Goal: Task Accomplishment & Management: Manage account settings

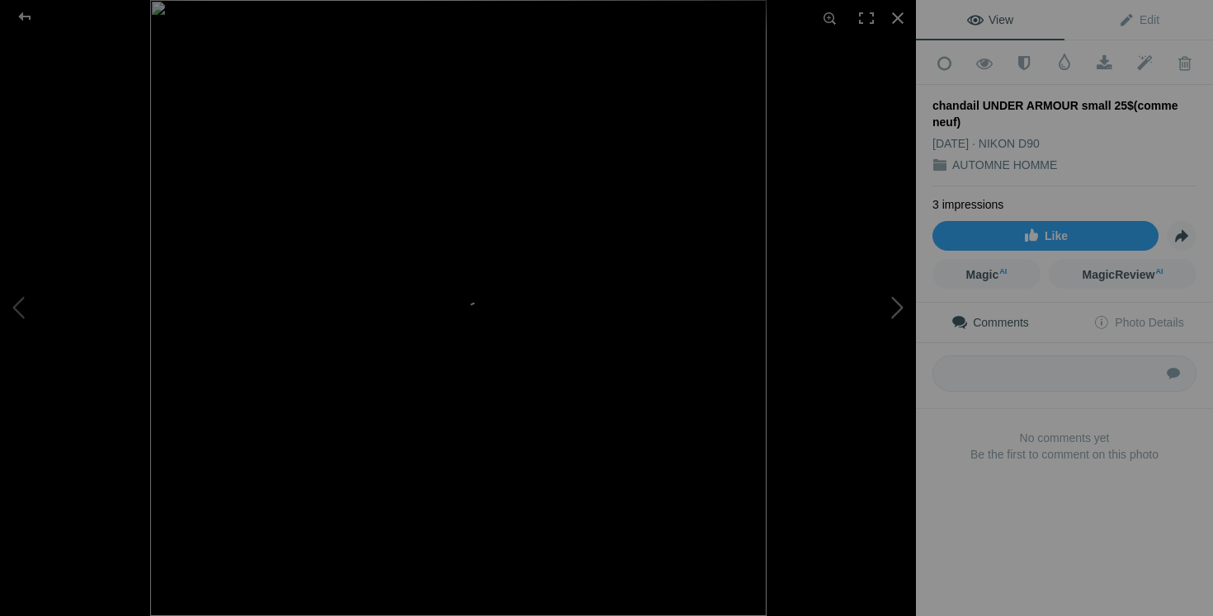
click at [887, 310] on button at bounding box center [854, 308] width 124 height 222
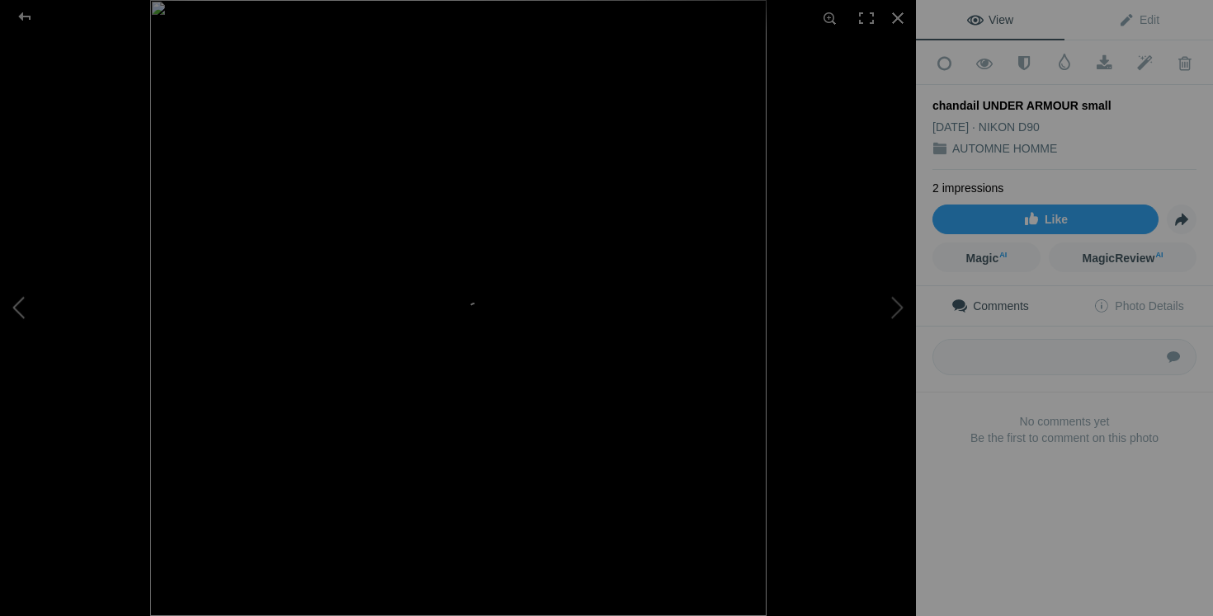
click at [23, 330] on button at bounding box center [62, 308] width 124 height 222
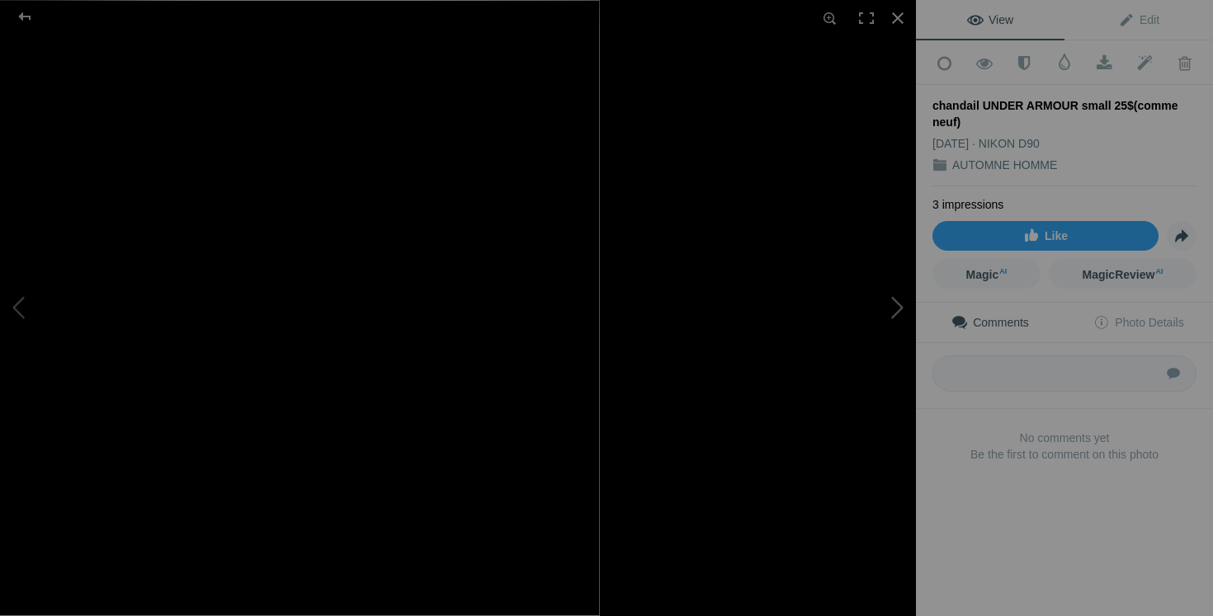
click at [882, 309] on button at bounding box center [854, 308] width 124 height 222
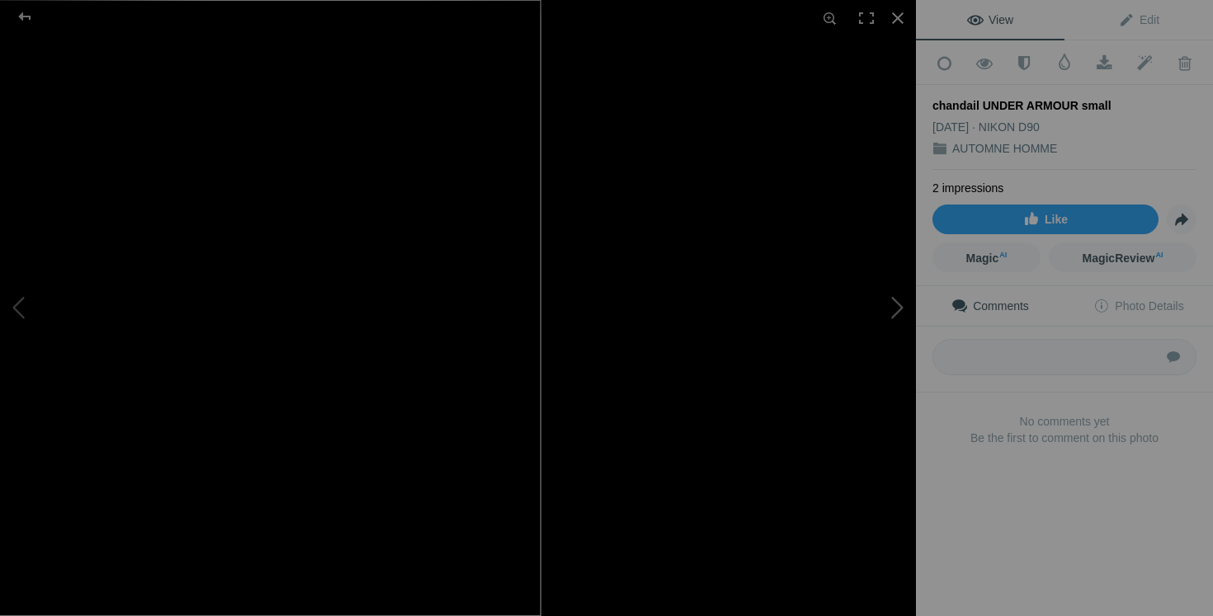
click at [884, 317] on button at bounding box center [854, 308] width 124 height 222
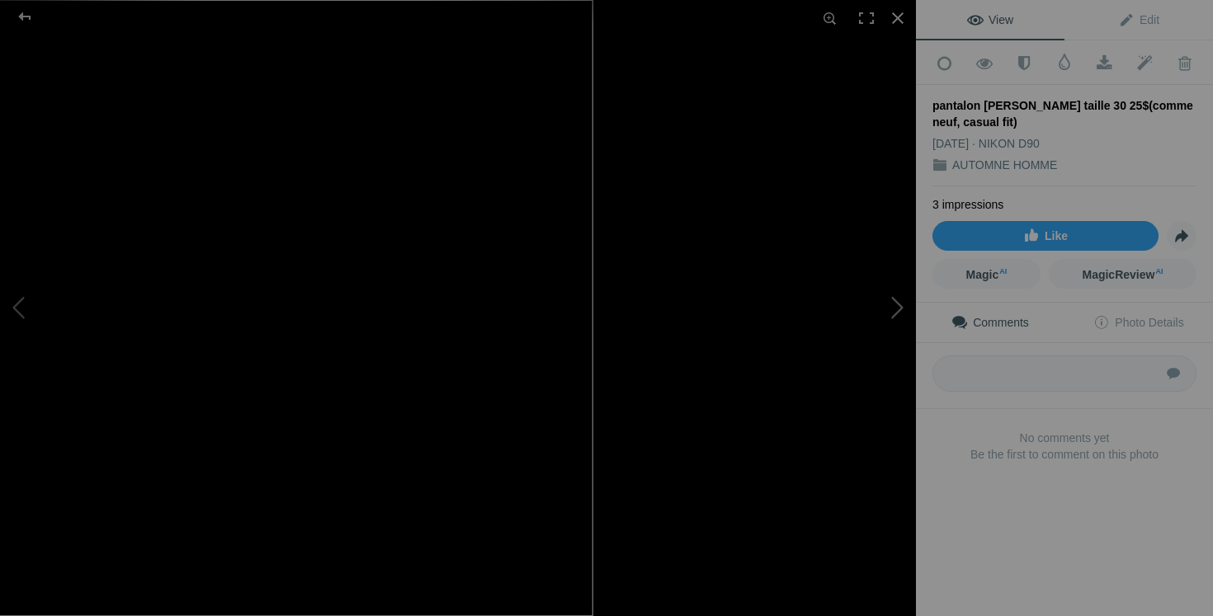
click at [897, 304] on button at bounding box center [854, 308] width 124 height 222
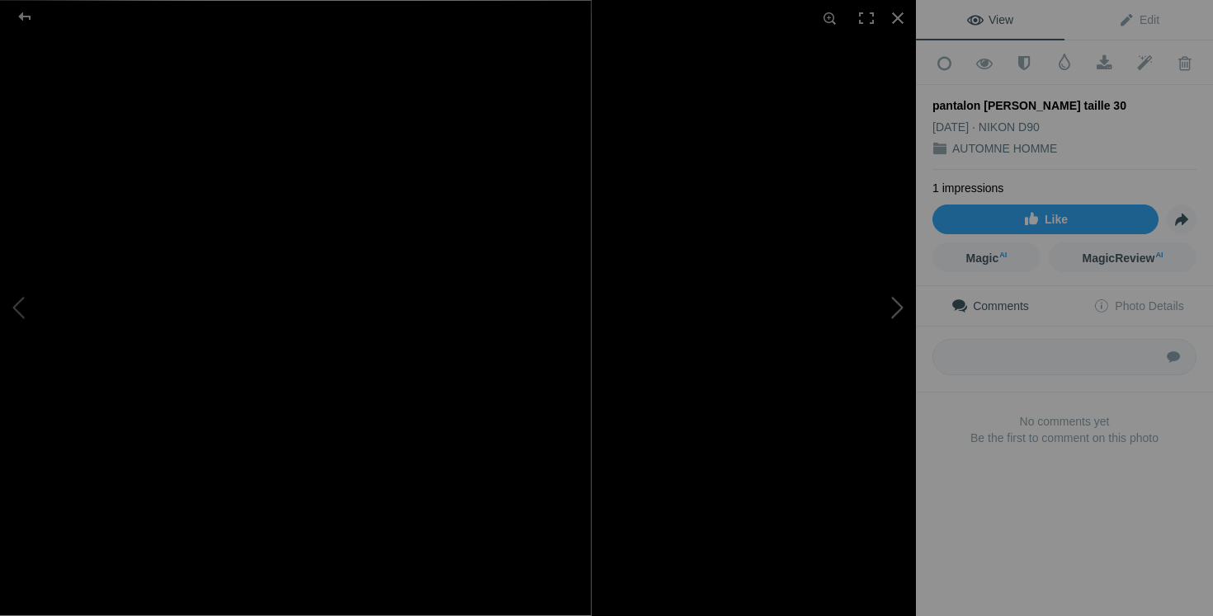
click at [876, 292] on button at bounding box center [854, 308] width 124 height 222
click at [892, 325] on button at bounding box center [854, 308] width 124 height 222
click at [35, 322] on button at bounding box center [62, 308] width 124 height 222
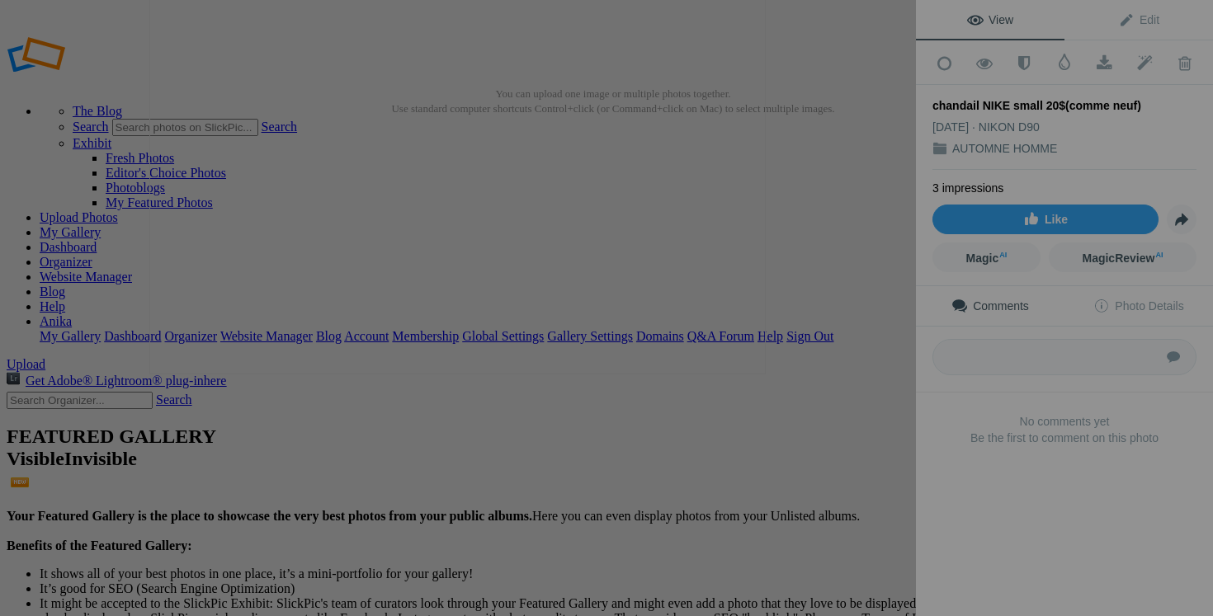
click at [836, 366] on button at bounding box center [854, 308] width 124 height 222
click at [771, 151] on img at bounding box center [467, 308] width 616 height 616
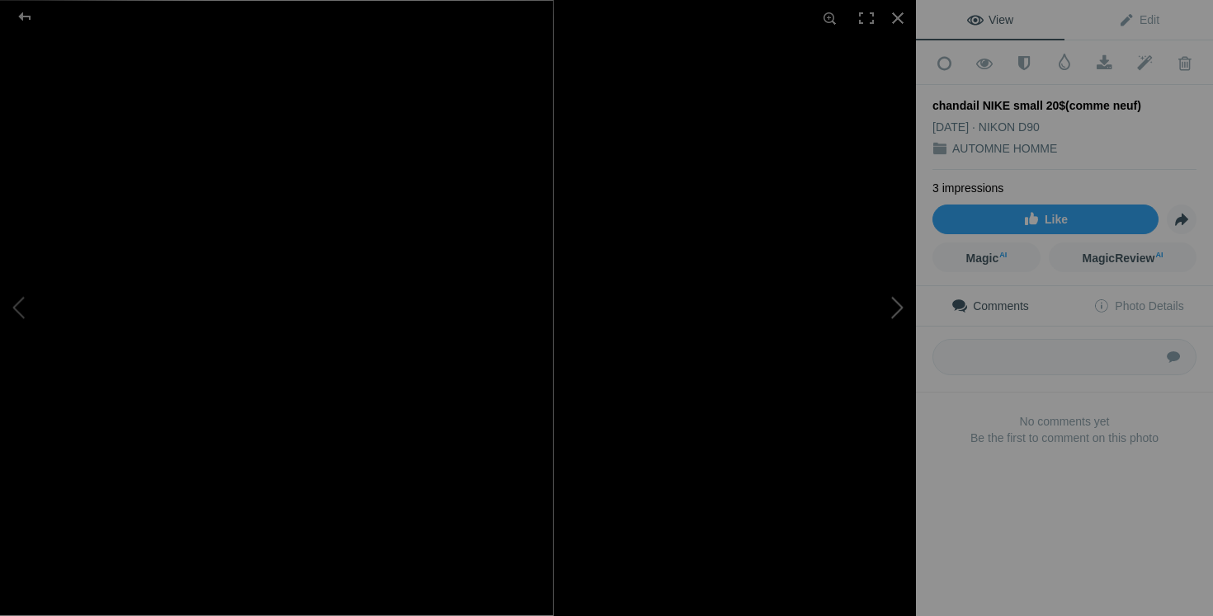
click at [899, 315] on button at bounding box center [854, 308] width 124 height 222
click at [884, 326] on button at bounding box center [854, 308] width 124 height 222
click at [885, 333] on button at bounding box center [854, 308] width 124 height 222
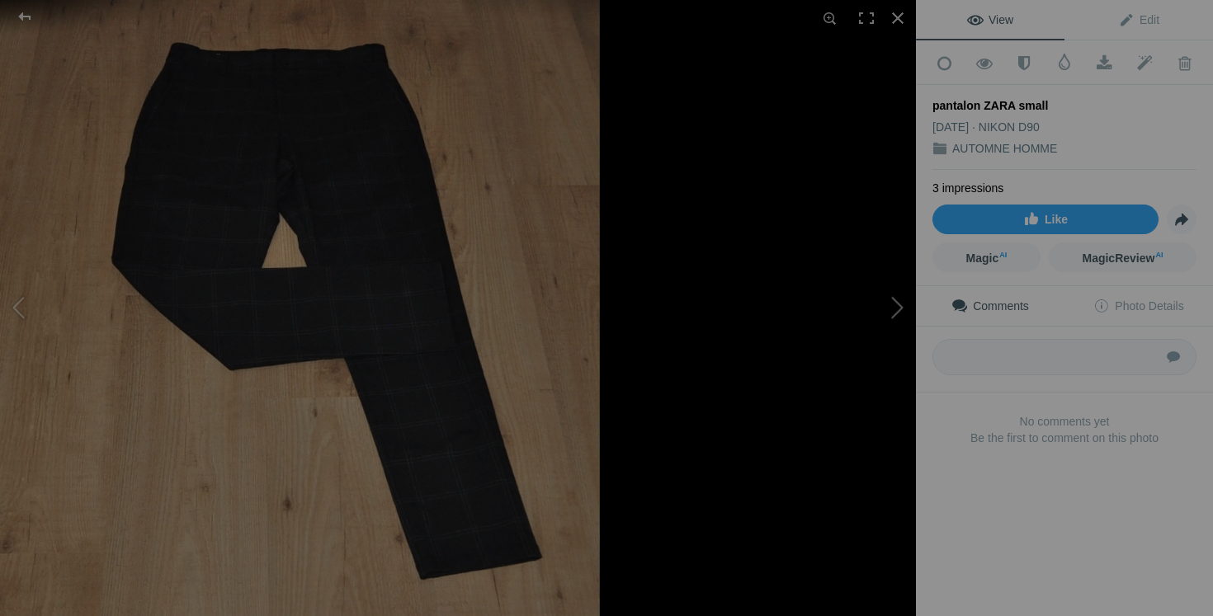
click at [888, 317] on button at bounding box center [854, 308] width 124 height 222
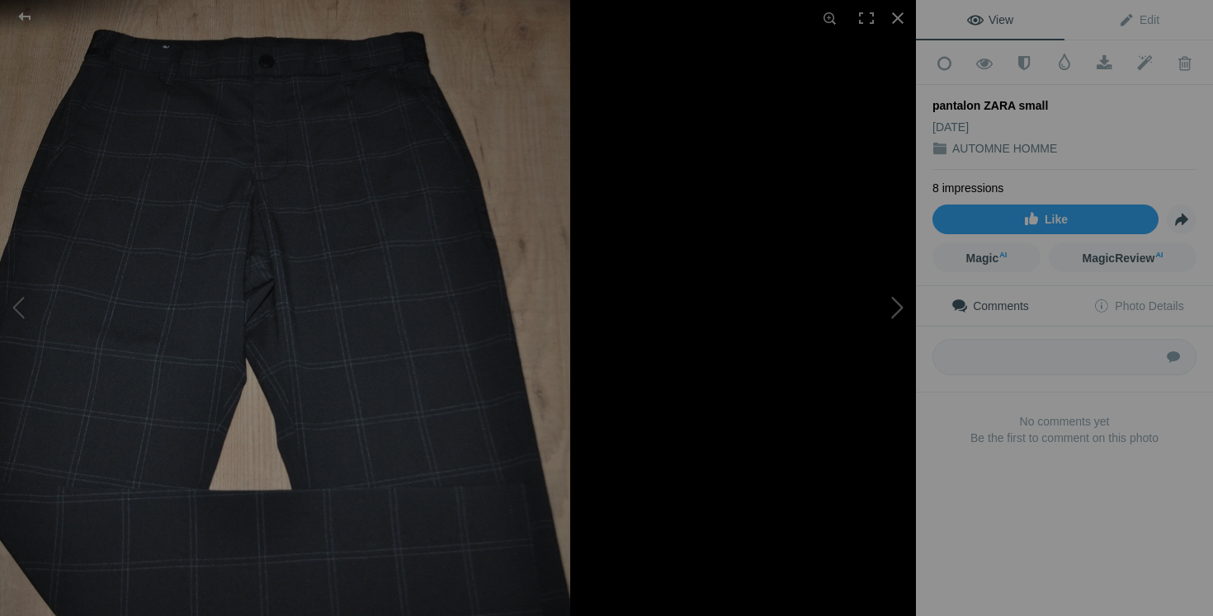
click at [868, 405] on button at bounding box center [854, 308] width 124 height 222
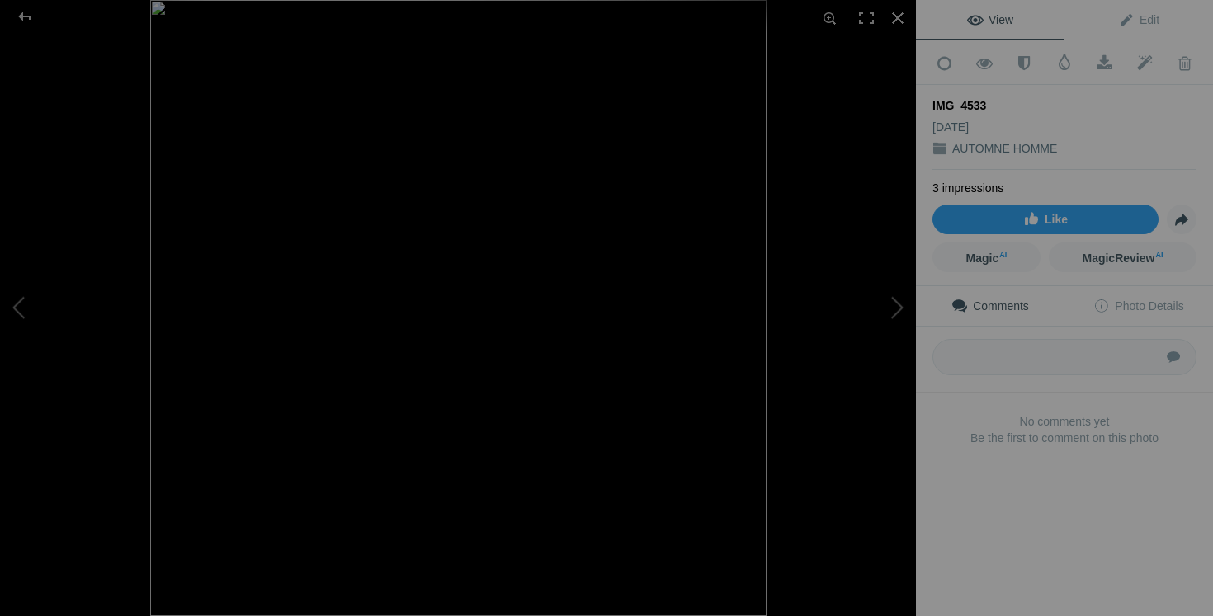
click at [916, 294] on link "Comments" at bounding box center [990, 306] width 148 height 40
click at [840, 331] on button at bounding box center [854, 308] width 124 height 222
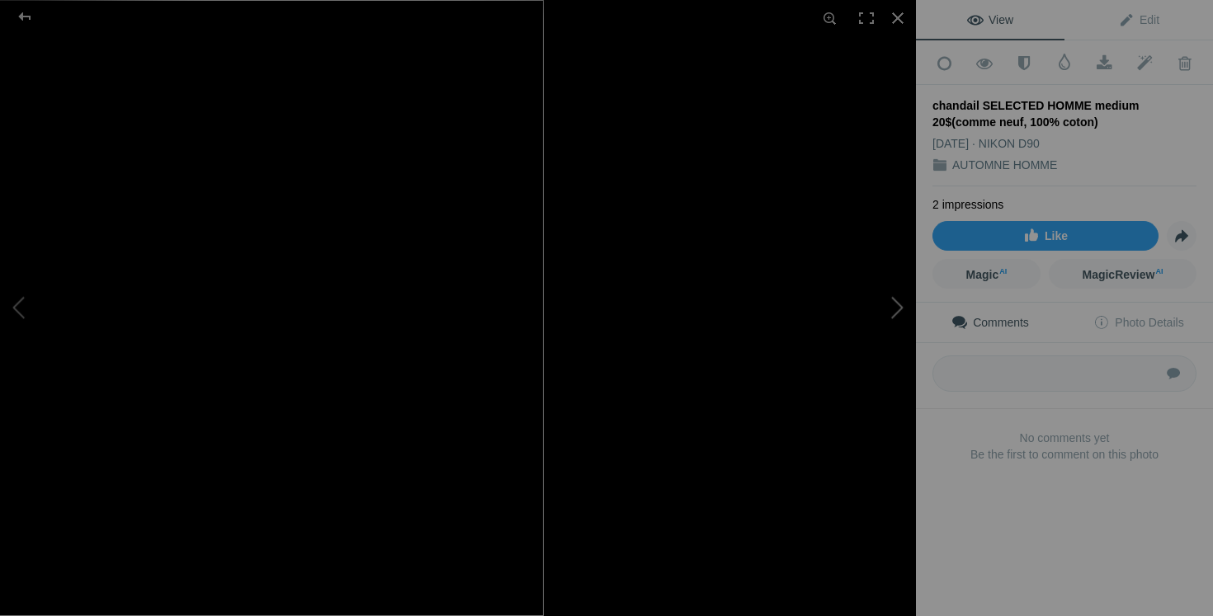
click at [884, 407] on button at bounding box center [854, 308] width 124 height 222
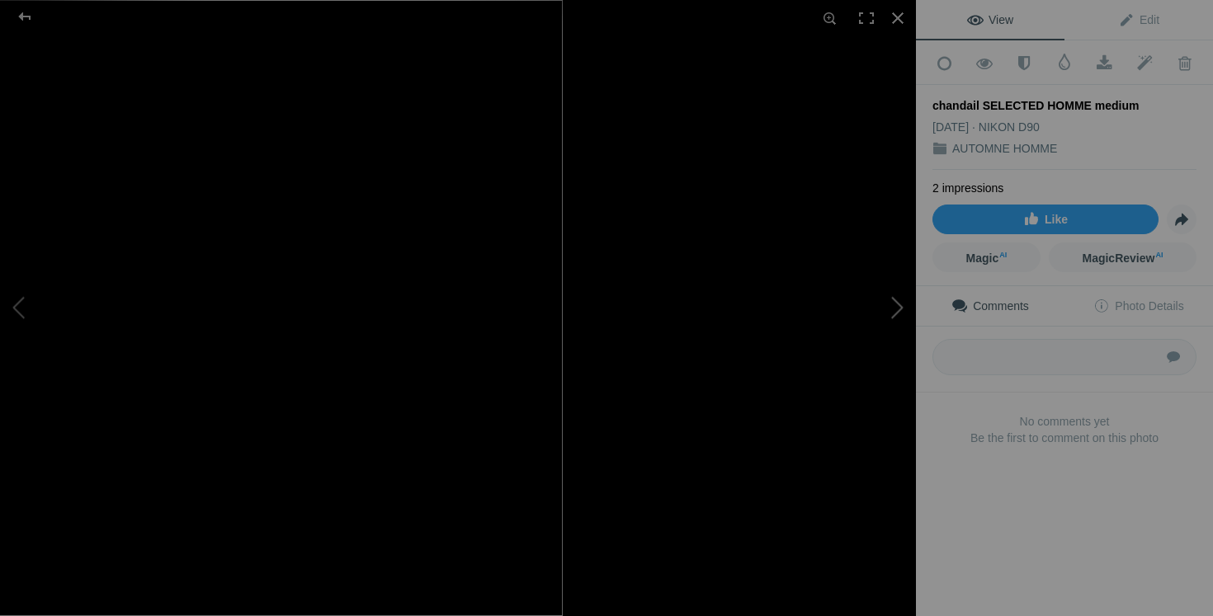
click at [886, 322] on button at bounding box center [854, 308] width 124 height 222
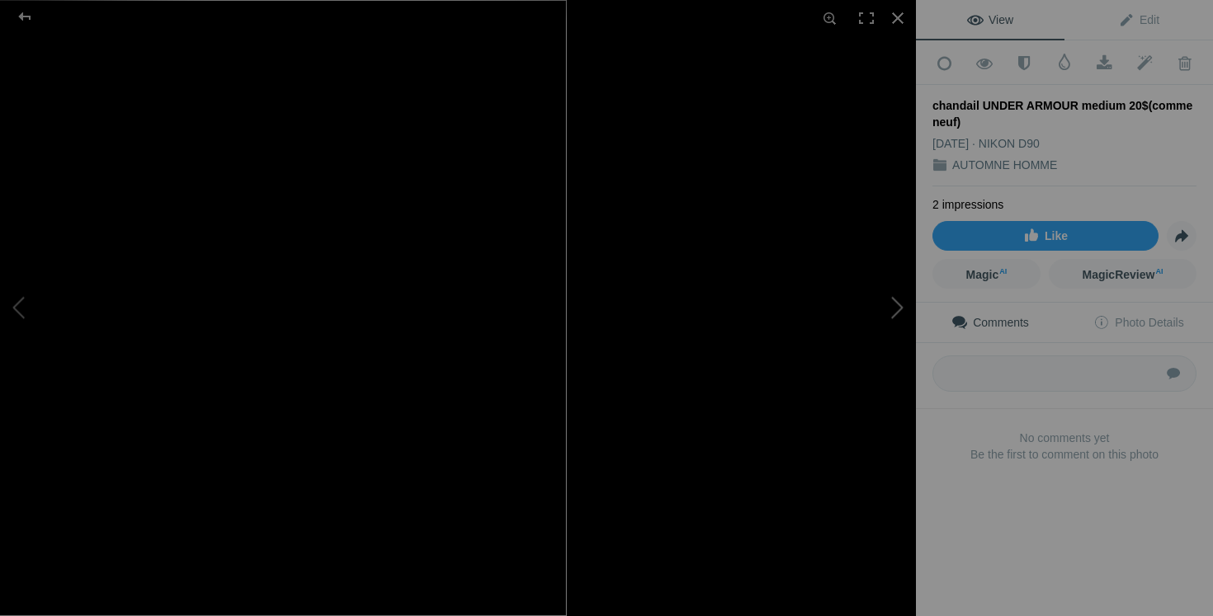
click at [873, 328] on button at bounding box center [854, 308] width 124 height 222
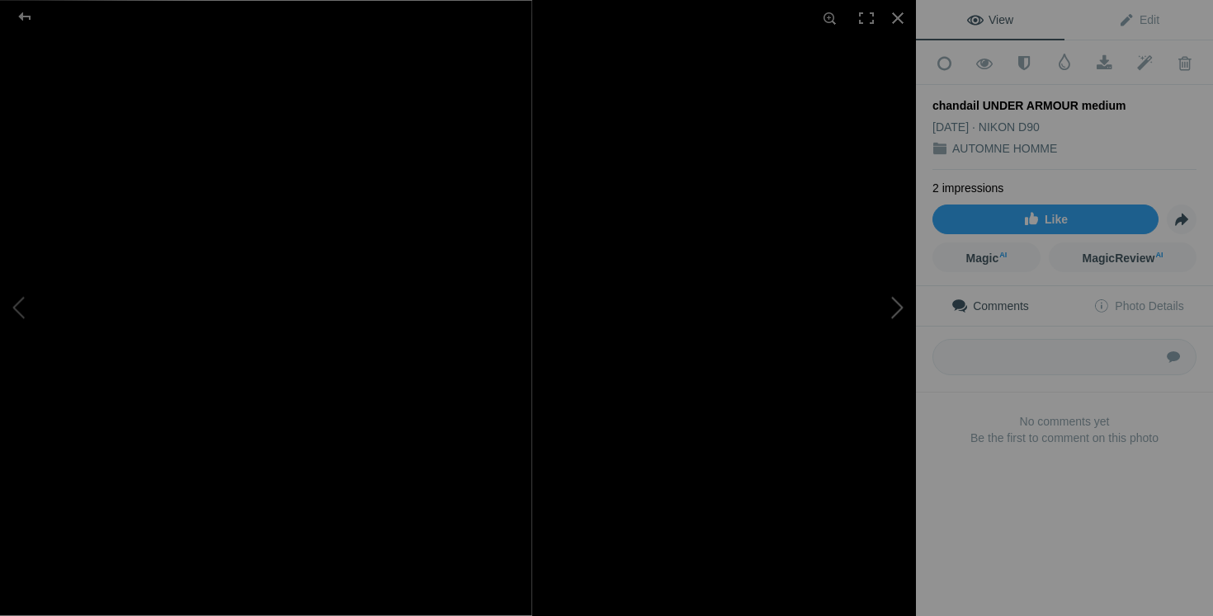
click at [863, 351] on button at bounding box center [854, 308] width 124 height 222
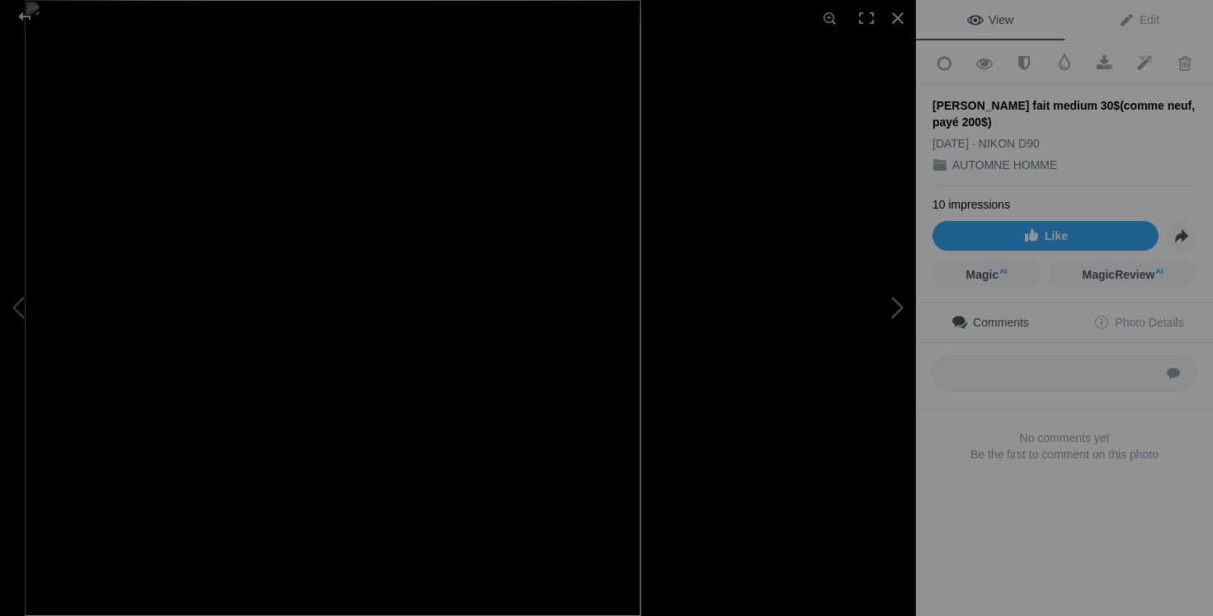
click at [883, 324] on button at bounding box center [854, 308] width 124 height 222
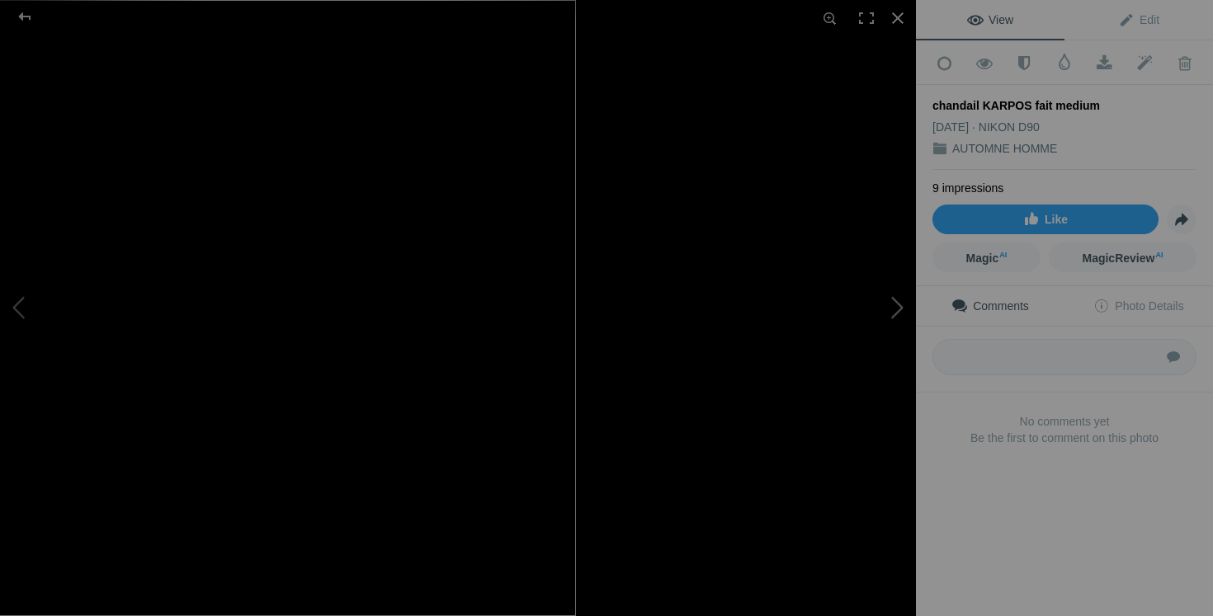
click at [889, 328] on button at bounding box center [854, 308] width 124 height 222
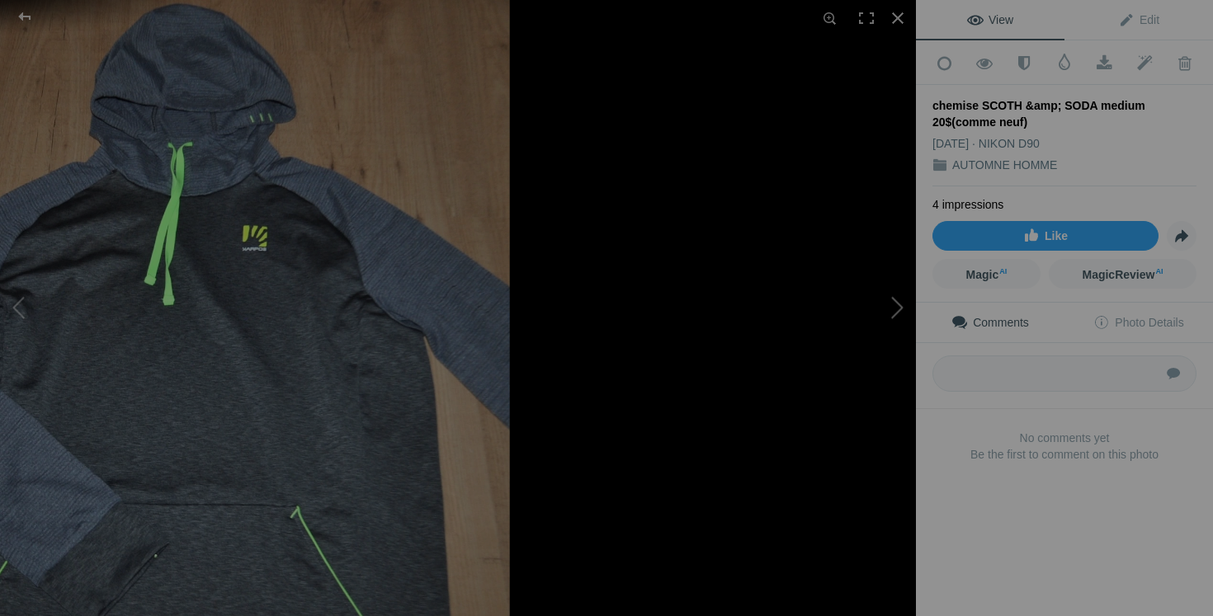
click at [834, 374] on button at bounding box center [854, 308] width 124 height 222
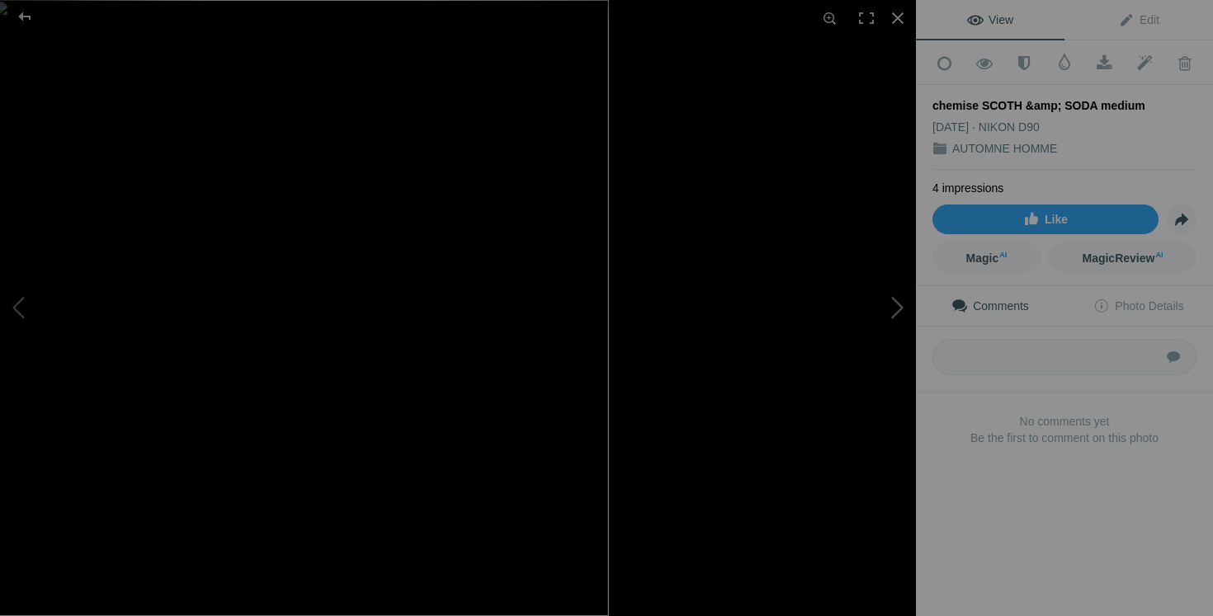
click at [891, 298] on button at bounding box center [854, 308] width 124 height 222
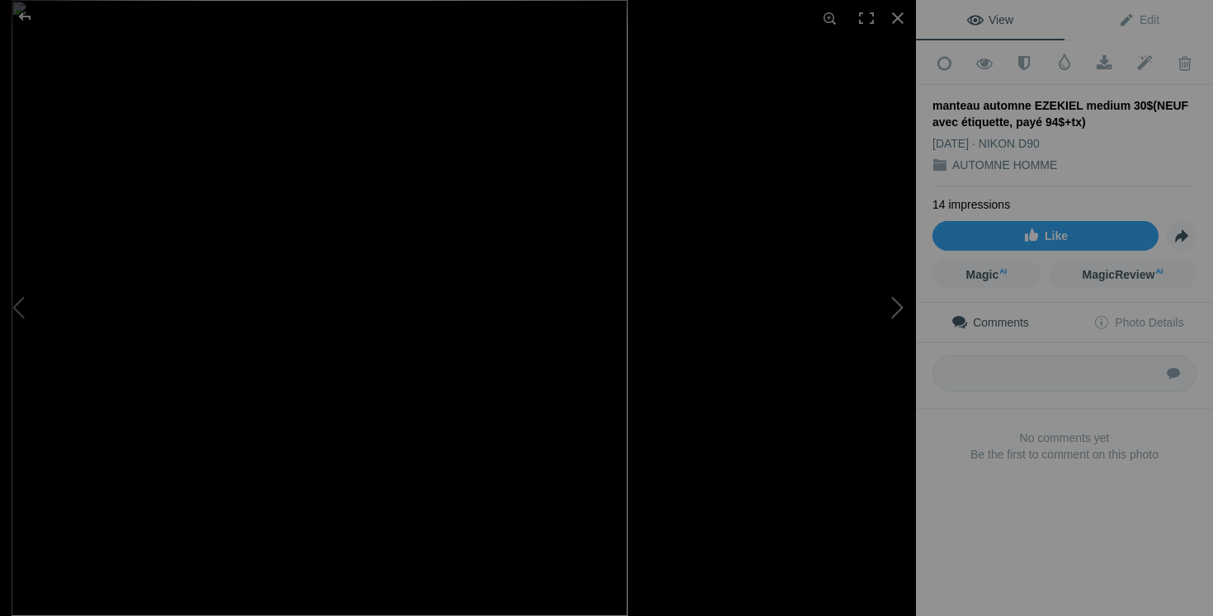
click at [907, 328] on button at bounding box center [854, 308] width 124 height 222
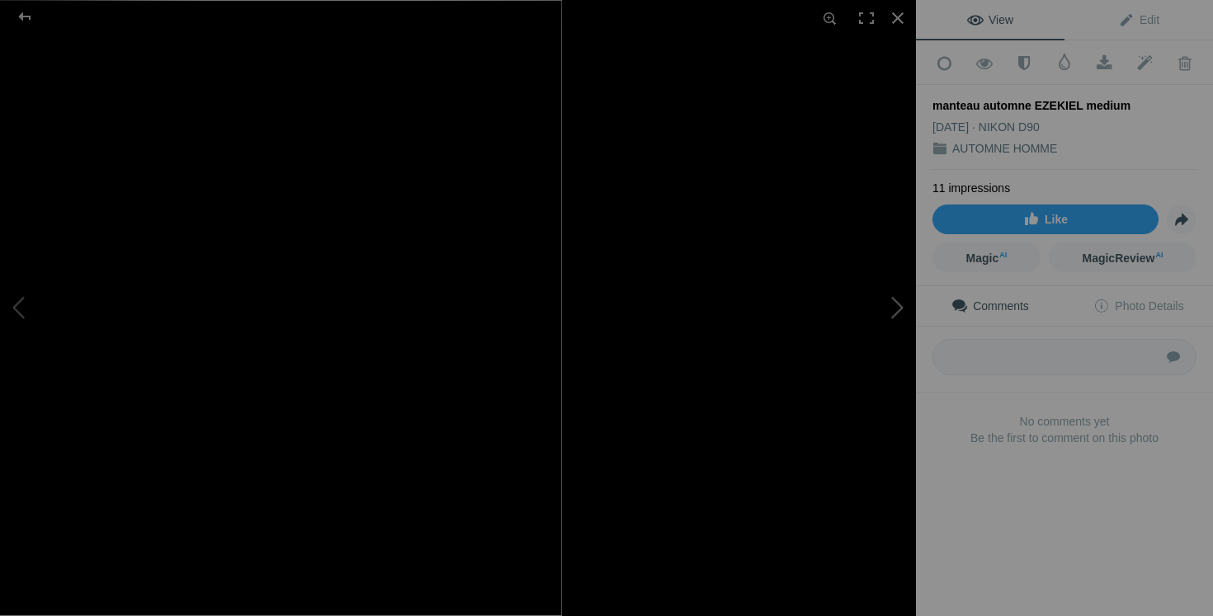
click at [867, 336] on button at bounding box center [854, 308] width 124 height 222
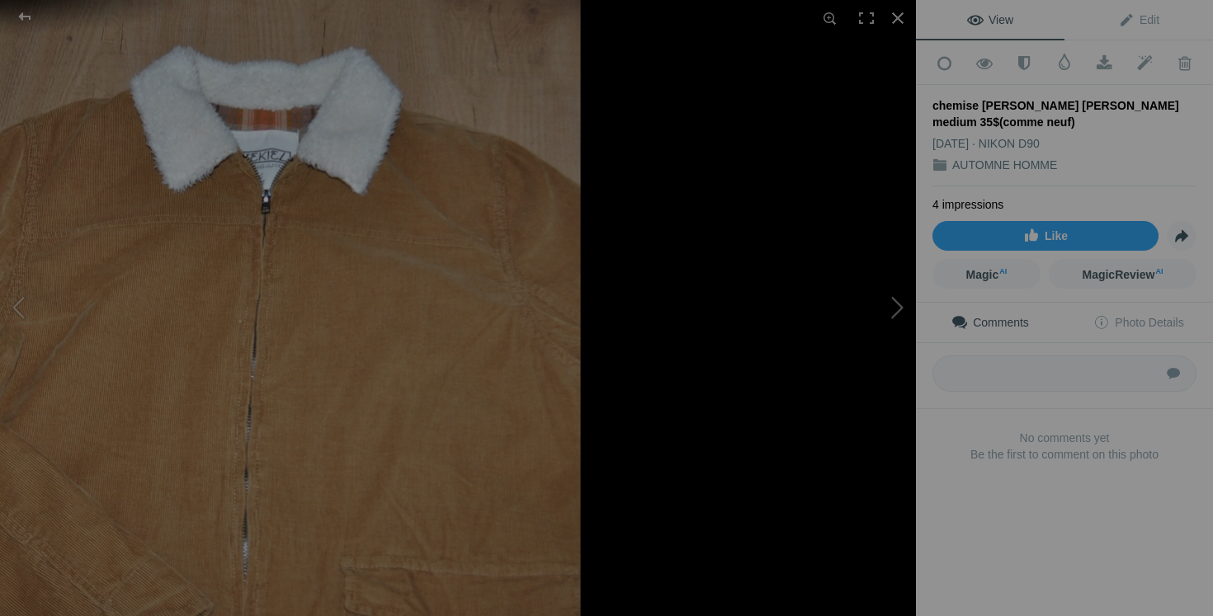
click at [874, 307] on button at bounding box center [854, 308] width 124 height 222
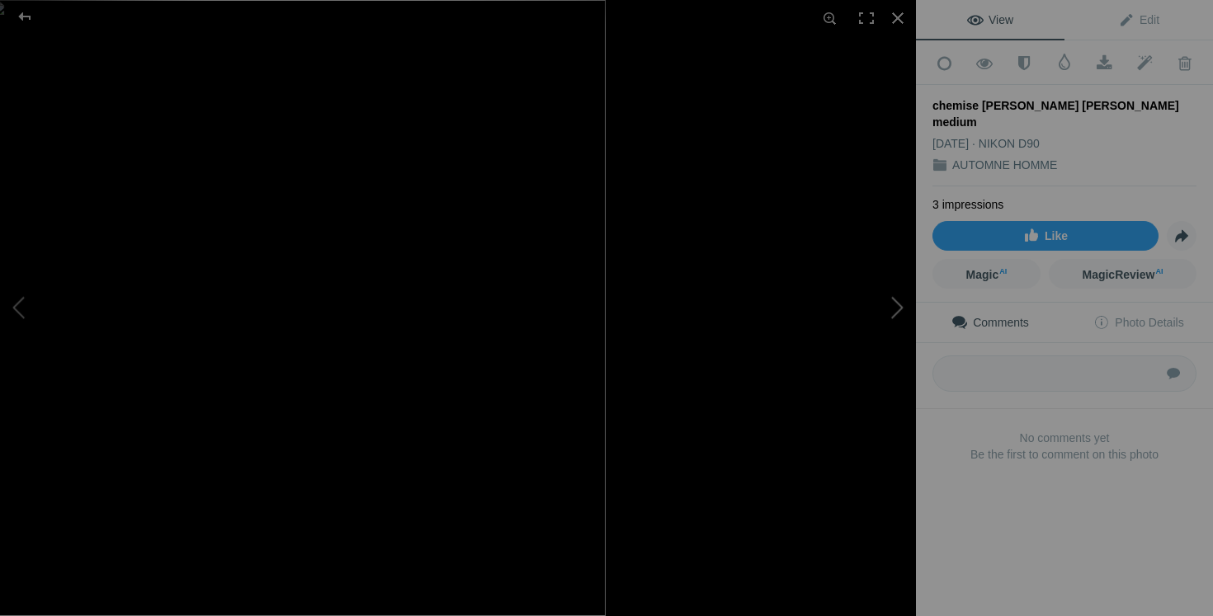
click at [888, 334] on button at bounding box center [854, 308] width 124 height 222
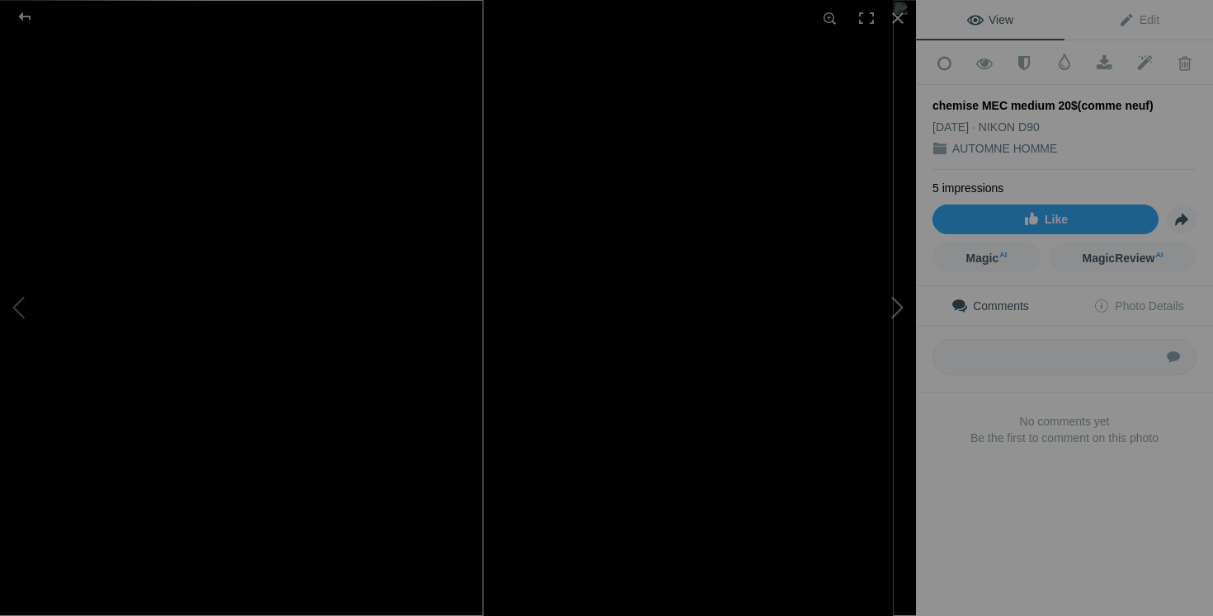
click at [847, 348] on button at bounding box center [854, 308] width 124 height 222
click at [888, 334] on button at bounding box center [854, 308] width 124 height 222
click at [883, 270] on button at bounding box center [854, 308] width 124 height 222
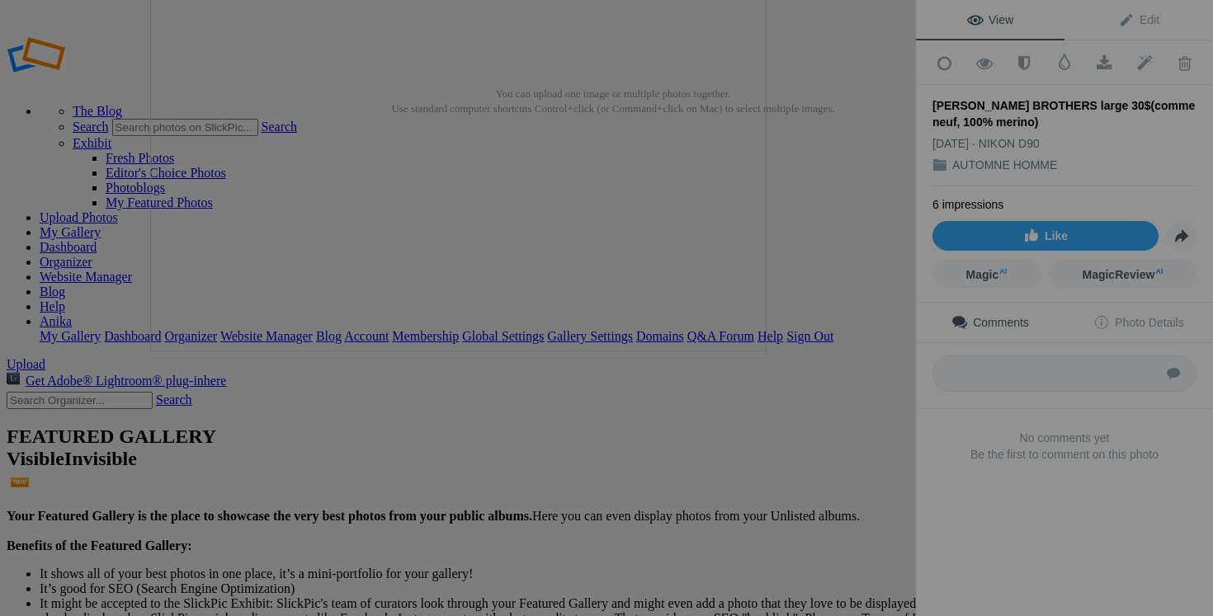
click at [837, 341] on button at bounding box center [854, 308] width 124 height 222
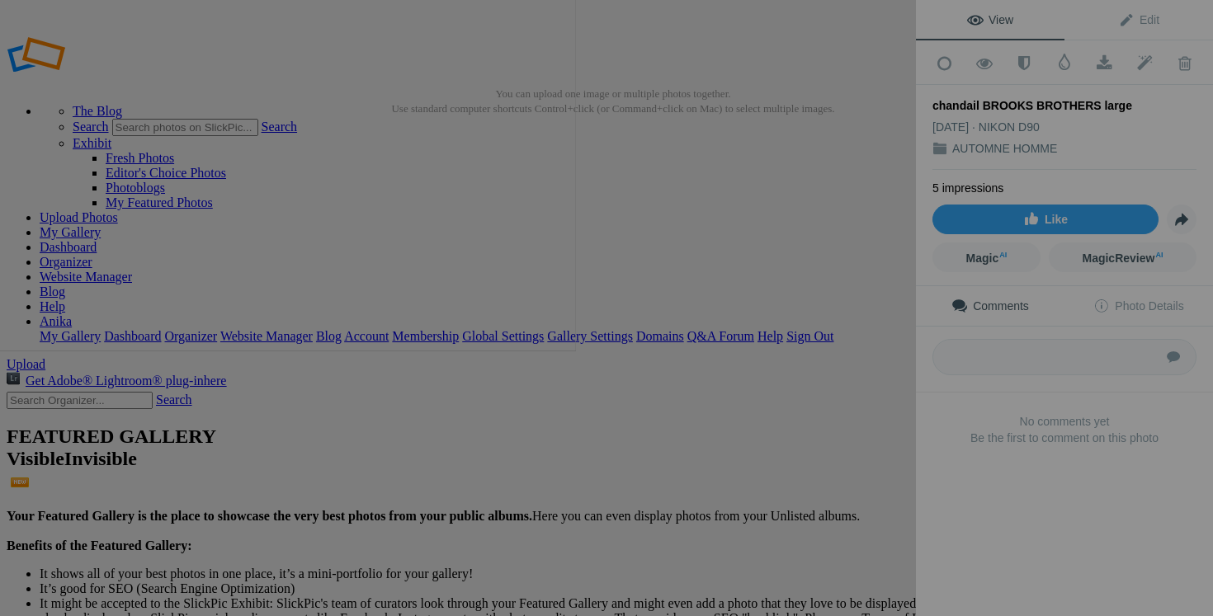
click at [888, 372] on button at bounding box center [854, 308] width 124 height 222
click at [882, 363] on button at bounding box center [854, 308] width 124 height 222
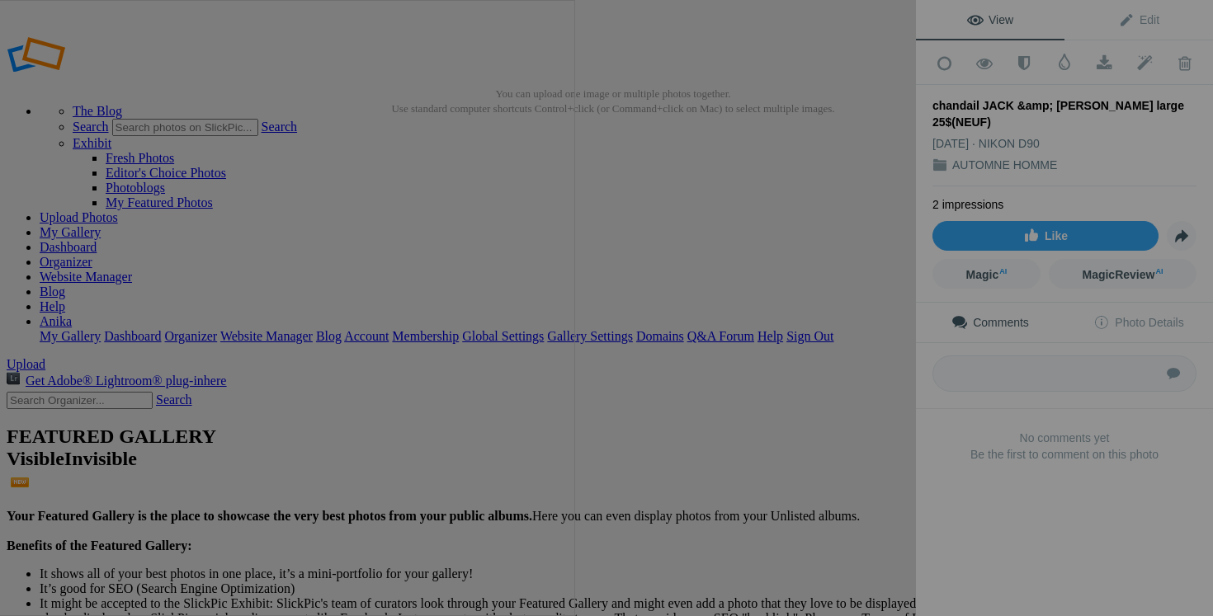
click at [870, 345] on button at bounding box center [854, 308] width 124 height 222
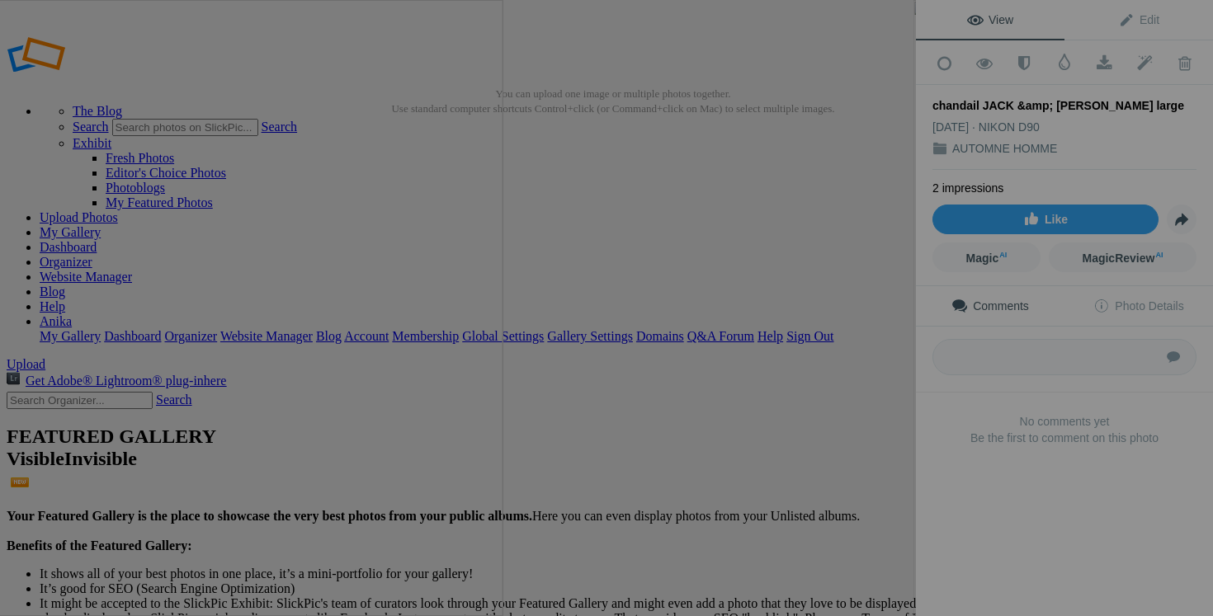
click at [851, 327] on button at bounding box center [854, 308] width 124 height 222
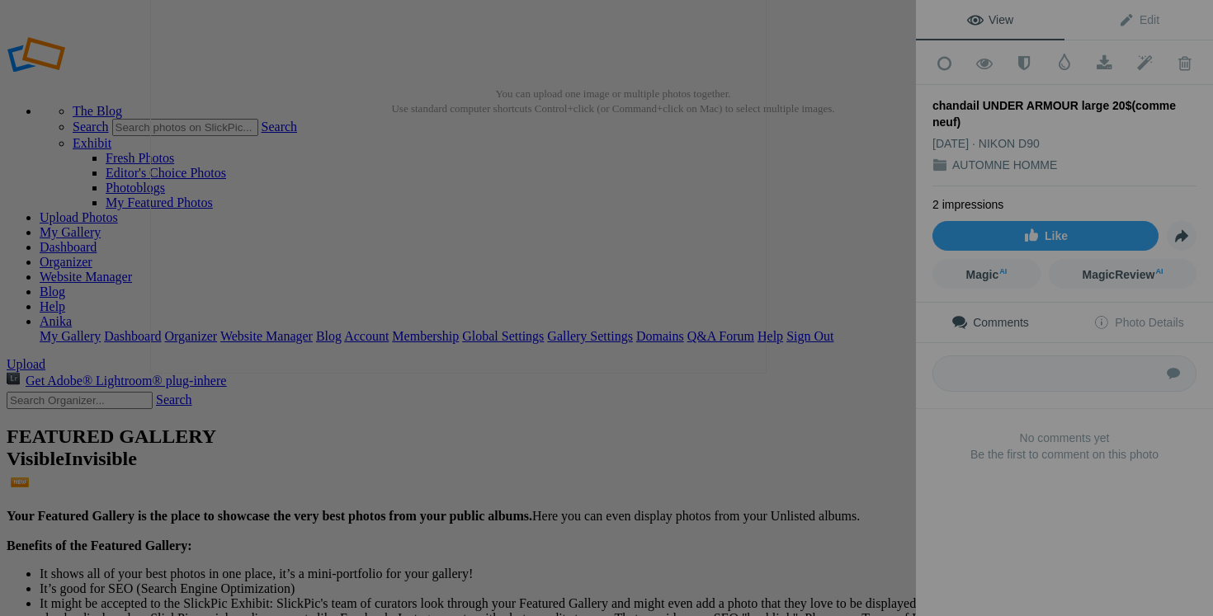
click at [862, 370] on button at bounding box center [854, 308] width 124 height 222
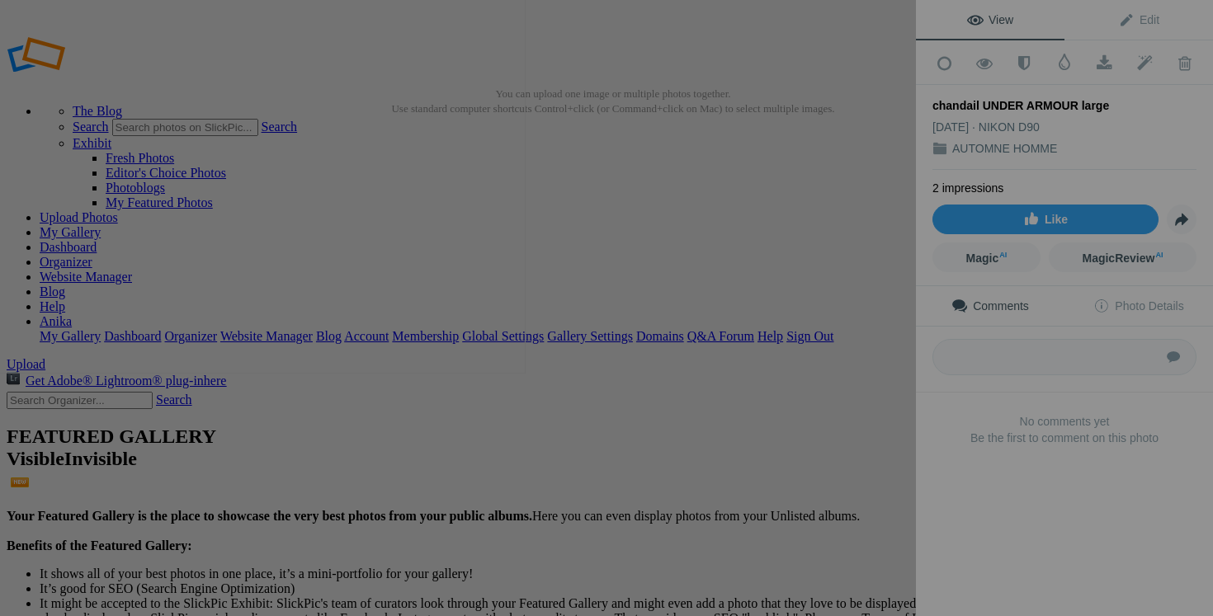
click at [874, 334] on button at bounding box center [854, 308] width 124 height 222
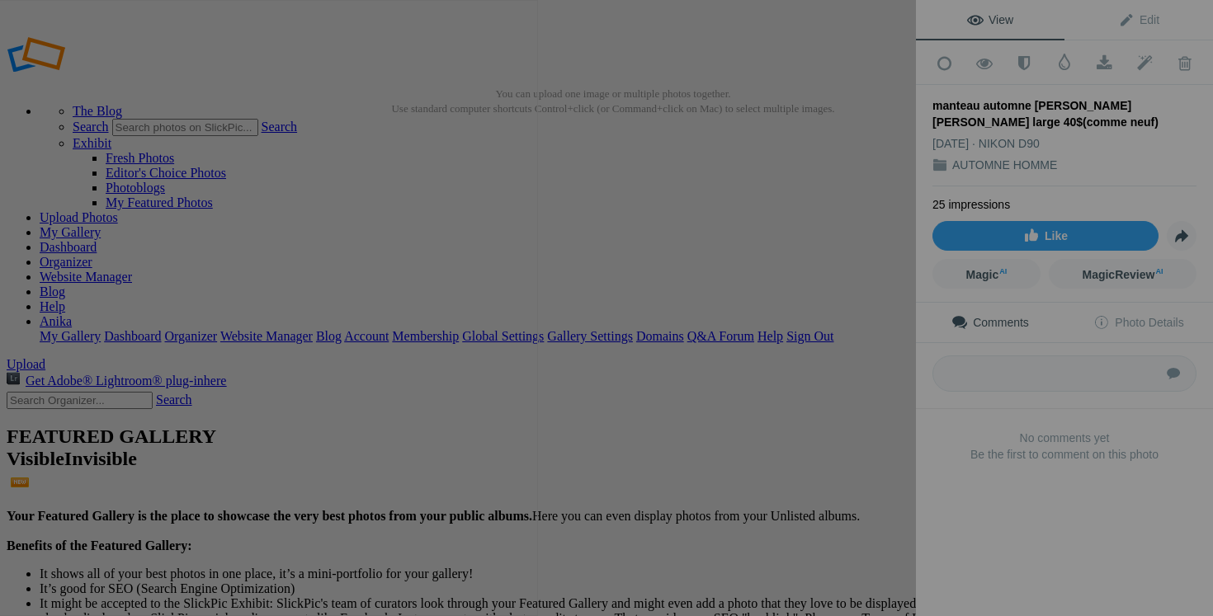
click at [859, 342] on button at bounding box center [854, 308] width 124 height 222
click at [825, 362] on button at bounding box center [854, 308] width 124 height 222
click at [891, 345] on button at bounding box center [854, 308] width 124 height 222
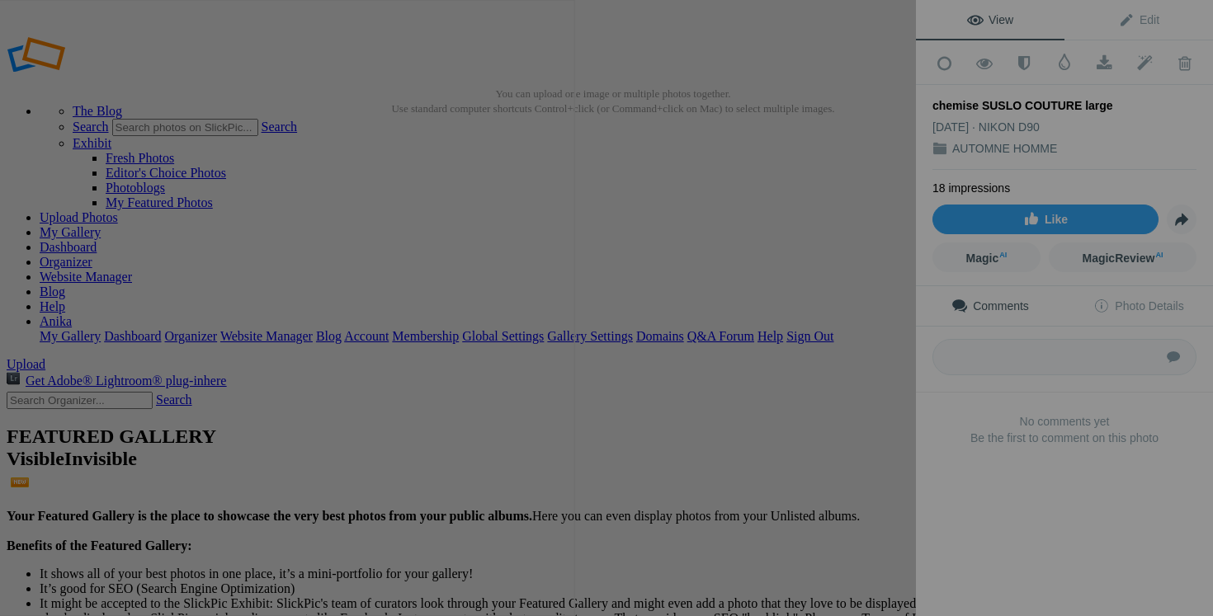
click at [874, 371] on button at bounding box center [854, 308] width 124 height 222
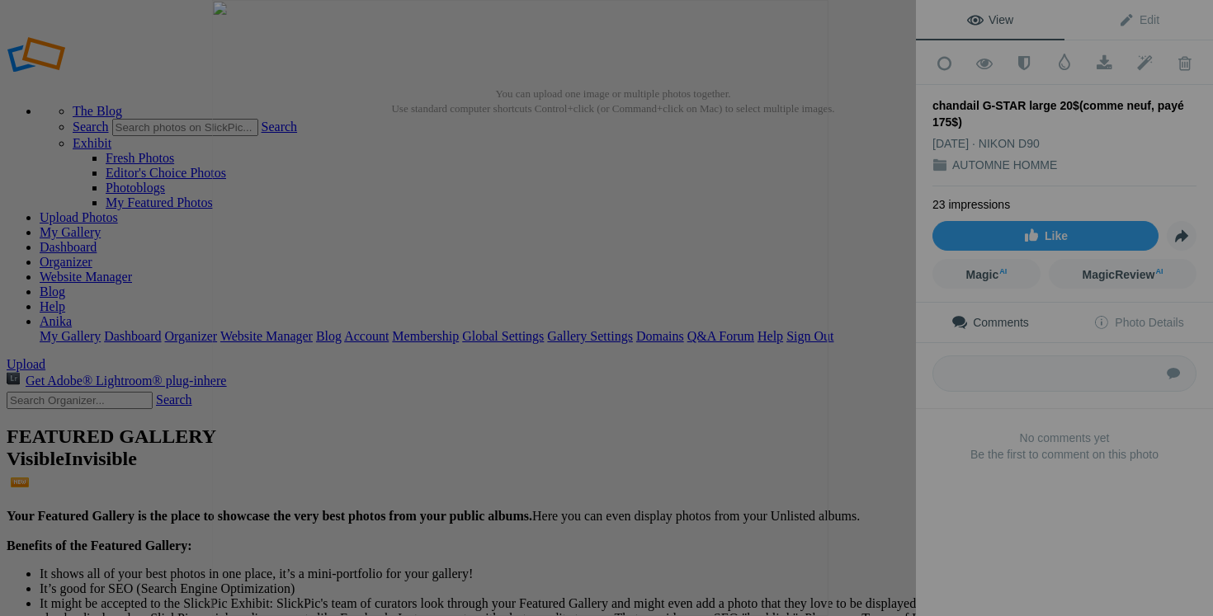
click at [871, 379] on button at bounding box center [854, 308] width 124 height 222
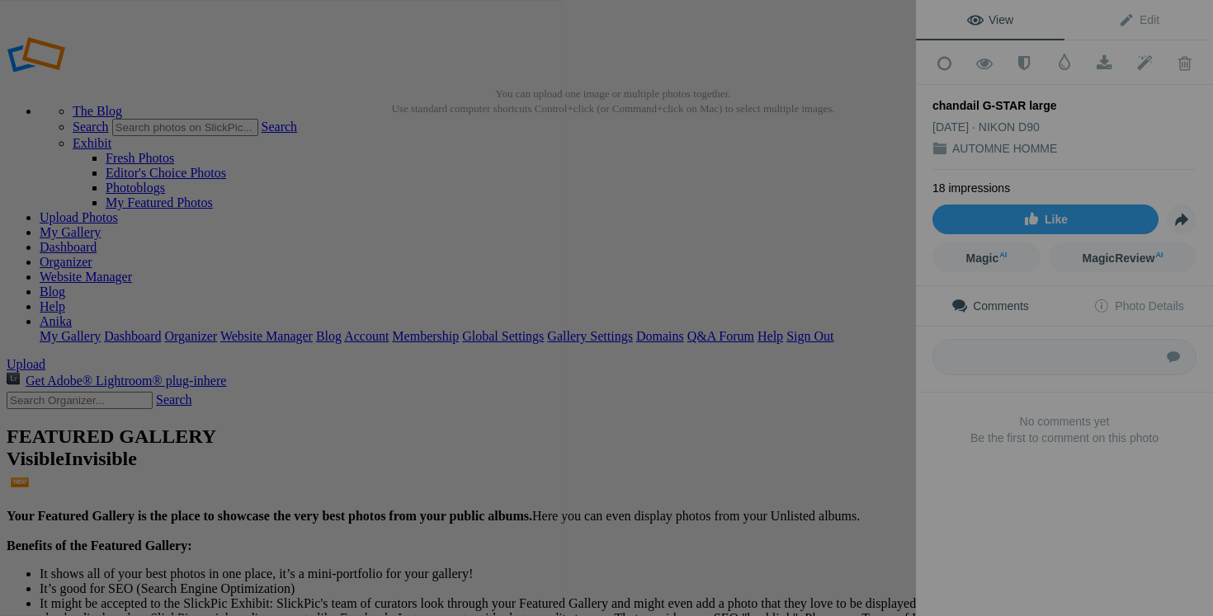
click at [856, 351] on button at bounding box center [854, 308] width 124 height 222
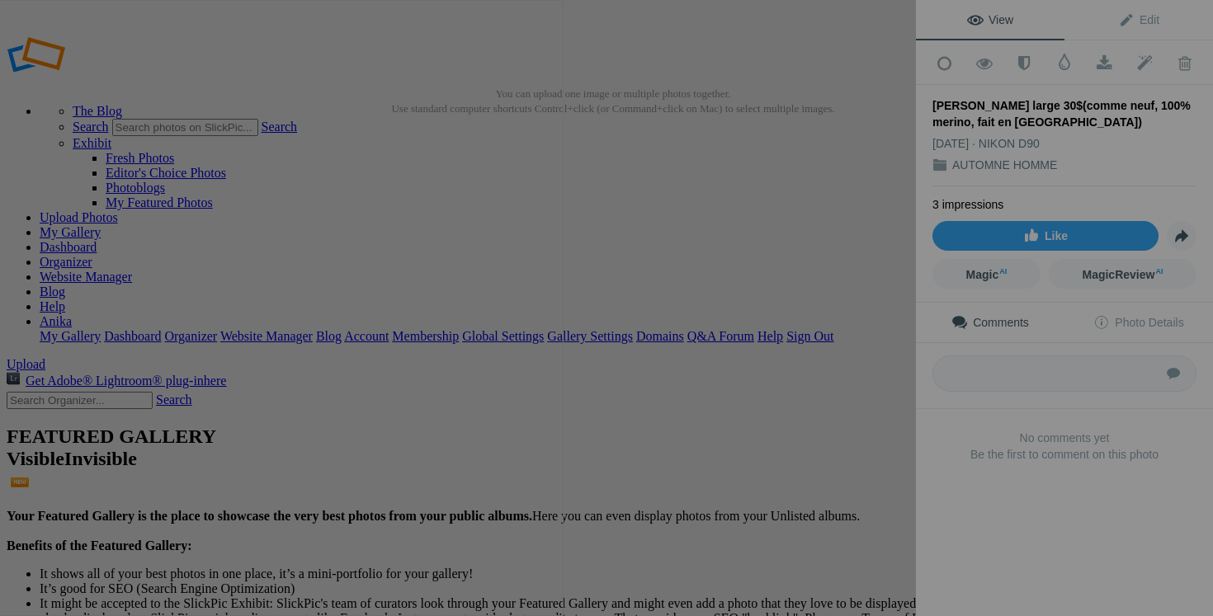
click at [878, 360] on button at bounding box center [854, 308] width 124 height 222
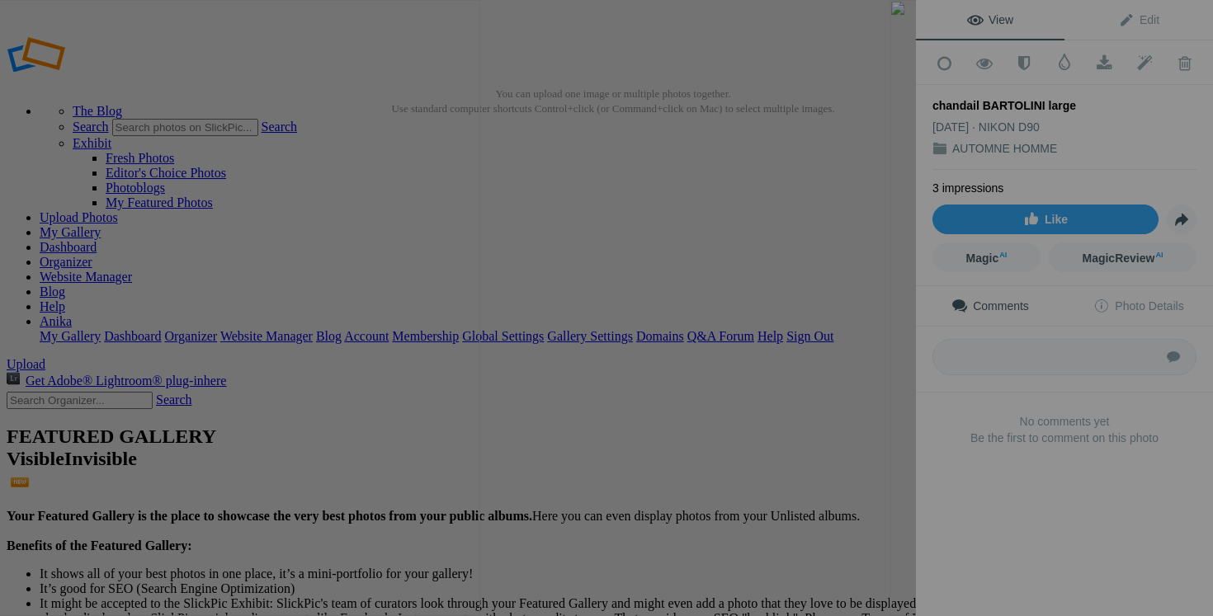
click at [848, 366] on button at bounding box center [854, 308] width 124 height 222
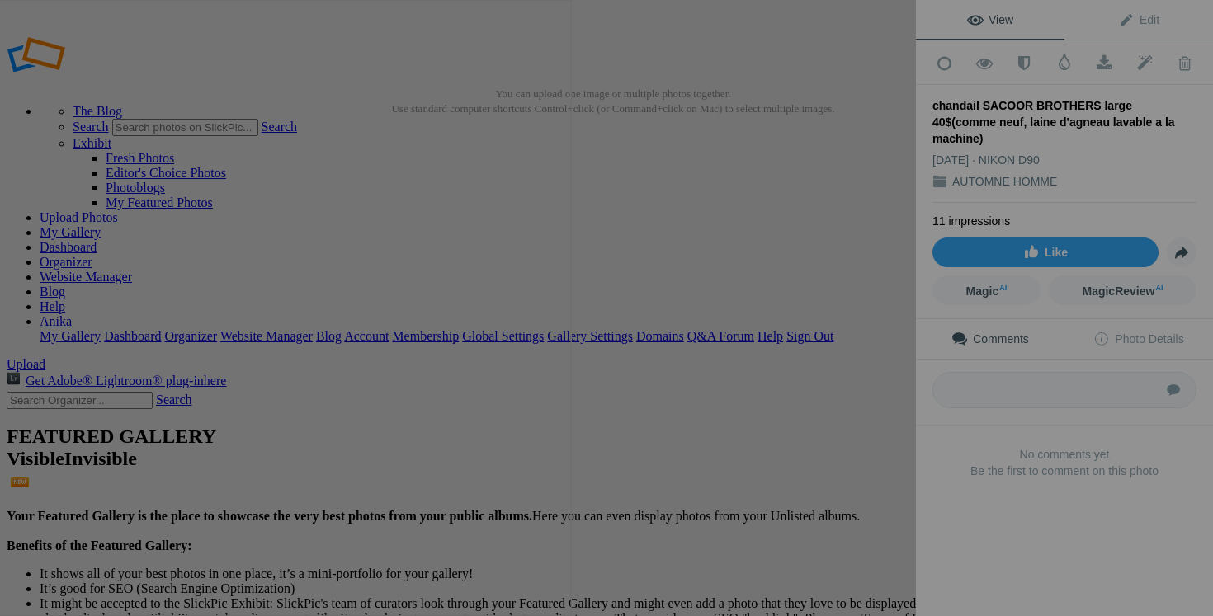
click at [866, 371] on button at bounding box center [854, 308] width 124 height 222
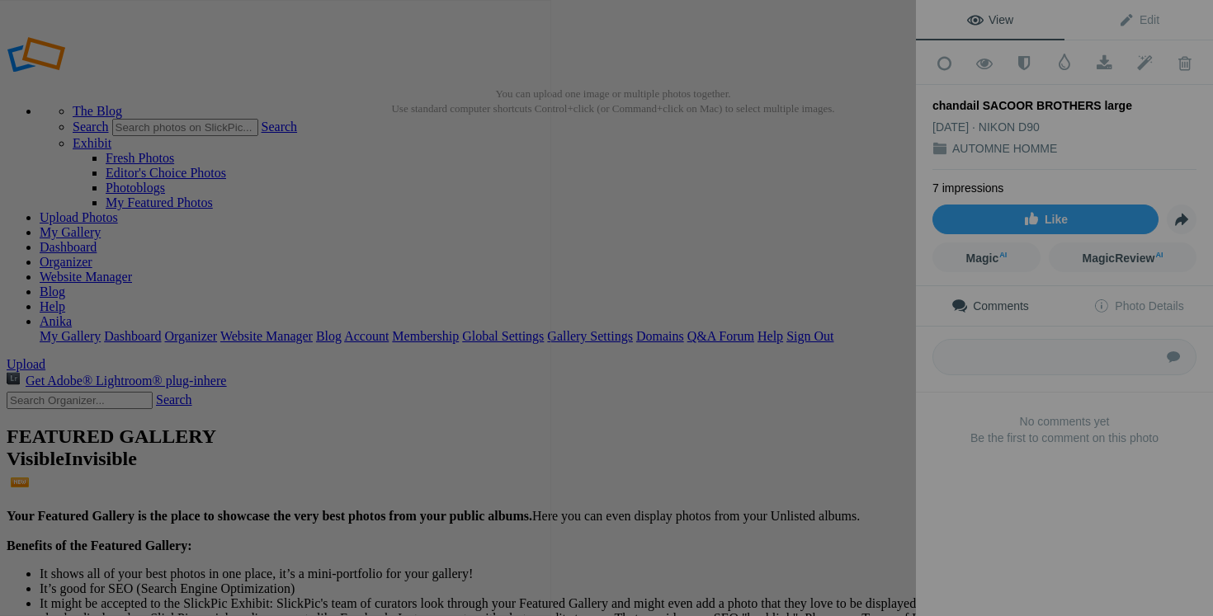
click at [865, 368] on button at bounding box center [854, 308] width 124 height 222
click at [842, 346] on button at bounding box center [854, 308] width 124 height 222
click at [1010, 516] on div "chandail BROOKS BROTHERS large 30$(comme neuf, 100% merino) View Edit Add to Qu…" at bounding box center [606, 308] width 1213 height 616
click at [874, 343] on button at bounding box center [854, 308] width 124 height 222
click at [872, 356] on button at bounding box center [854, 308] width 124 height 222
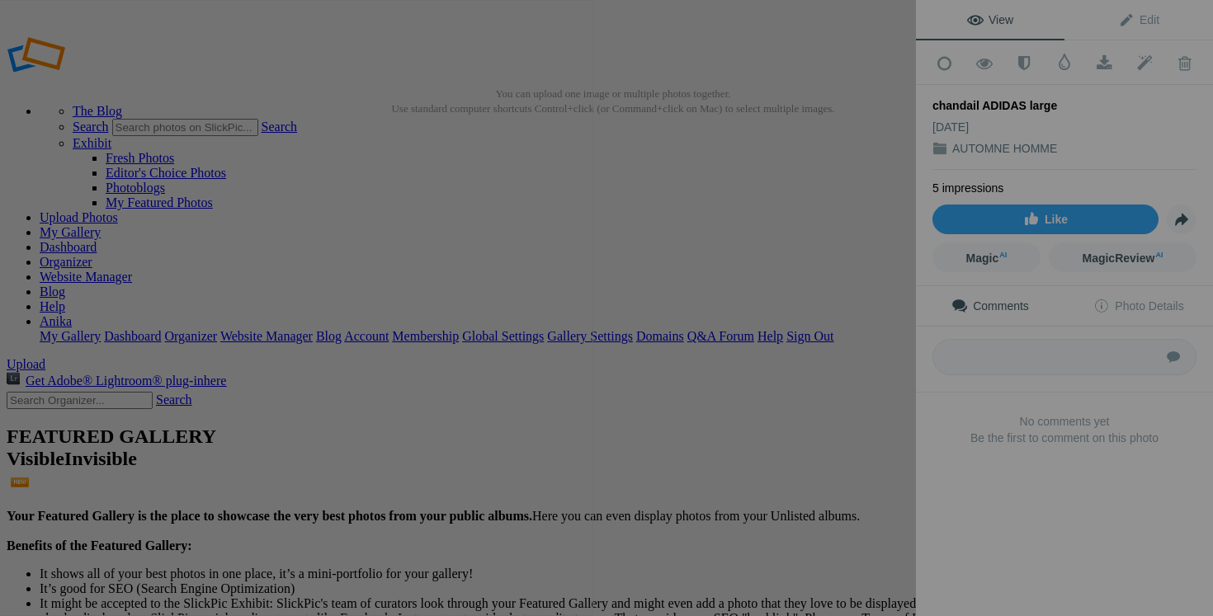
click at [908, 359] on button at bounding box center [854, 308] width 124 height 222
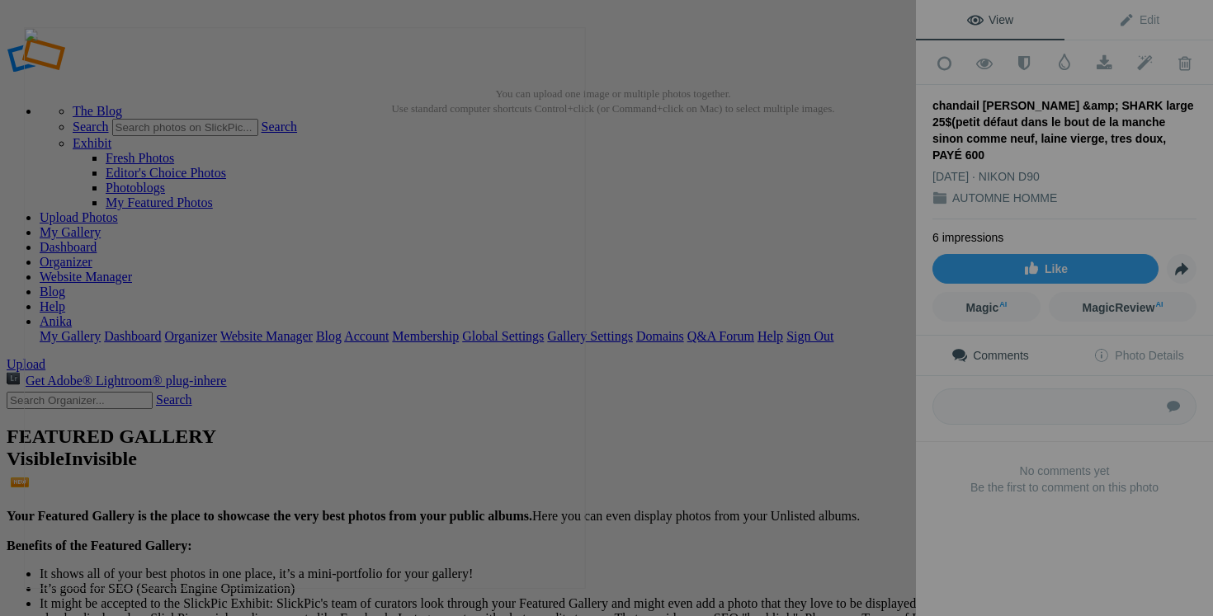
click at [893, 364] on button at bounding box center [854, 308] width 124 height 222
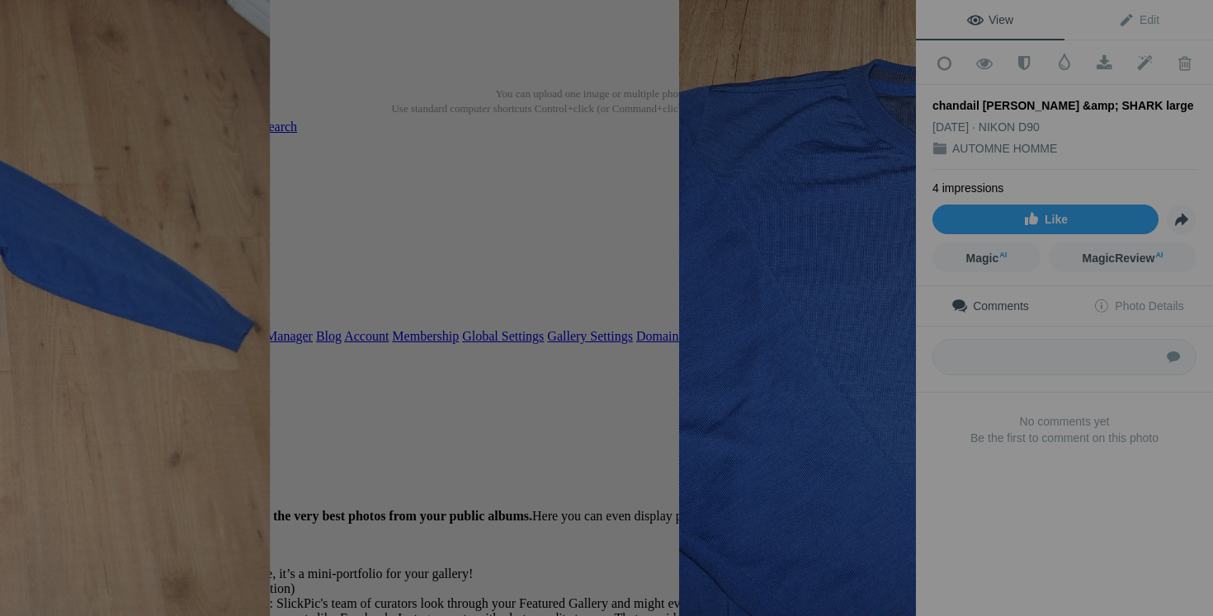
click at [567, 325] on div at bounding box center [987, 308] width 916 height 616
click at [781, 257] on img at bounding box center [987, 308] width 616 height 616
click at [845, 276] on button at bounding box center [854, 308] width 124 height 222
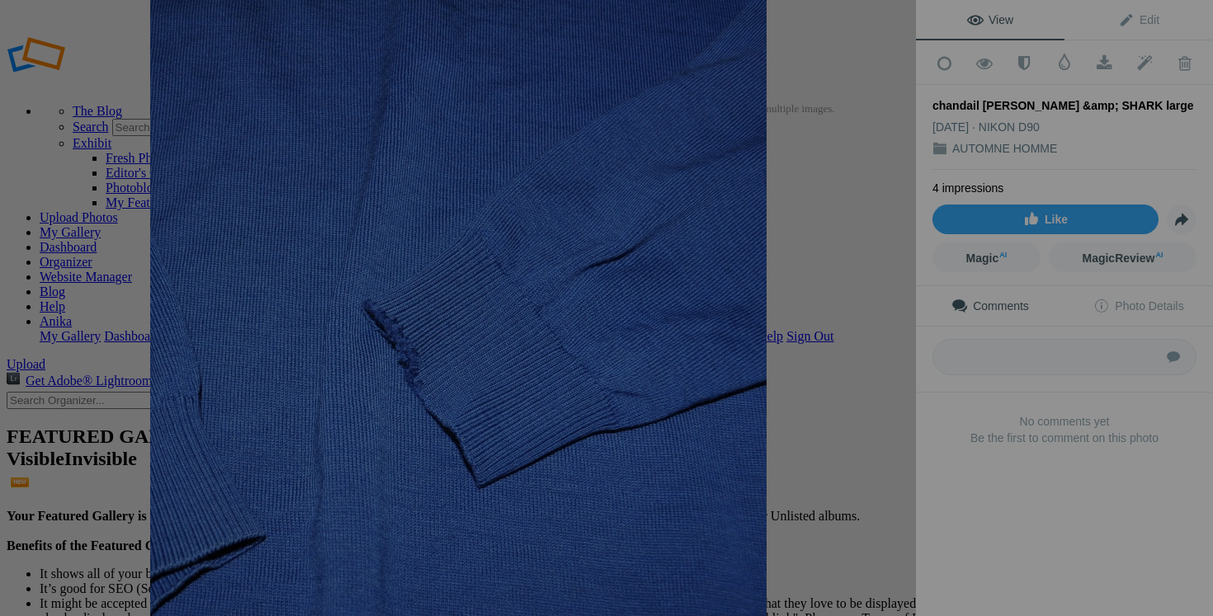
click at [319, 321] on img at bounding box center [458, 308] width 616 height 616
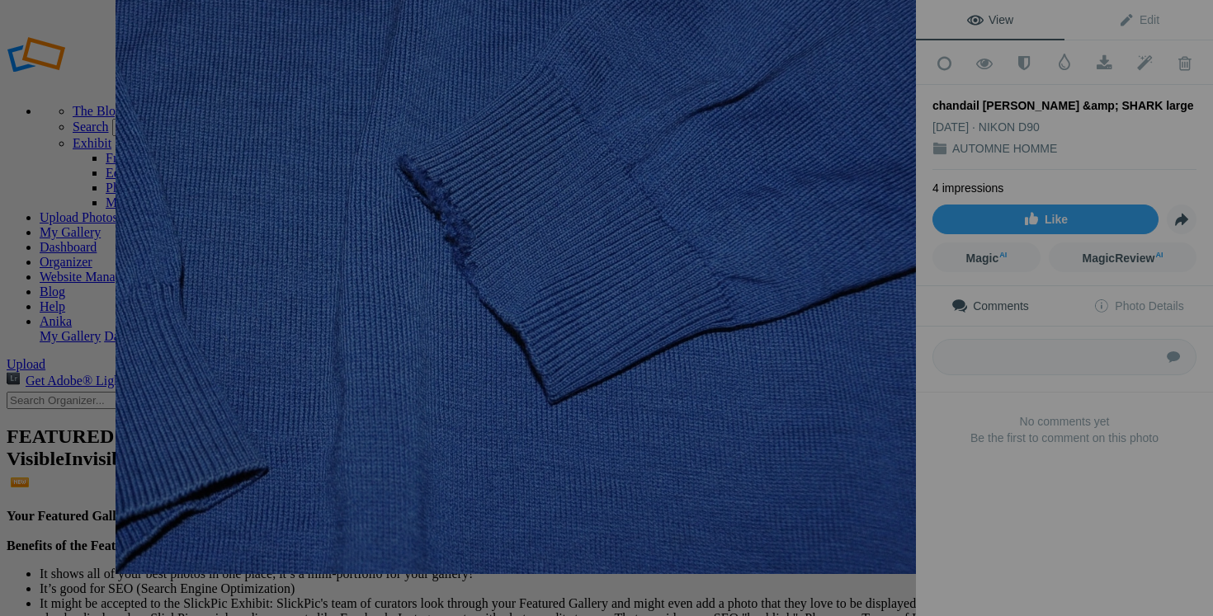
click at [237, 332] on img at bounding box center [523, 166] width 816 height 816
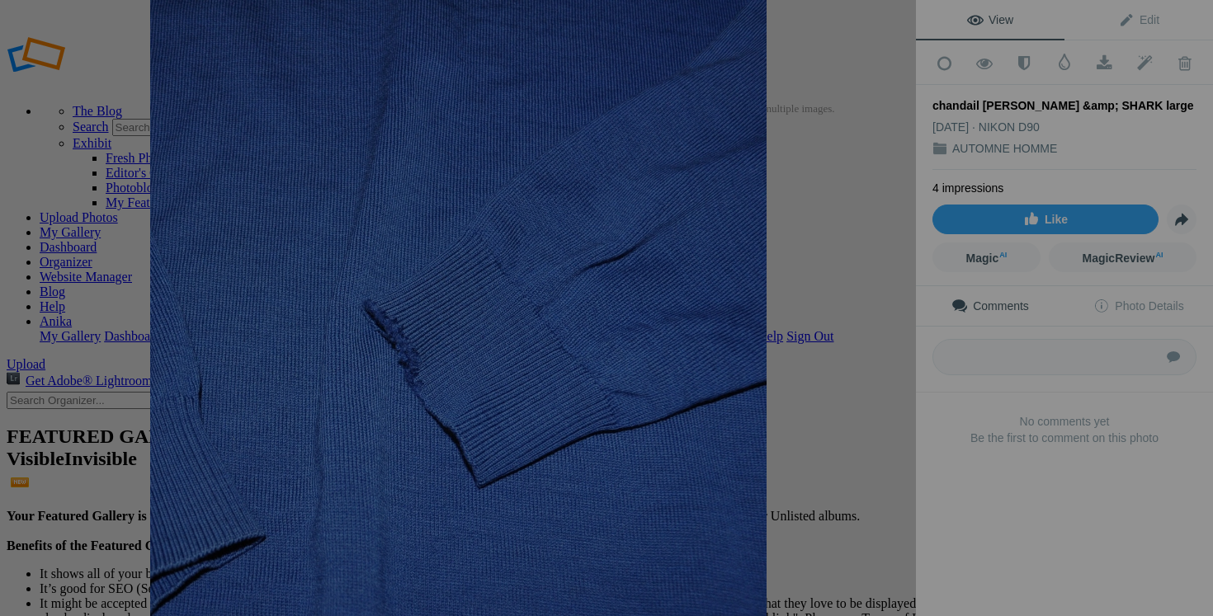
click at [103, 252] on button at bounding box center [62, 308] width 124 height 222
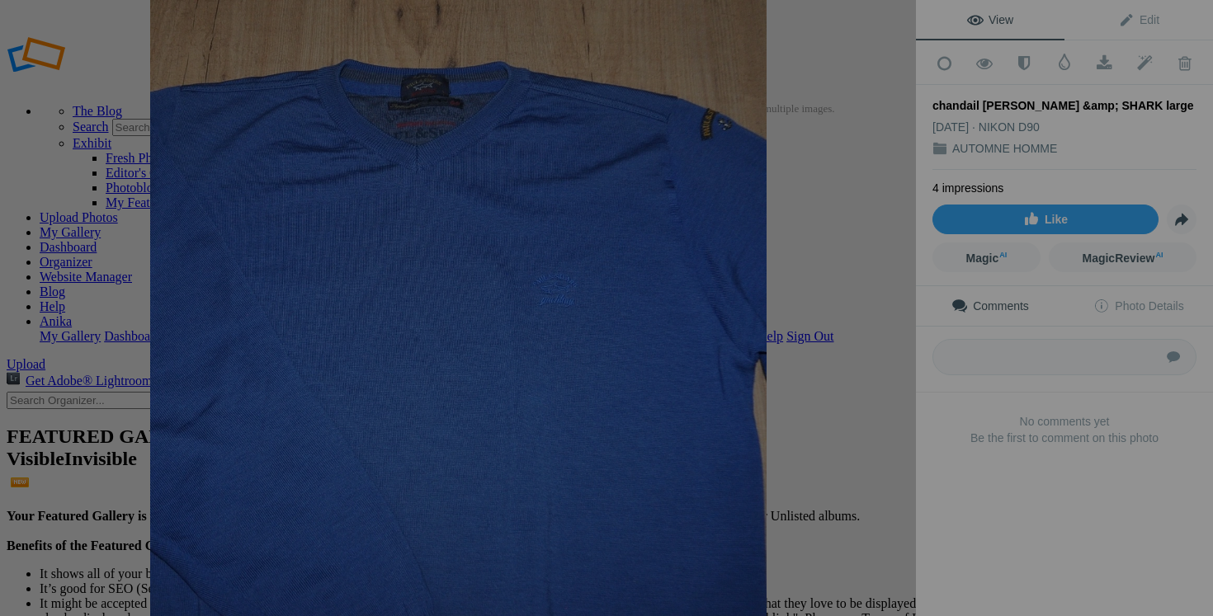
click at [664, 198] on img at bounding box center [458, 308] width 616 height 616
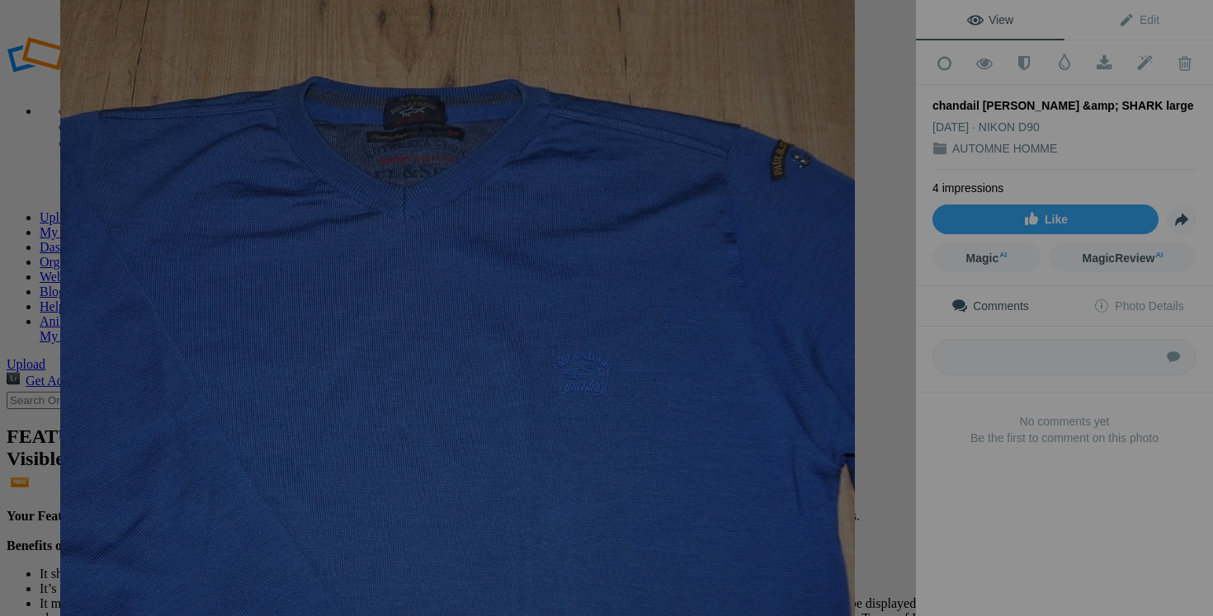
click at [733, 268] on img at bounding box center [457, 397] width 794 height 794
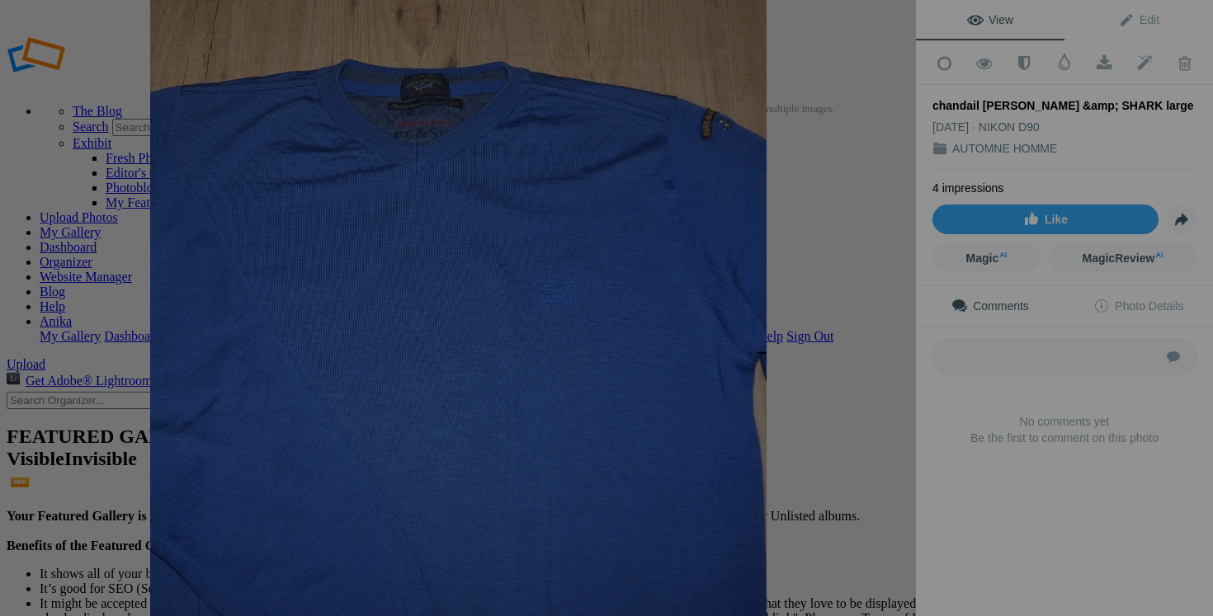
click at [686, 210] on img at bounding box center [458, 308] width 616 height 616
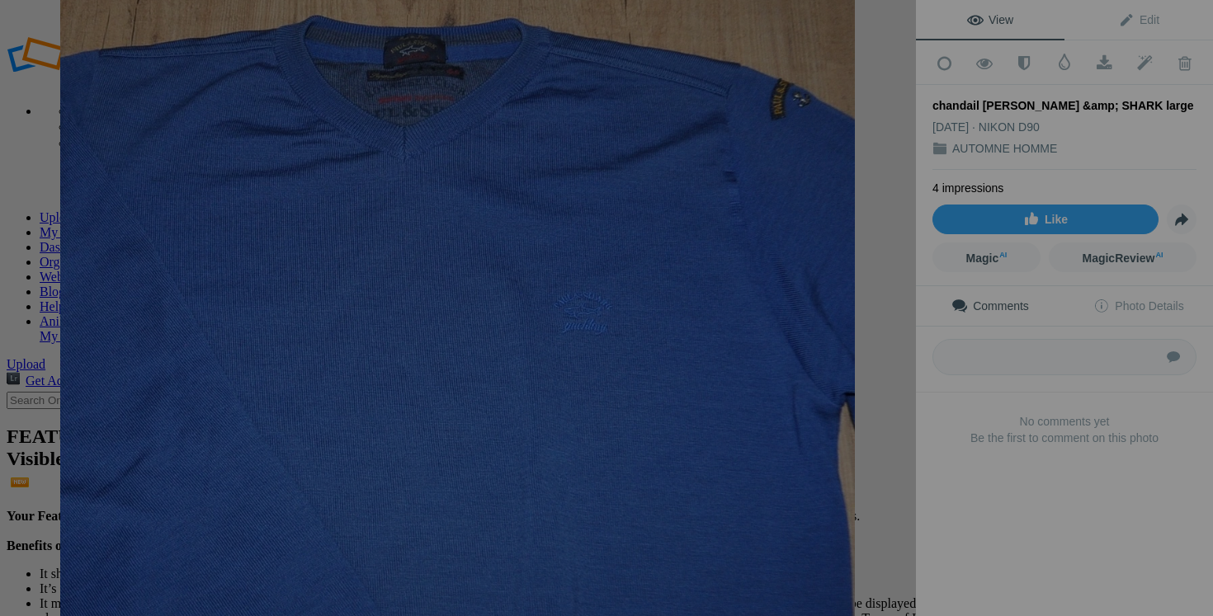
click at [758, 230] on img at bounding box center [457, 336] width 794 height 794
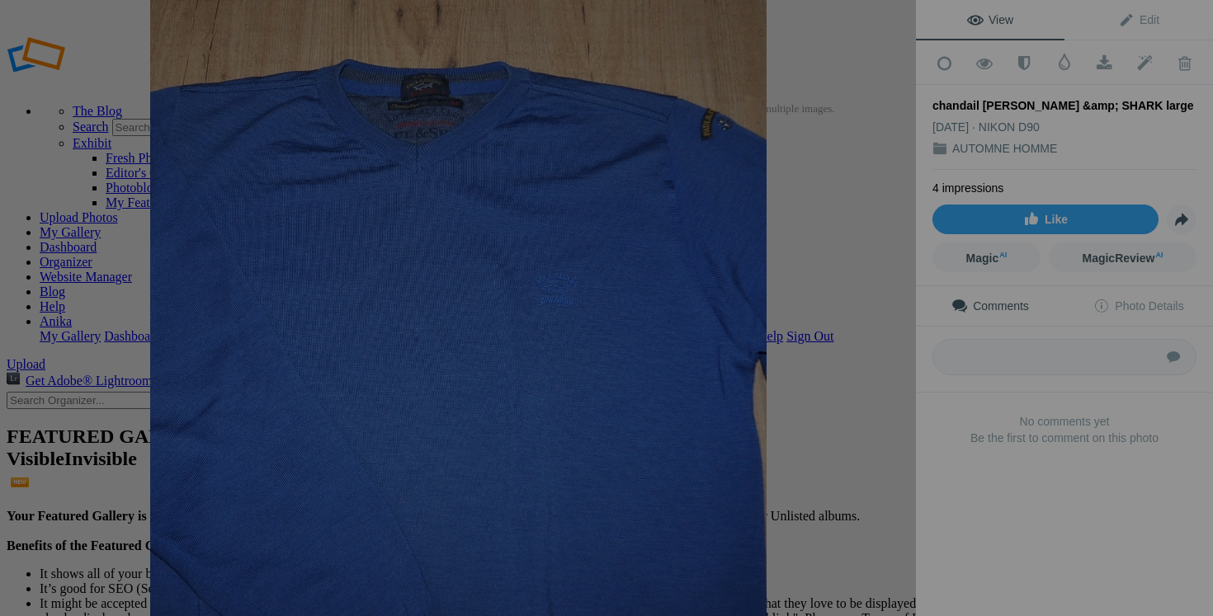
click at [565, 111] on img at bounding box center [458, 308] width 616 height 616
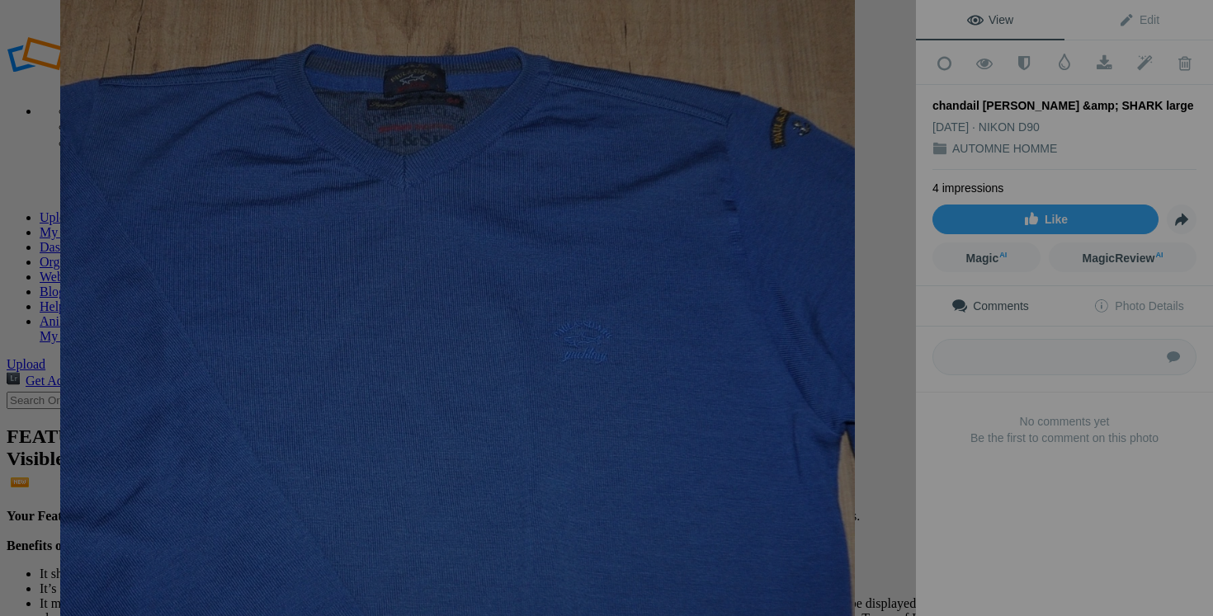
click at [565, 111] on img at bounding box center [457, 365] width 794 height 794
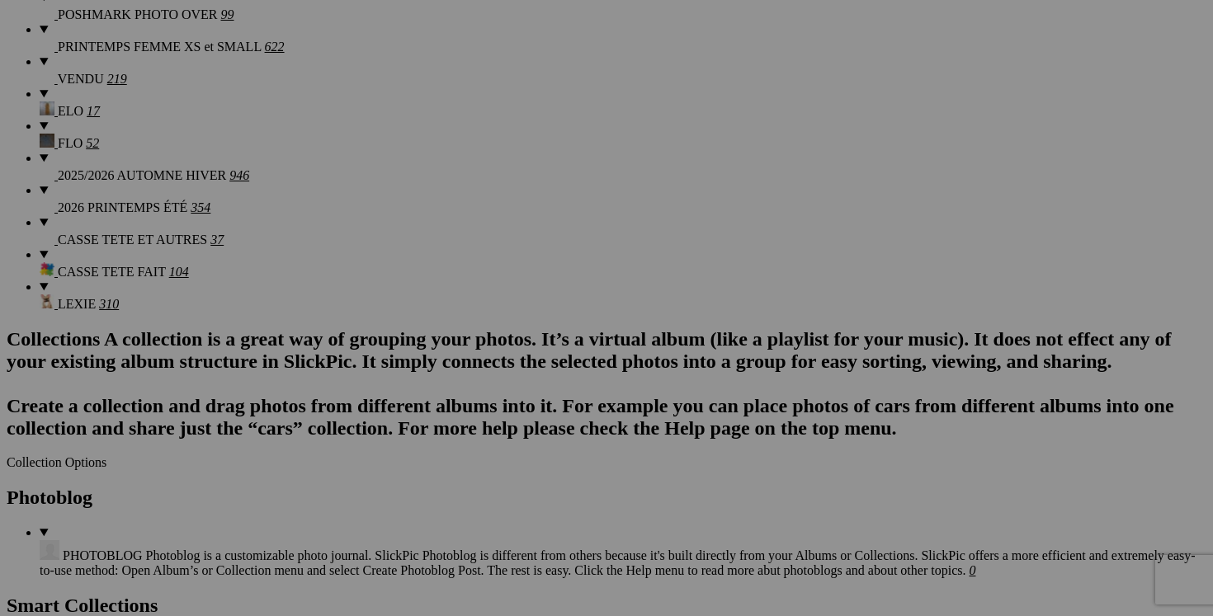
scroll to position [1503, 0]
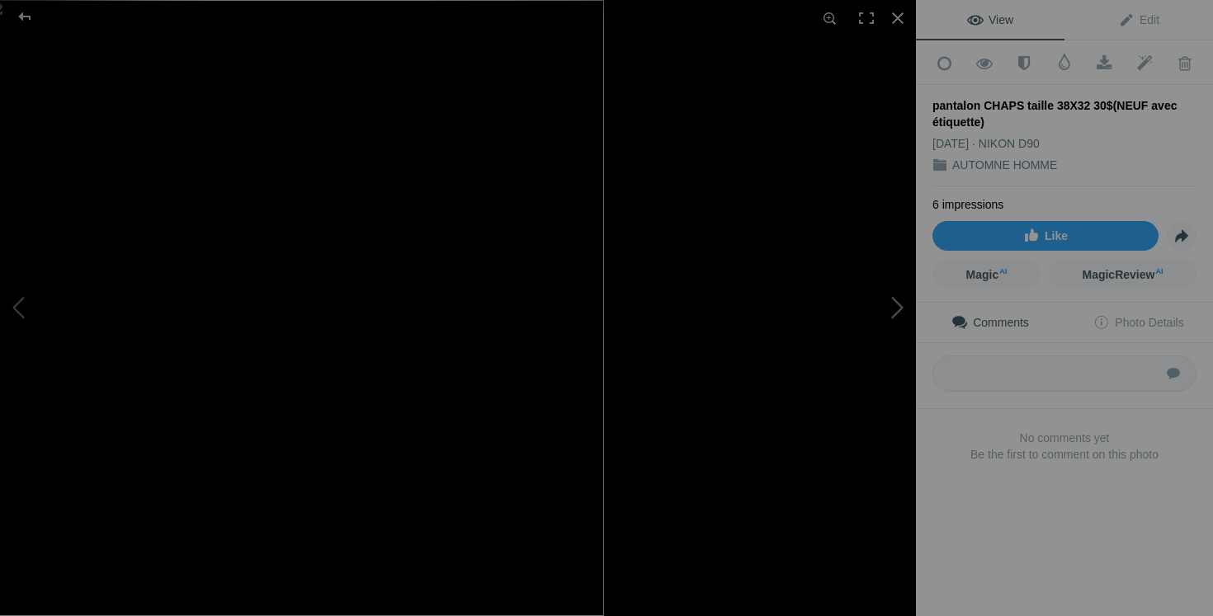
click at [890, 380] on button at bounding box center [854, 308] width 124 height 222
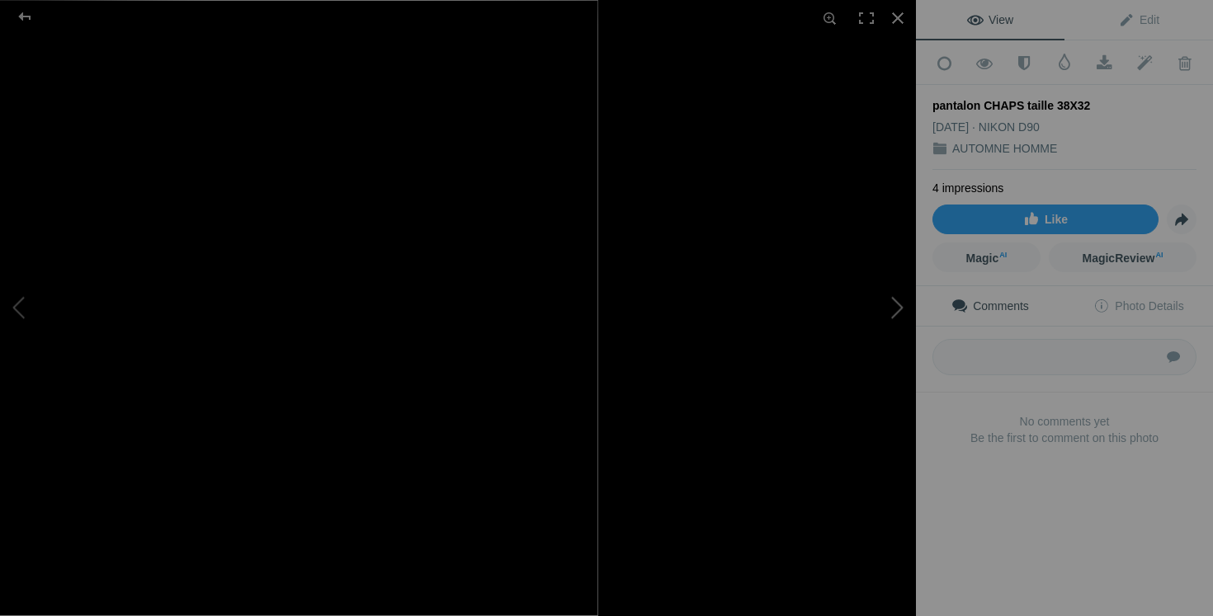
click at [898, 339] on button at bounding box center [854, 308] width 124 height 222
click at [902, 301] on button at bounding box center [854, 308] width 124 height 222
click at [824, 373] on button at bounding box center [854, 308] width 124 height 222
click at [883, 317] on button at bounding box center [854, 308] width 124 height 222
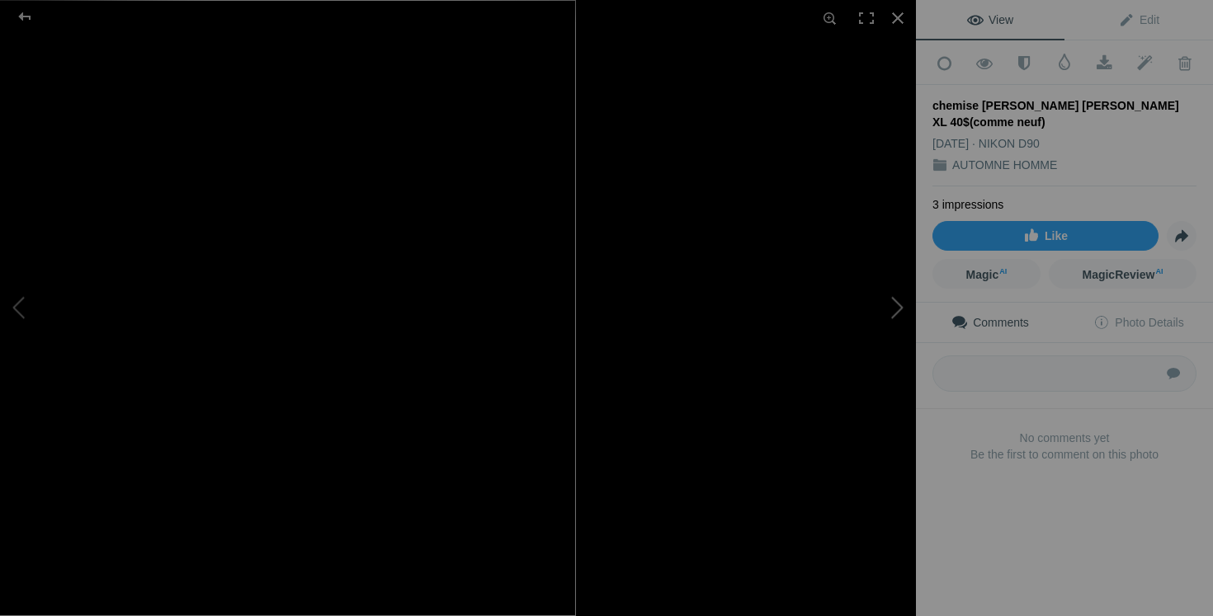
click at [877, 313] on button at bounding box center [854, 308] width 124 height 222
click at [847, 360] on button at bounding box center [854, 308] width 124 height 222
click at [893, 308] on button at bounding box center [854, 308] width 124 height 222
click at [889, 335] on button at bounding box center [854, 308] width 124 height 222
click at [869, 342] on button at bounding box center [854, 308] width 124 height 222
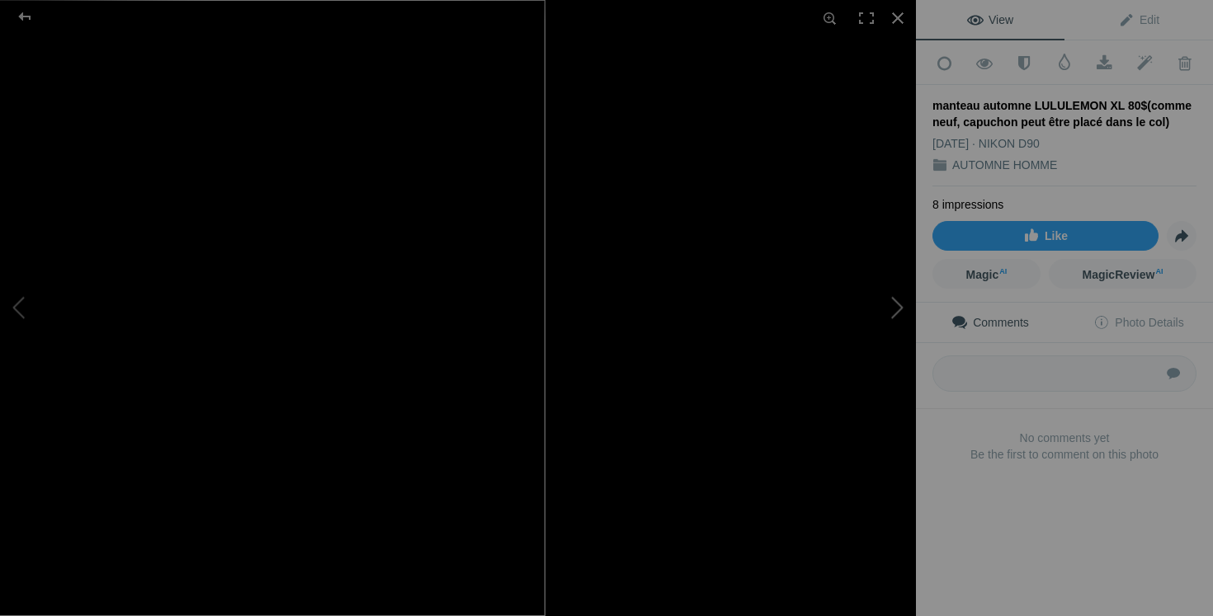
click at [875, 303] on button at bounding box center [854, 308] width 124 height 222
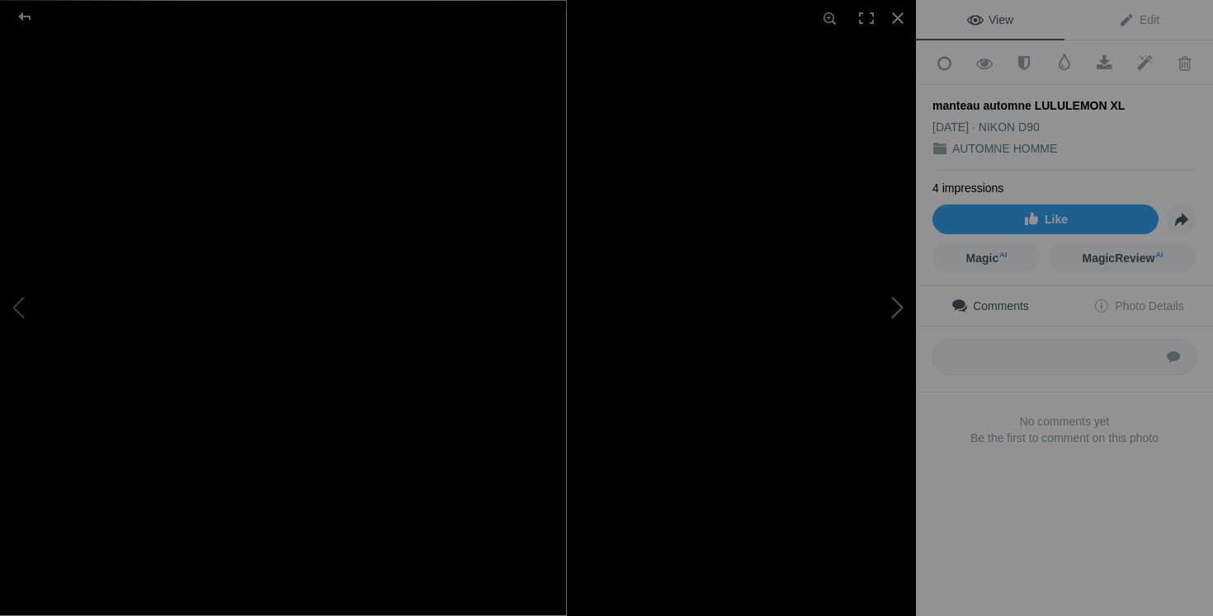
click at [886, 323] on button at bounding box center [854, 308] width 124 height 222
click at [849, 334] on button at bounding box center [854, 308] width 124 height 222
click at [872, 347] on button at bounding box center [854, 308] width 124 height 222
click at [887, 335] on button at bounding box center [854, 308] width 124 height 222
click at [849, 339] on button at bounding box center [854, 308] width 124 height 222
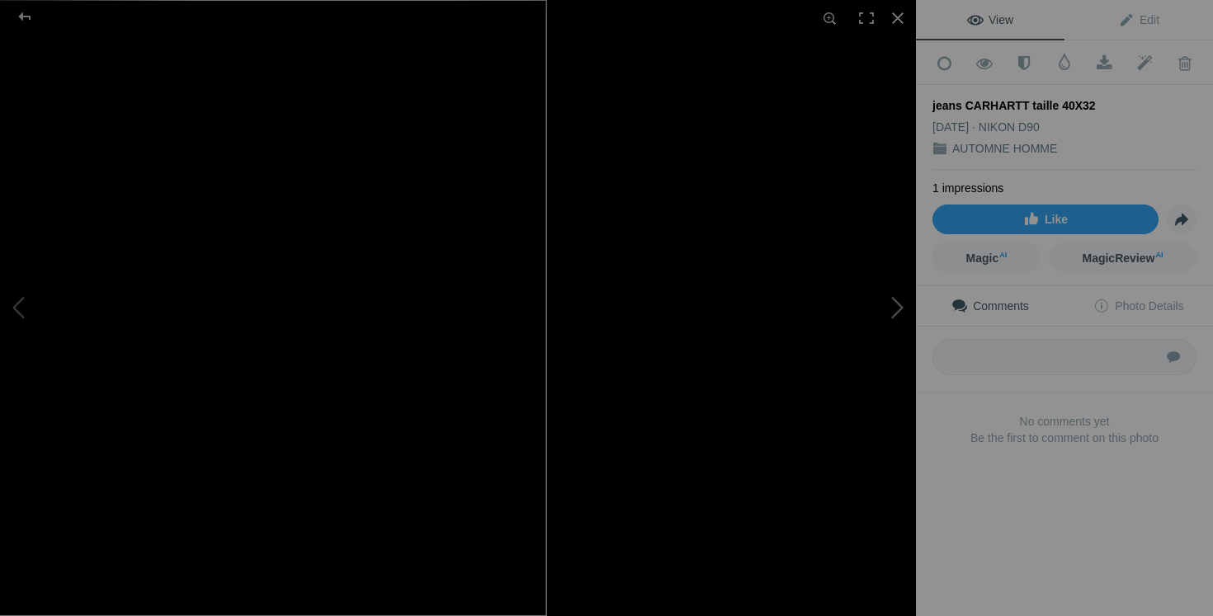
click at [886, 340] on button at bounding box center [854, 308] width 124 height 222
click at [875, 304] on button at bounding box center [854, 308] width 124 height 222
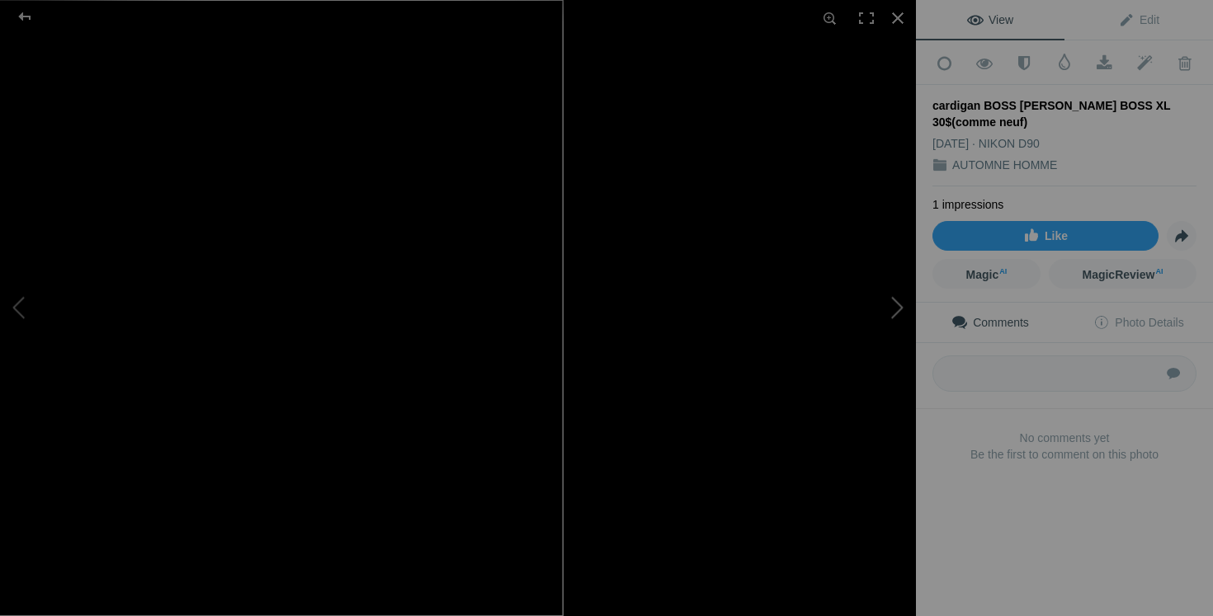
click at [856, 368] on button at bounding box center [854, 308] width 124 height 222
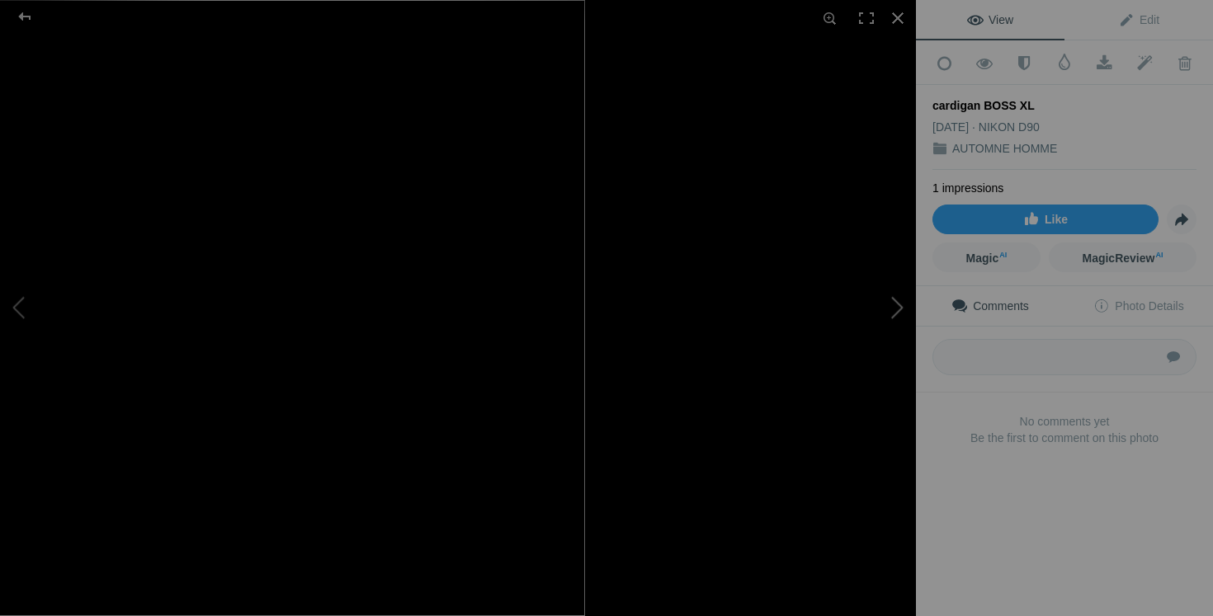
click at [899, 319] on button at bounding box center [854, 308] width 124 height 222
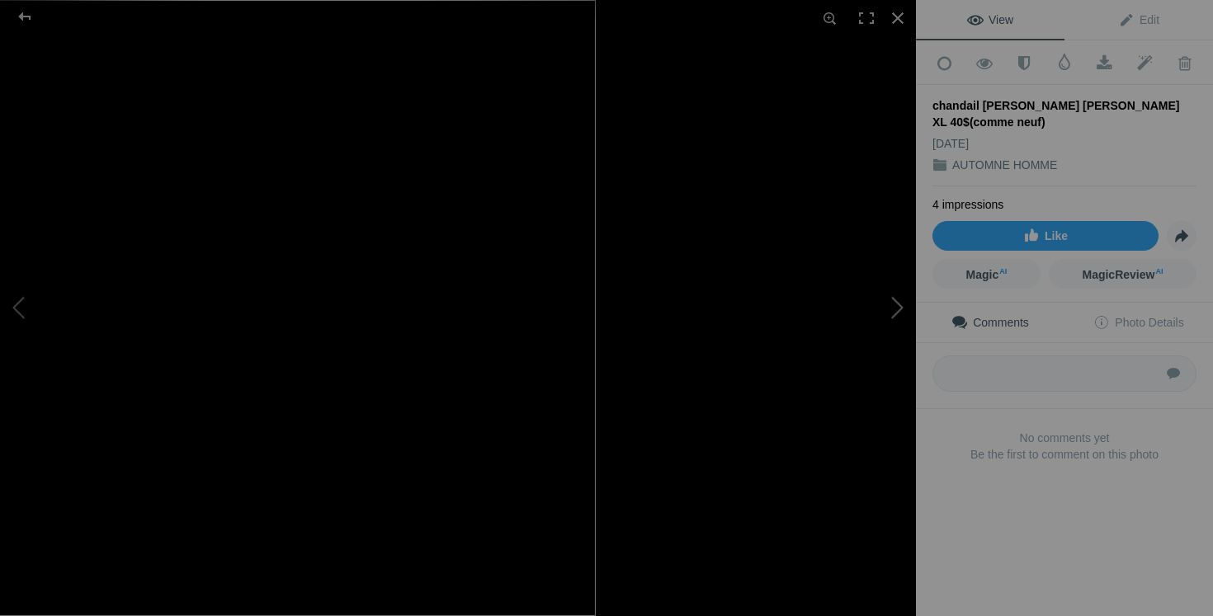
click at [897, 315] on button at bounding box center [854, 308] width 124 height 222
click at [863, 356] on button at bounding box center [854, 308] width 124 height 222
click at [868, 309] on button at bounding box center [854, 308] width 124 height 222
click at [888, 315] on button at bounding box center [854, 308] width 124 height 222
click at [866, 372] on button at bounding box center [854, 308] width 124 height 222
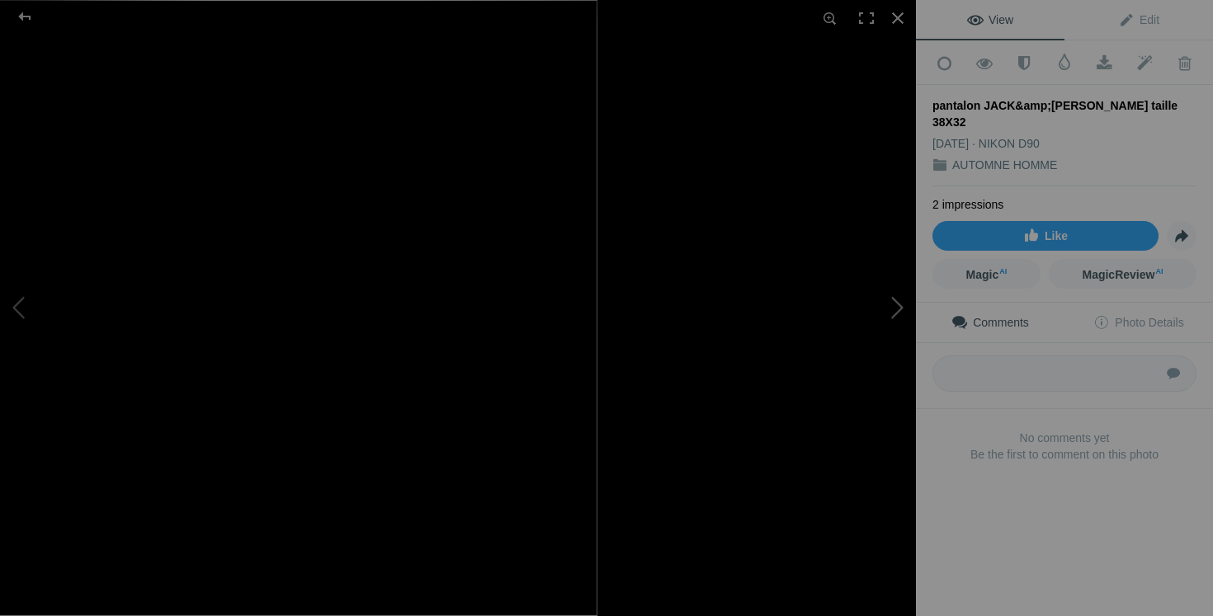
click at [891, 321] on button at bounding box center [854, 308] width 124 height 222
click at [873, 304] on button at bounding box center [854, 308] width 124 height 222
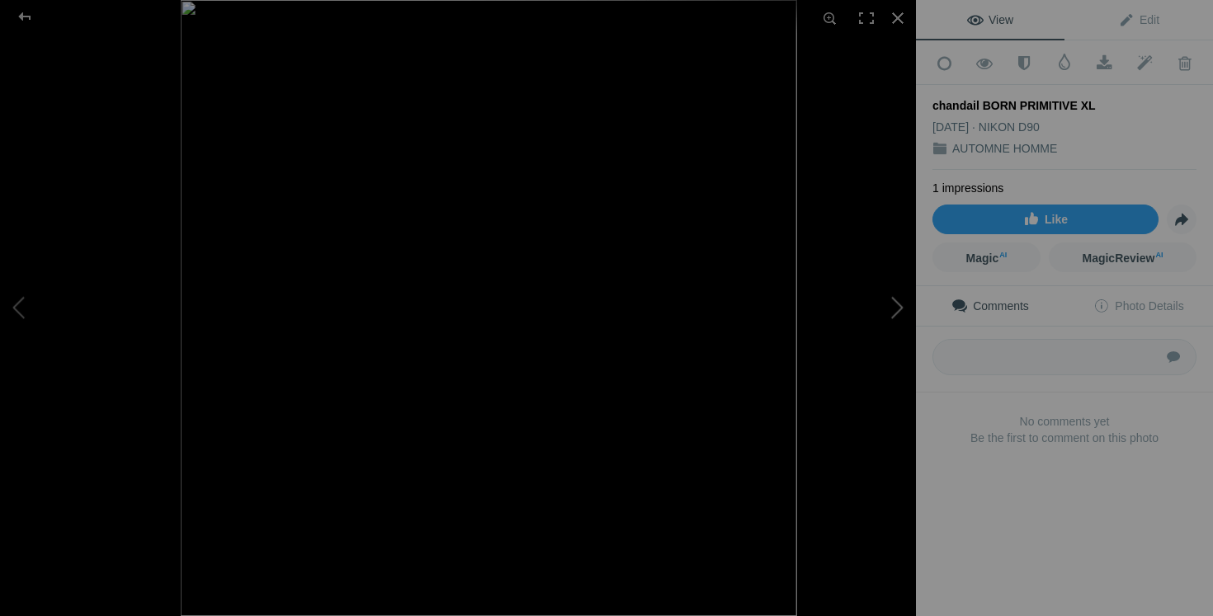
click at [846, 356] on button at bounding box center [854, 308] width 124 height 222
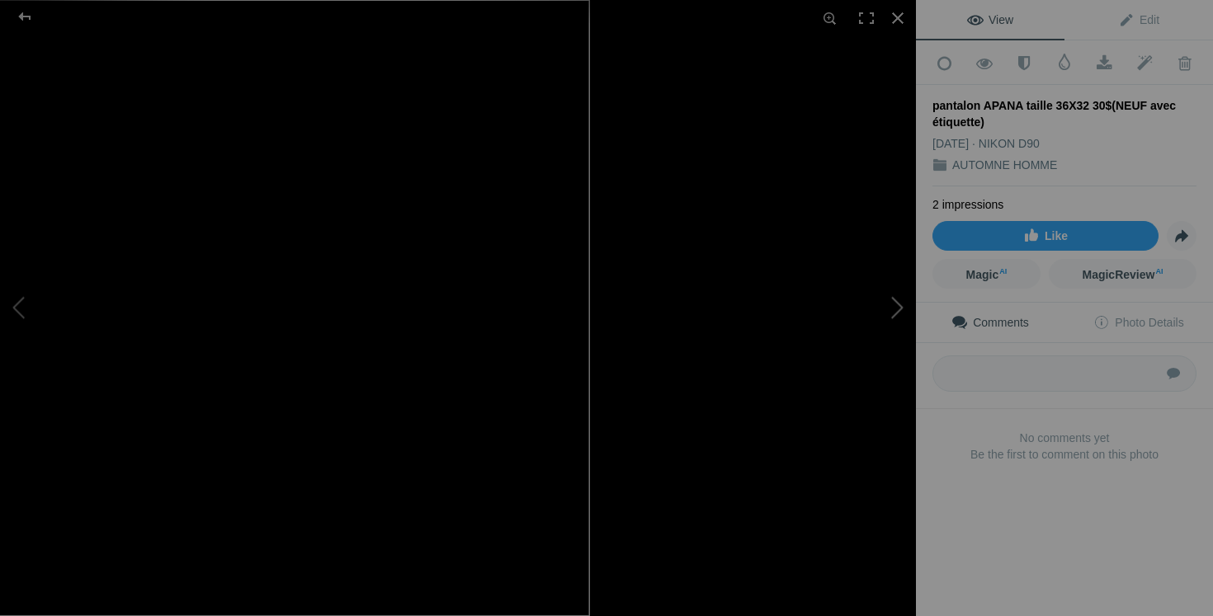
click at [898, 318] on button at bounding box center [854, 308] width 124 height 222
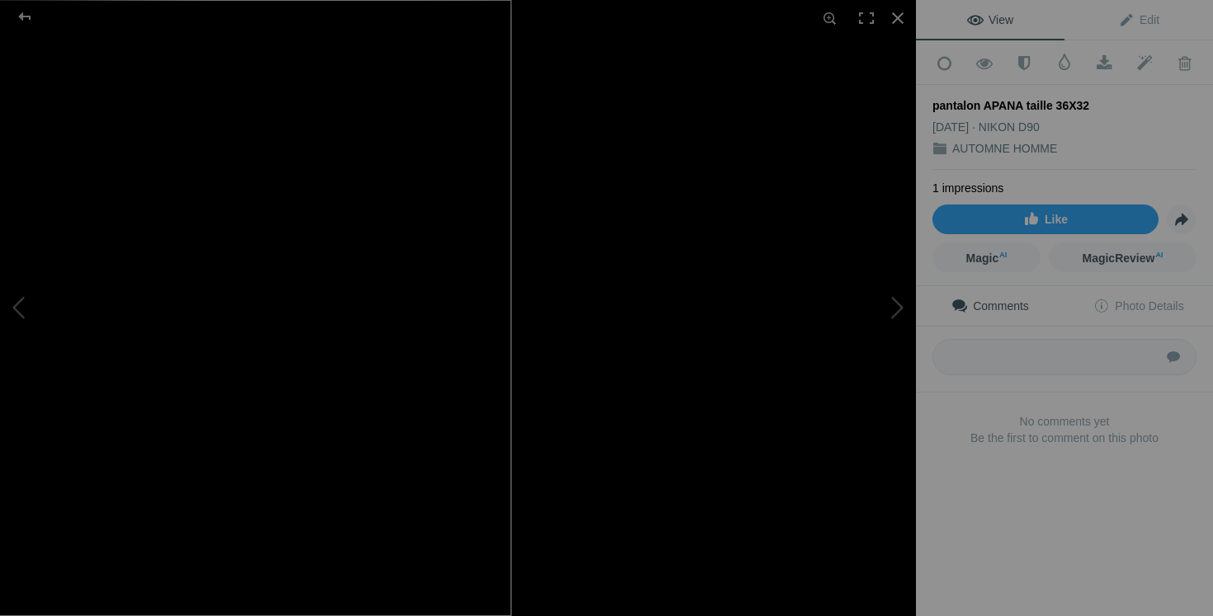
click at [659, 328] on div at bounding box center [353, 308] width 916 height 616
click at [875, 351] on button at bounding box center [854, 308] width 124 height 222
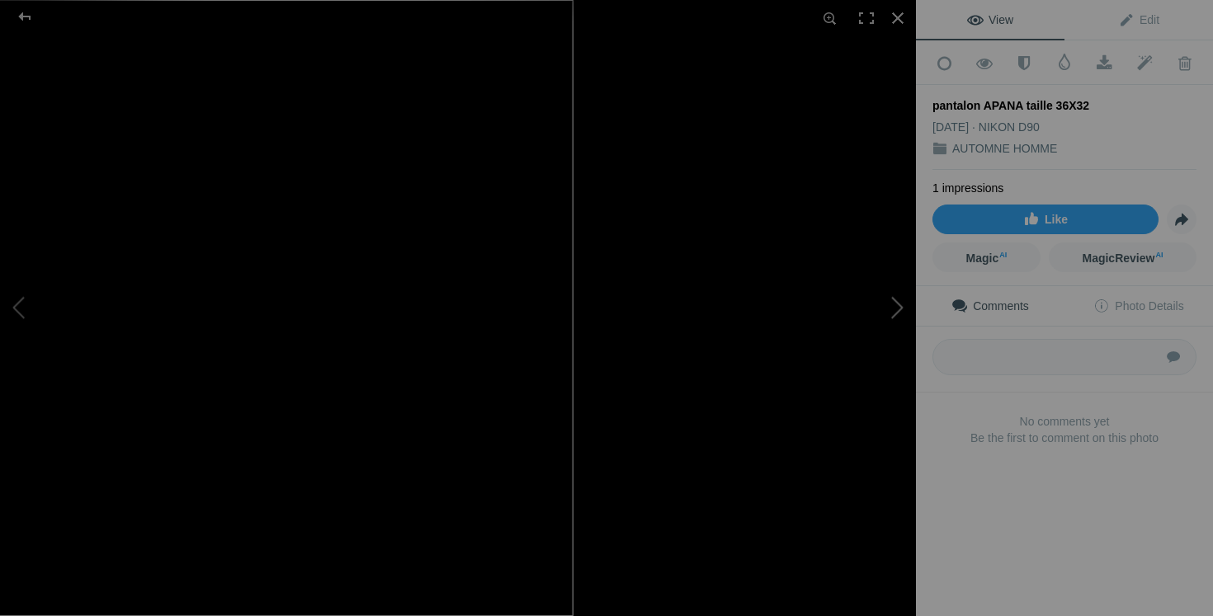
click at [888, 324] on button at bounding box center [854, 308] width 124 height 222
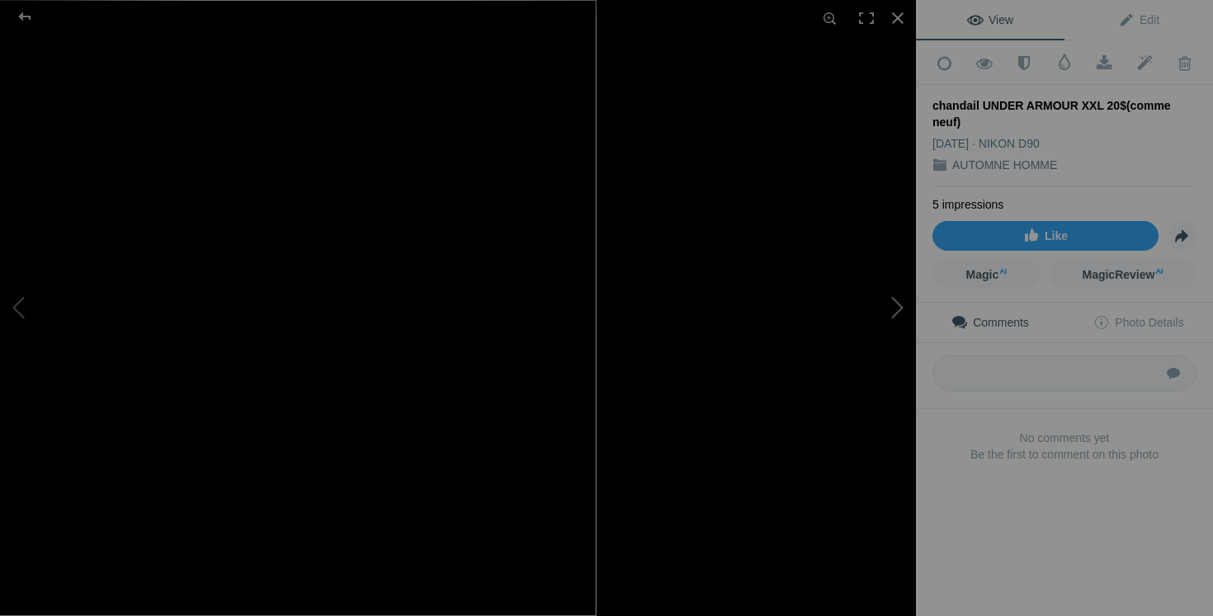
click at [877, 337] on button at bounding box center [854, 308] width 124 height 222
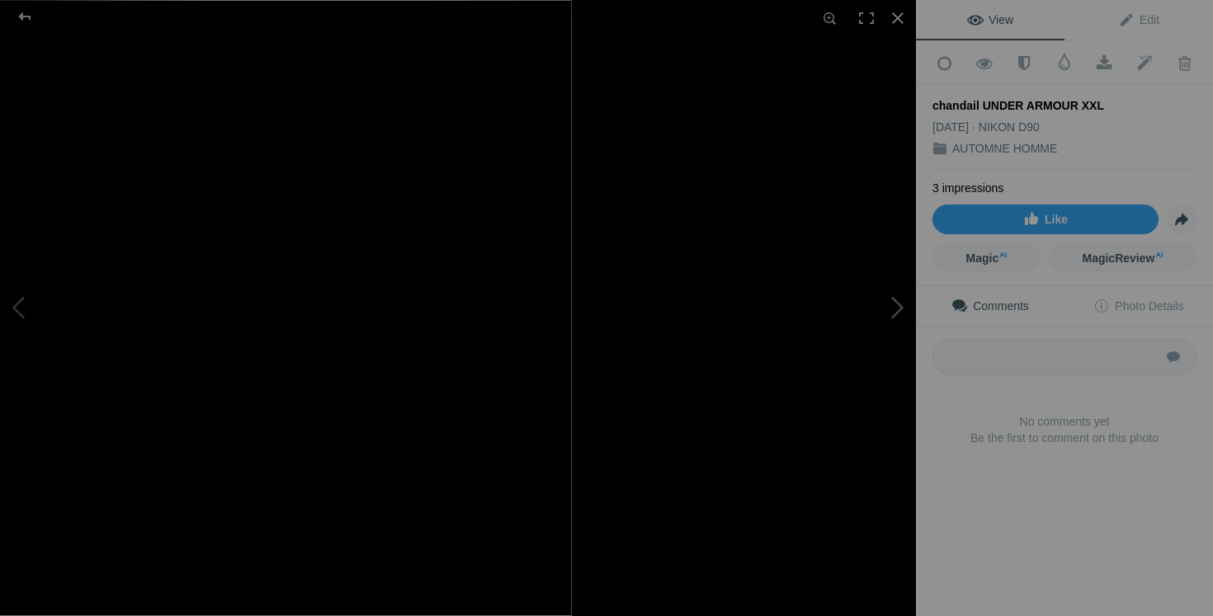
click at [876, 370] on button at bounding box center [854, 308] width 124 height 222
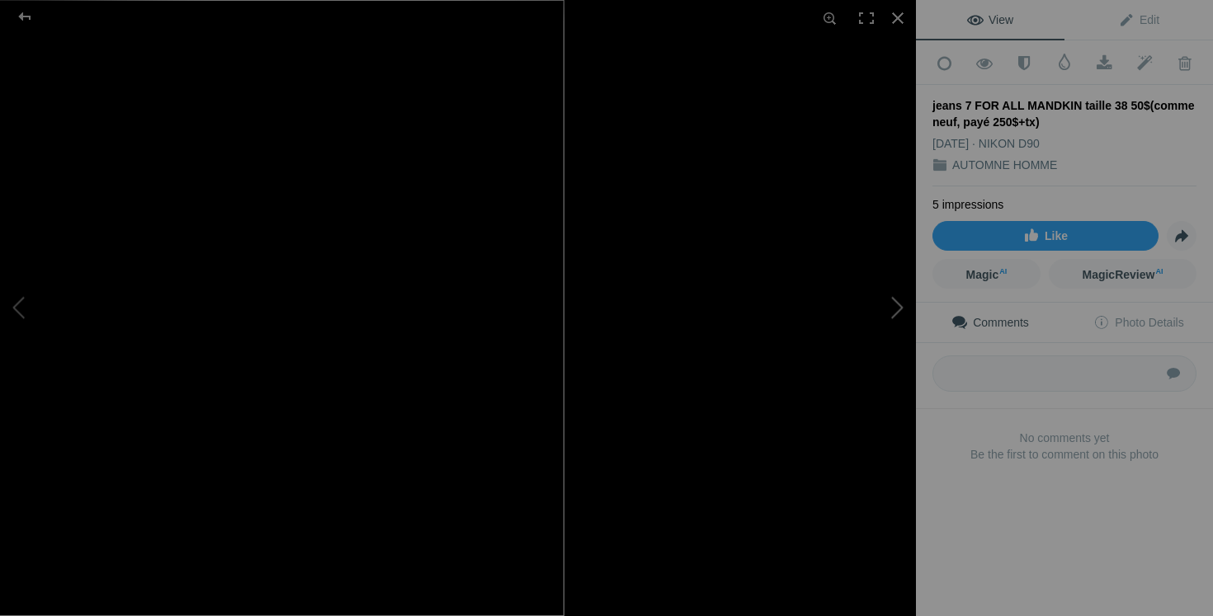
click at [901, 324] on button at bounding box center [854, 308] width 124 height 222
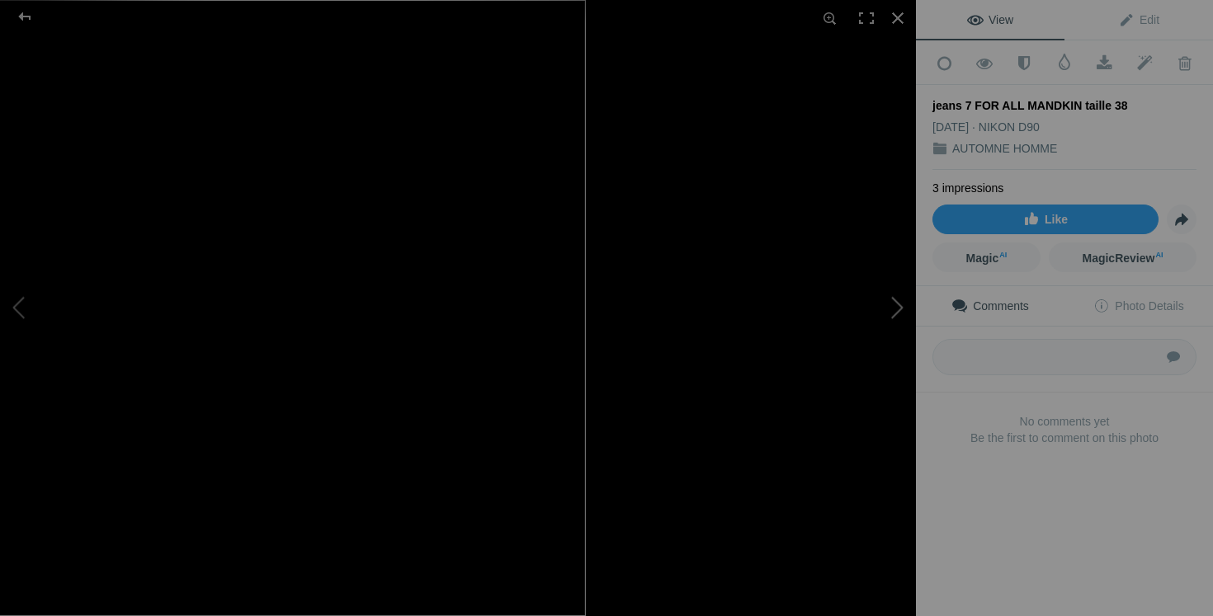
click at [904, 327] on button at bounding box center [854, 308] width 124 height 222
click at [867, 337] on button at bounding box center [854, 308] width 124 height 222
click at [870, 318] on button at bounding box center [854, 308] width 124 height 222
click at [880, 330] on button at bounding box center [854, 308] width 124 height 222
click at [864, 310] on button at bounding box center [854, 308] width 124 height 222
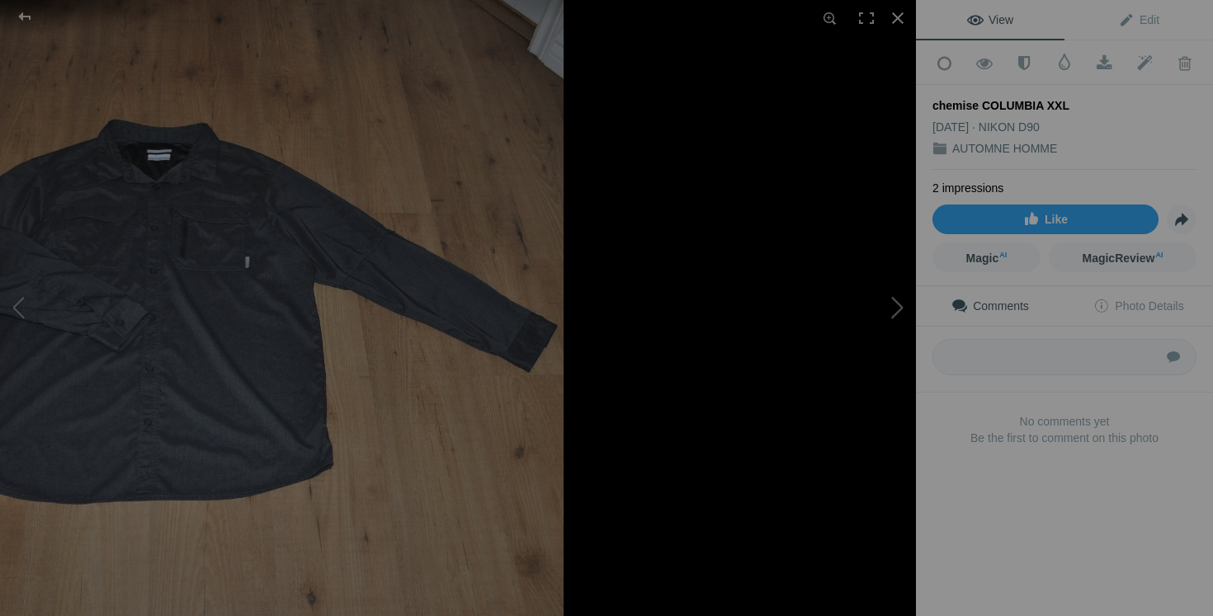
click at [875, 318] on button at bounding box center [854, 308] width 124 height 222
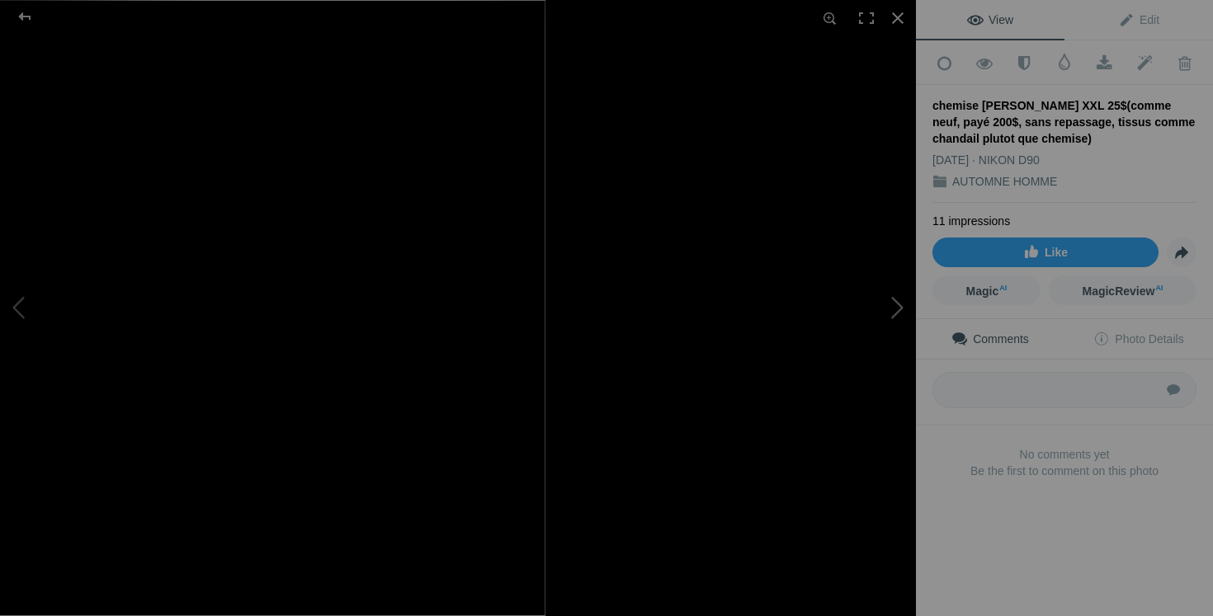
click at [880, 308] on button at bounding box center [854, 308] width 124 height 222
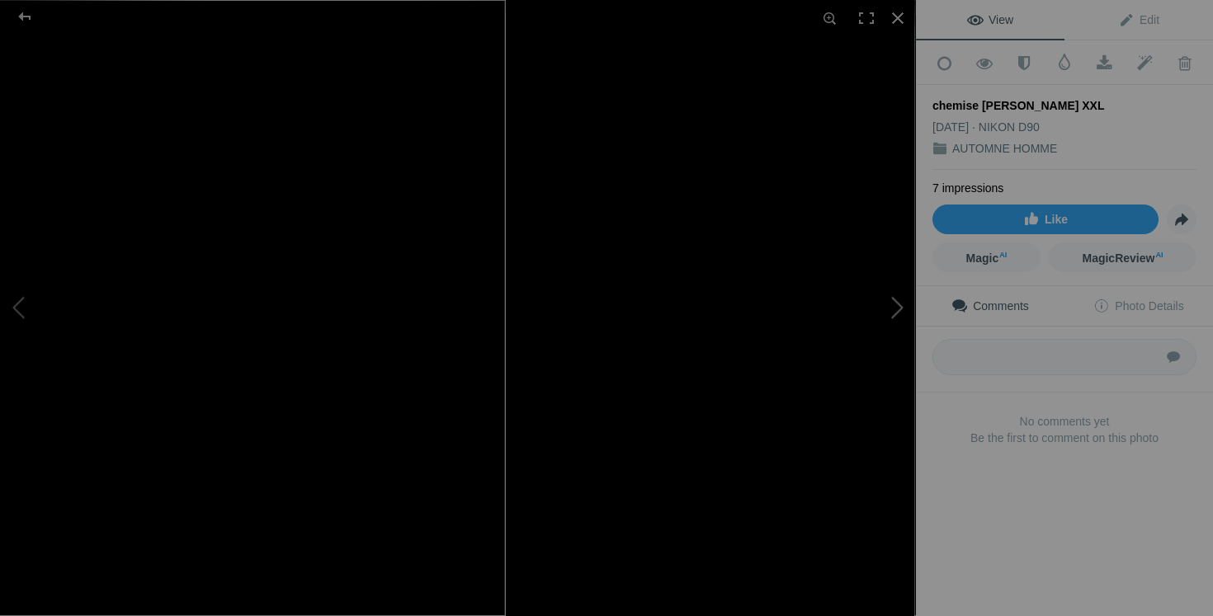
click at [853, 347] on button at bounding box center [854, 308] width 124 height 222
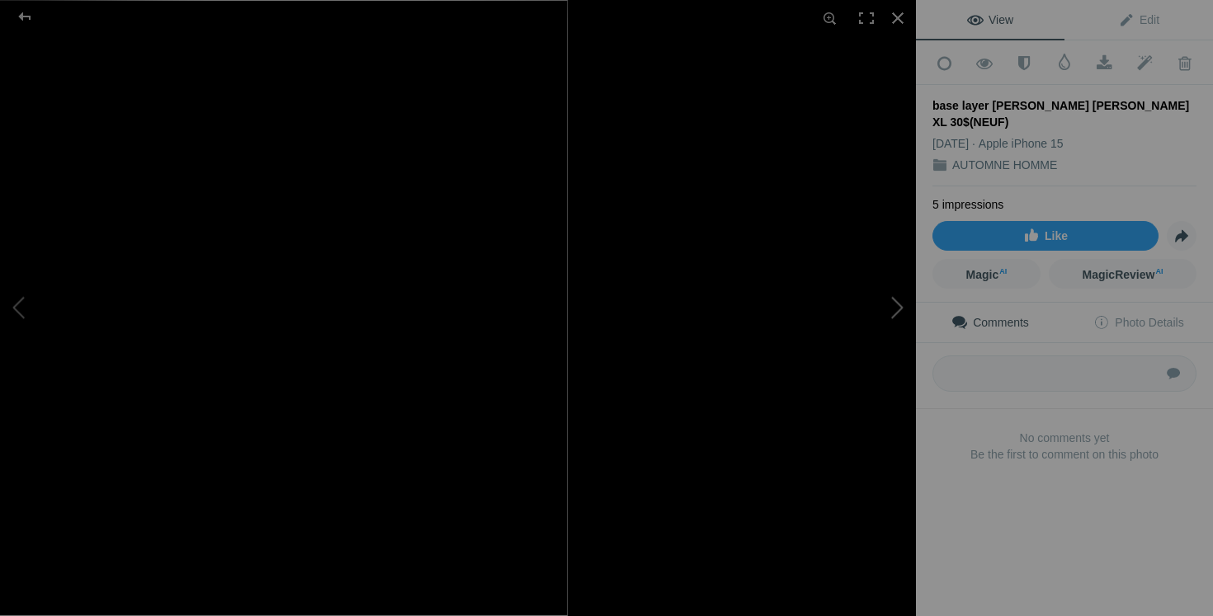
click at [860, 369] on button at bounding box center [854, 308] width 124 height 222
click at [883, 333] on button at bounding box center [854, 308] width 124 height 222
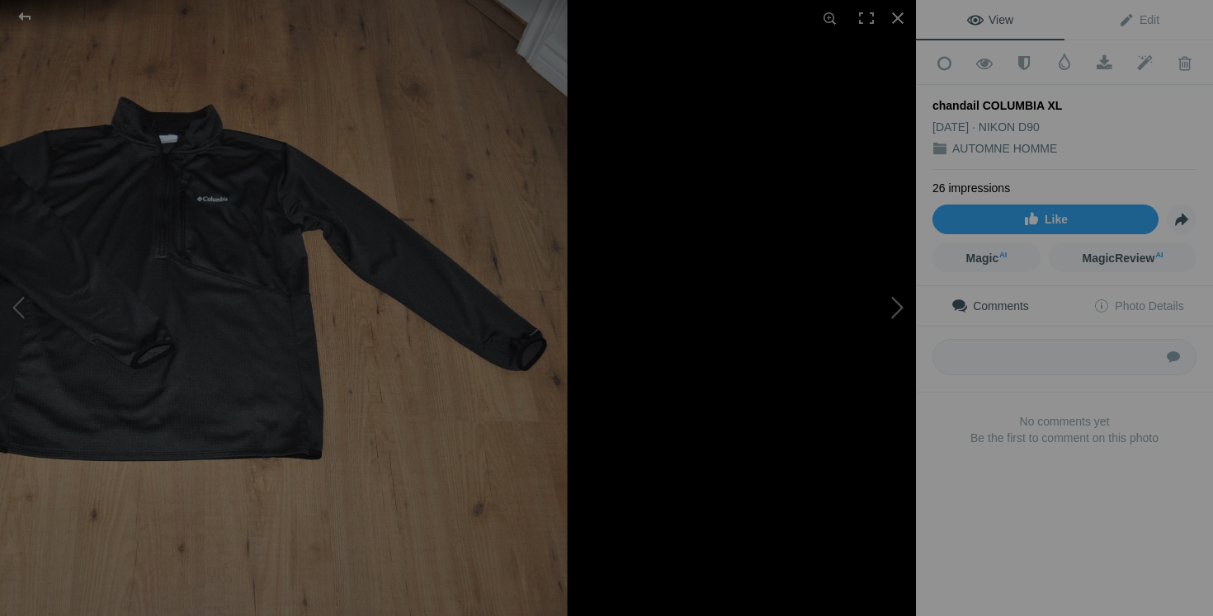
click at [878, 335] on button at bounding box center [854, 308] width 124 height 222
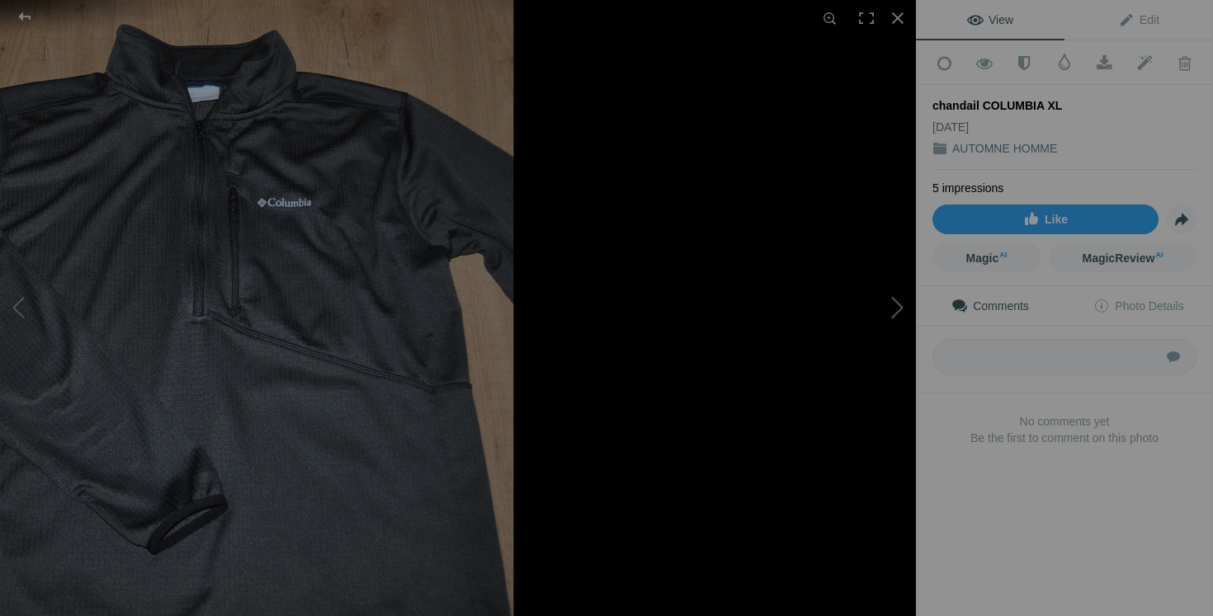
click at [859, 356] on button at bounding box center [854, 308] width 124 height 222
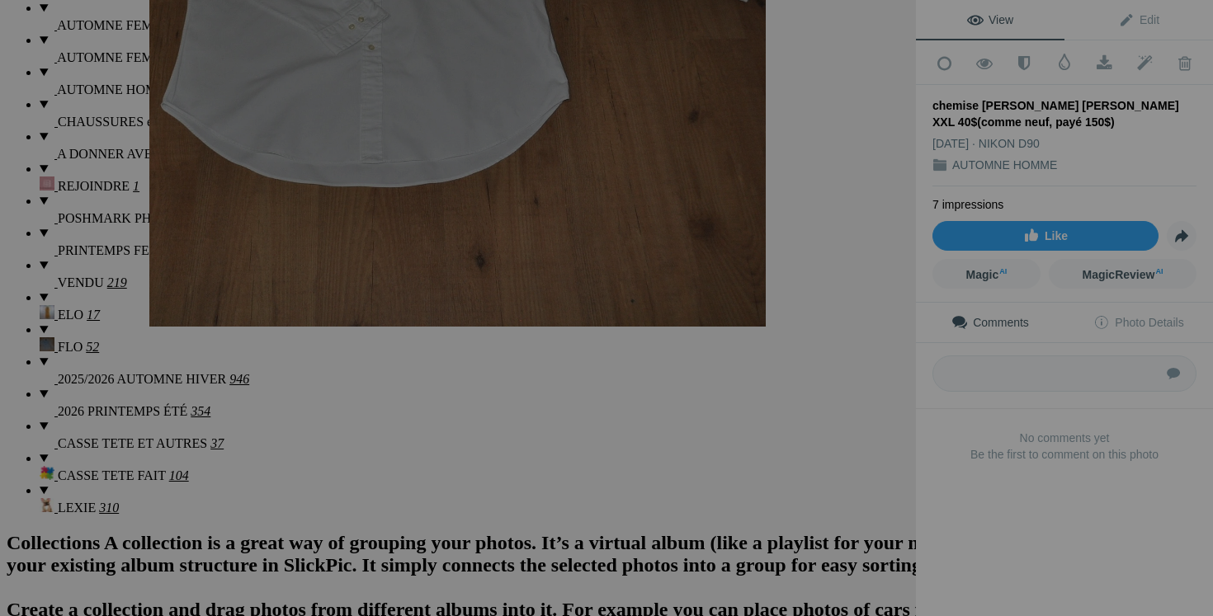
click at [883, 323] on button at bounding box center [854, 308] width 124 height 222
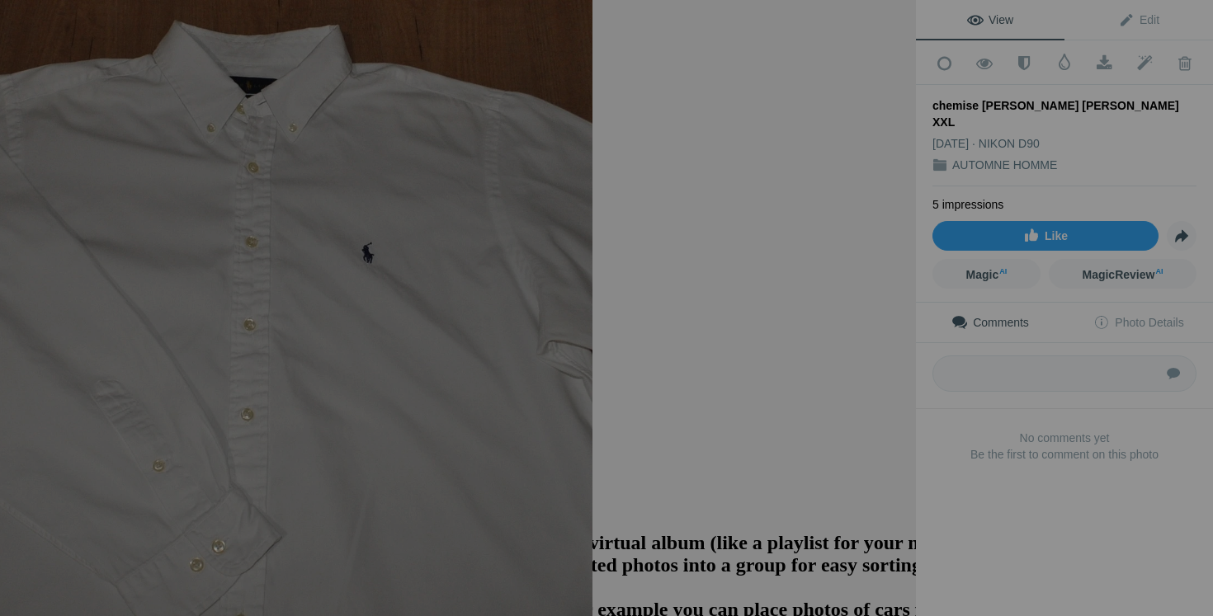
click at [842, 358] on button at bounding box center [854, 308] width 124 height 222
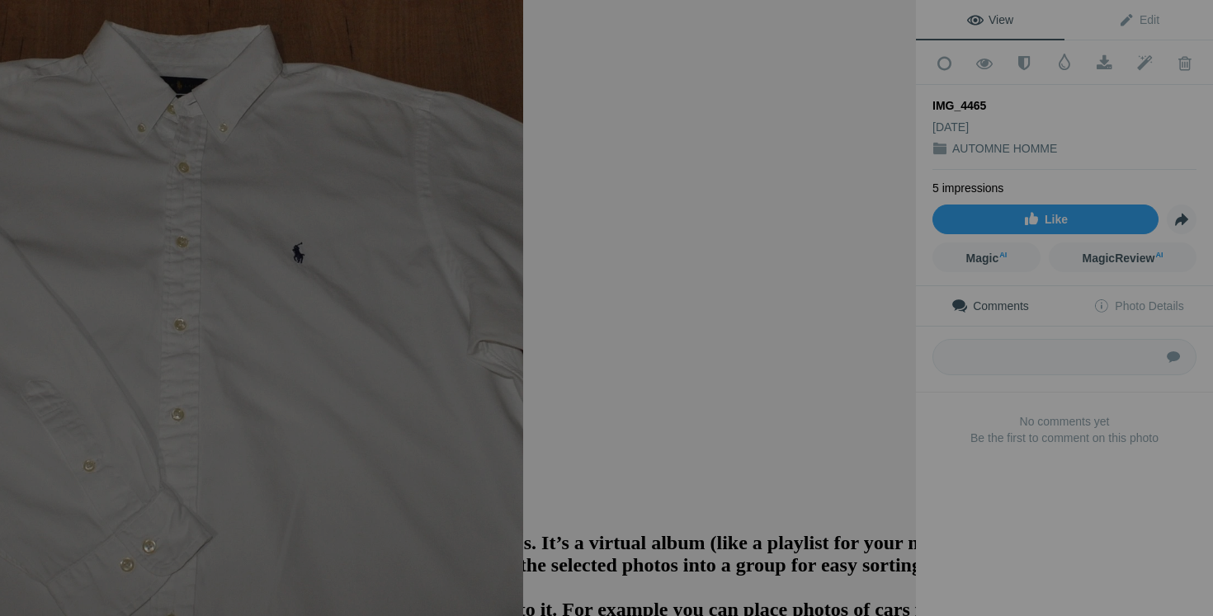
click at [858, 351] on button at bounding box center [854, 308] width 124 height 222
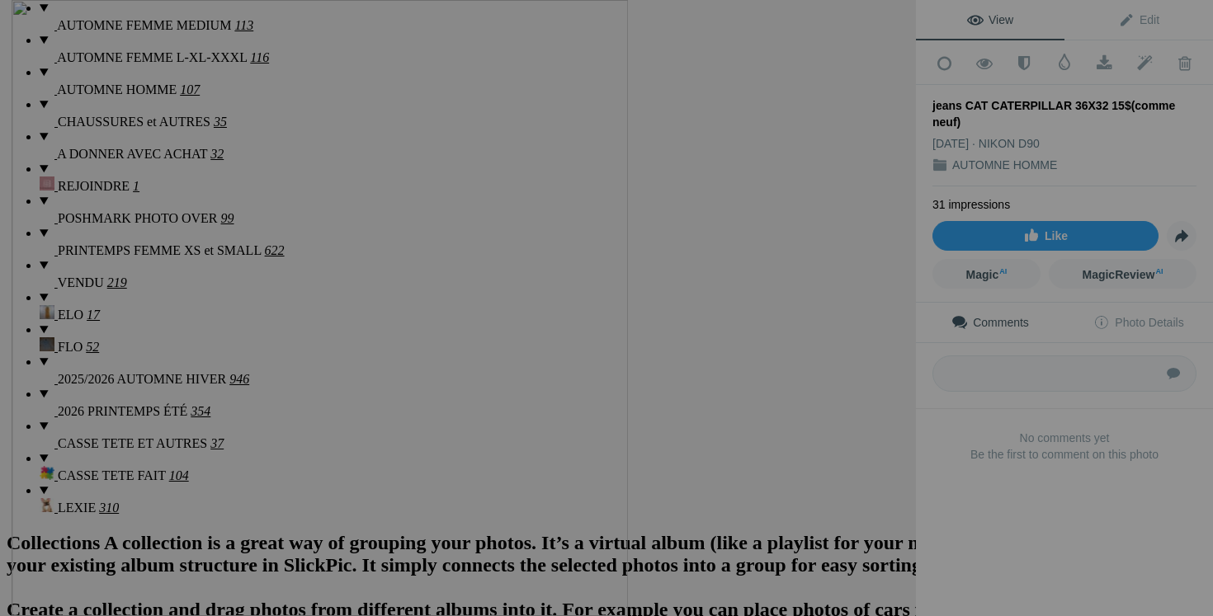
click at [855, 354] on button at bounding box center [854, 308] width 124 height 222
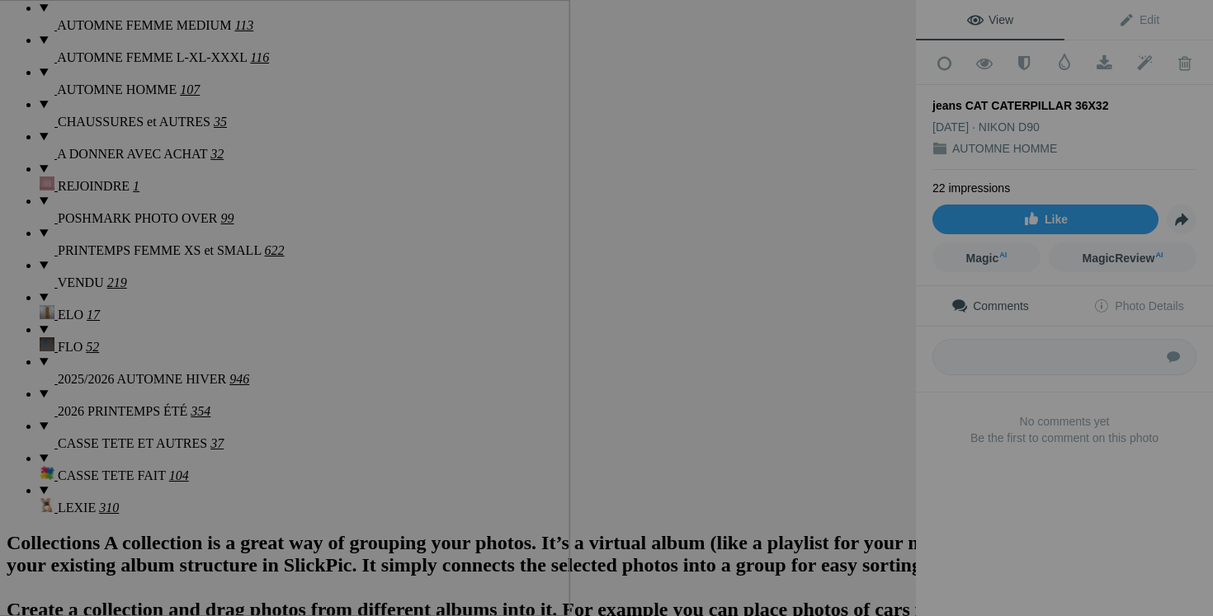
click at [852, 350] on button at bounding box center [854, 308] width 124 height 222
click at [845, 336] on button at bounding box center [854, 308] width 124 height 222
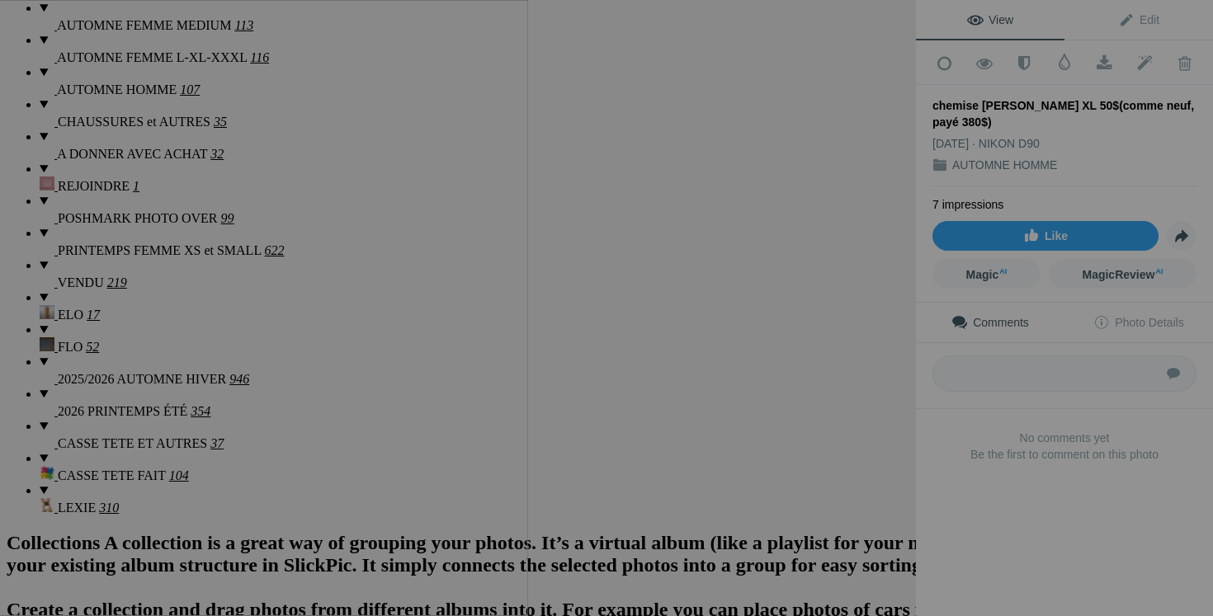
click at [840, 337] on button at bounding box center [854, 308] width 124 height 222
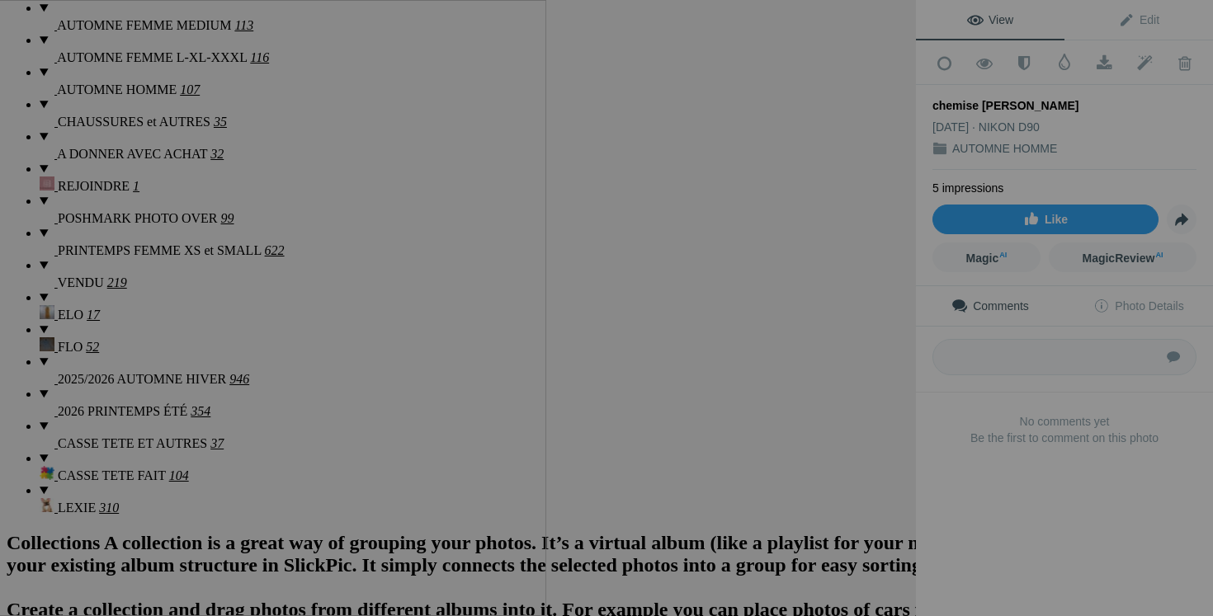
click at [852, 350] on button at bounding box center [854, 308] width 124 height 222
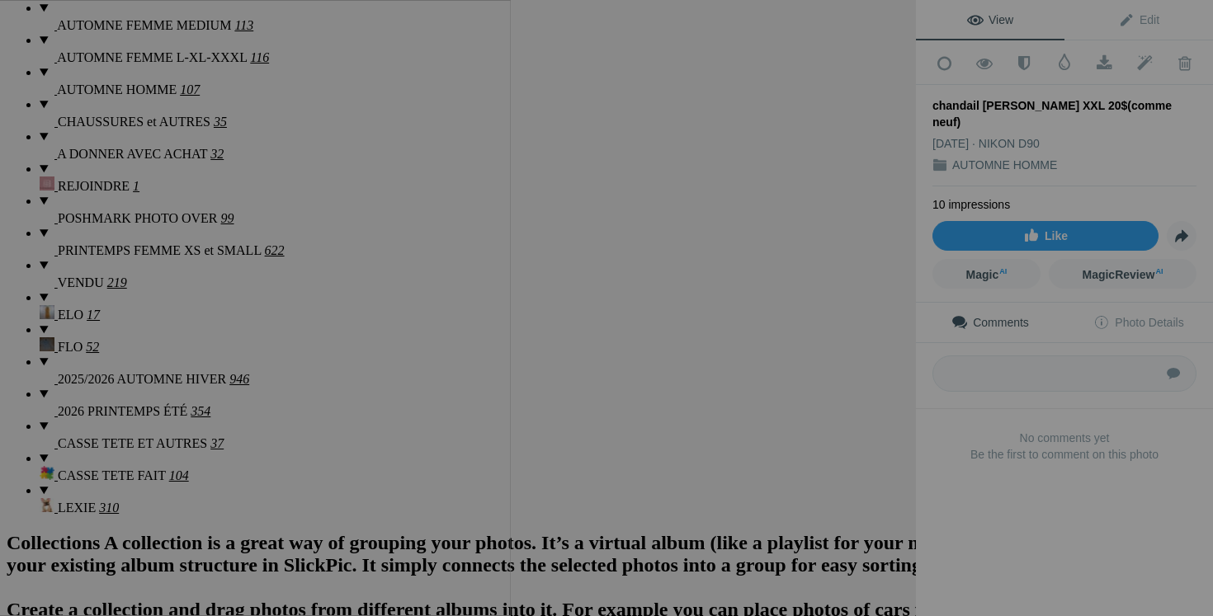
click at [853, 367] on button at bounding box center [854, 308] width 124 height 222
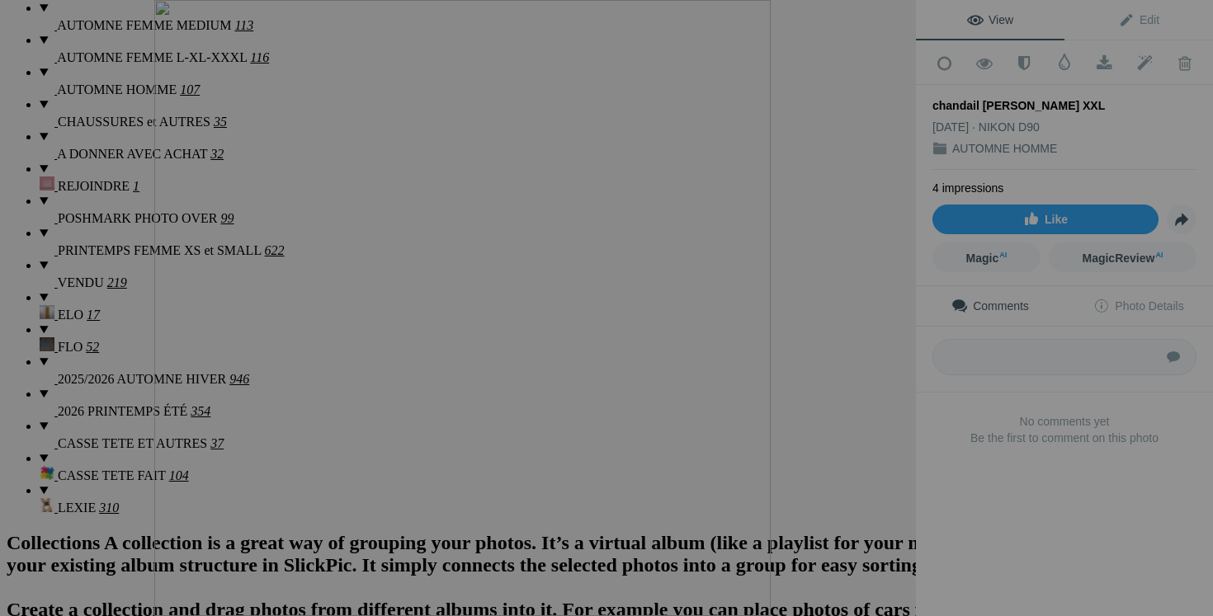
click at [855, 375] on button at bounding box center [854, 308] width 124 height 222
click at [860, 356] on button at bounding box center [854, 308] width 124 height 222
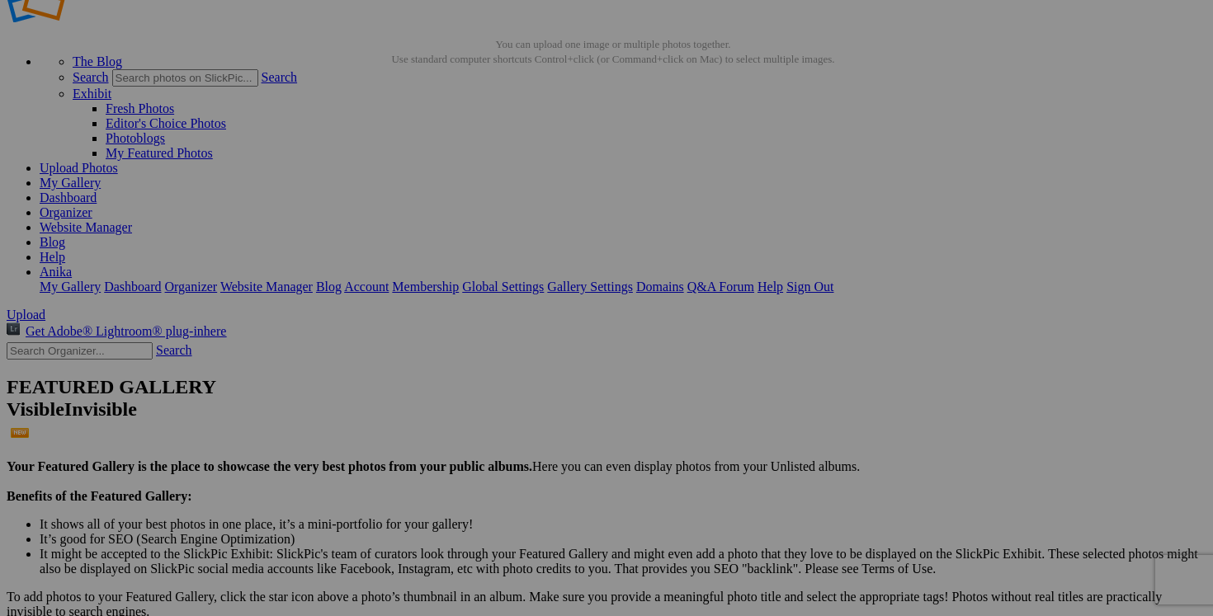
scroll to position [0, 0]
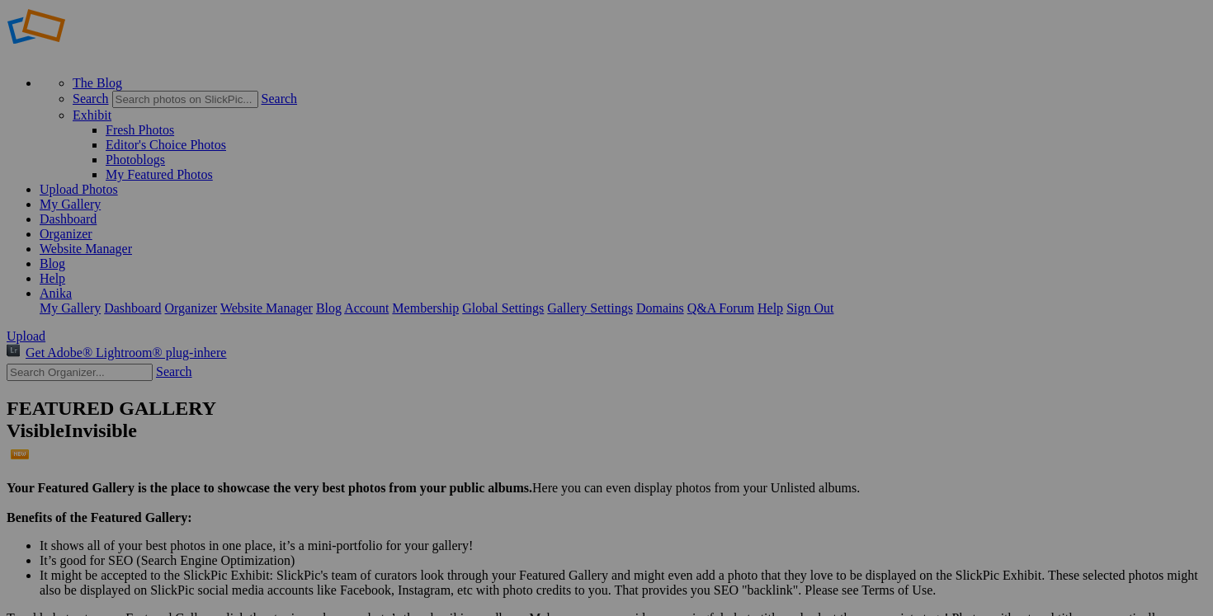
scroll to position [31, 0]
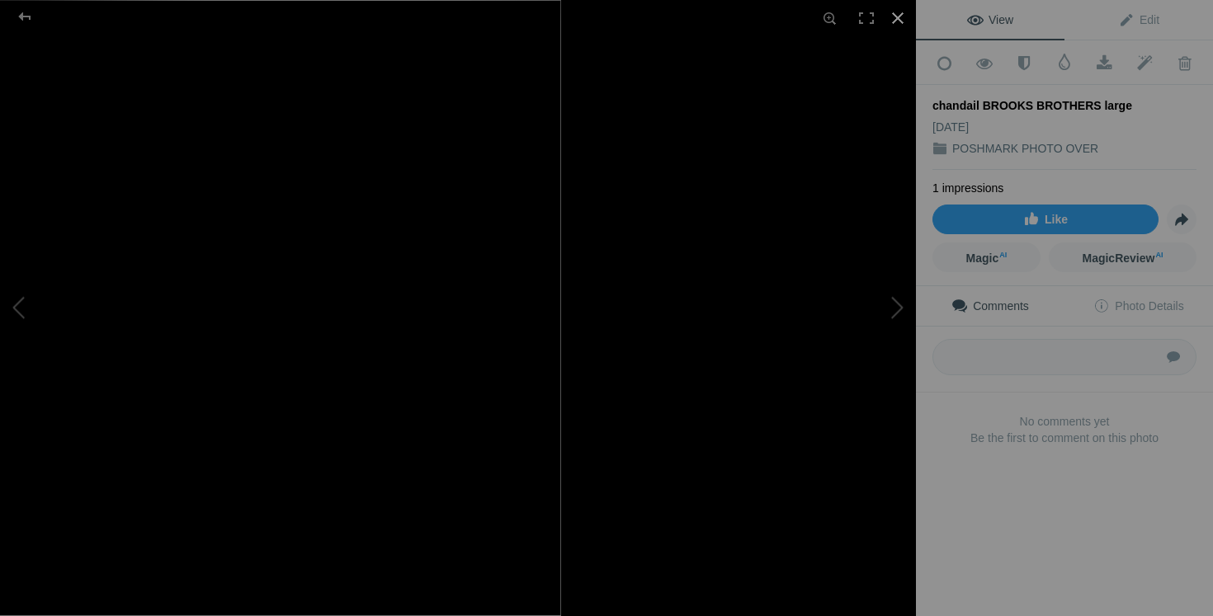
click at [902, 18] on div at bounding box center [897, 18] width 36 height 36
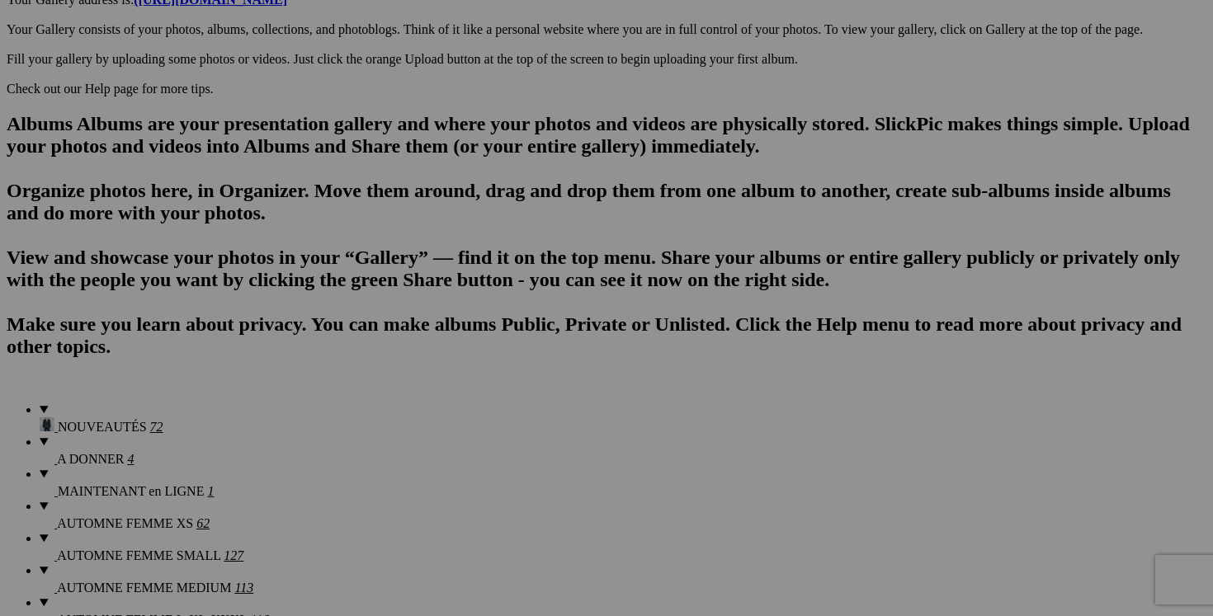
scroll to position [992, 0]
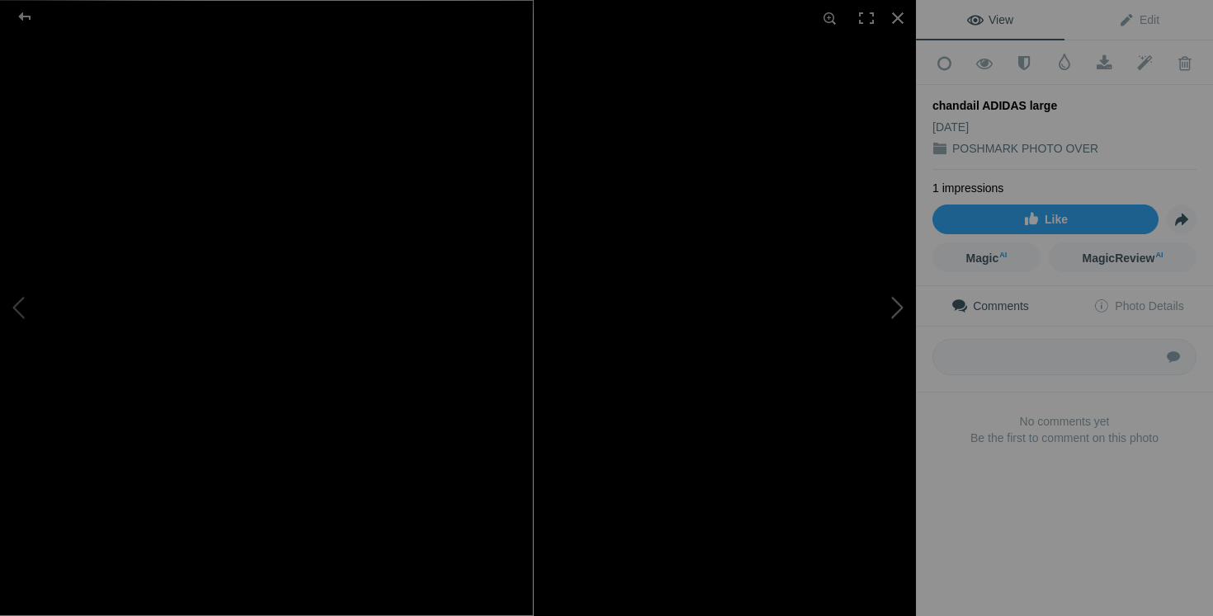
click at [875, 374] on button at bounding box center [854, 308] width 124 height 222
click at [890, 323] on button at bounding box center [854, 308] width 124 height 222
click at [893, 22] on div at bounding box center [897, 18] width 36 height 36
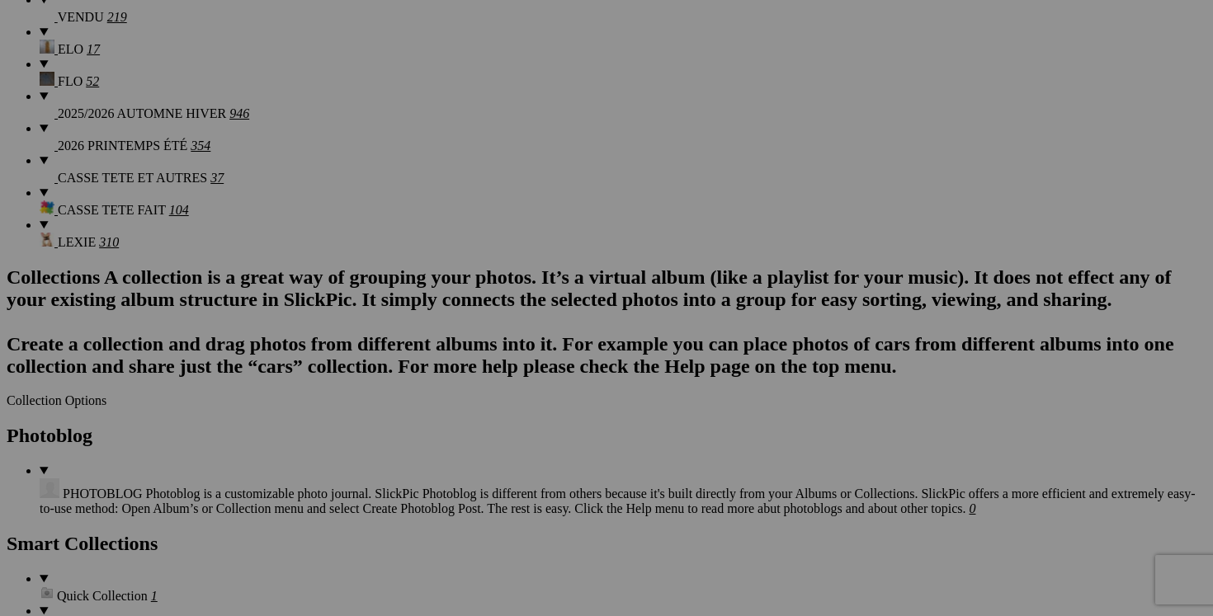
scroll to position [1804, 0]
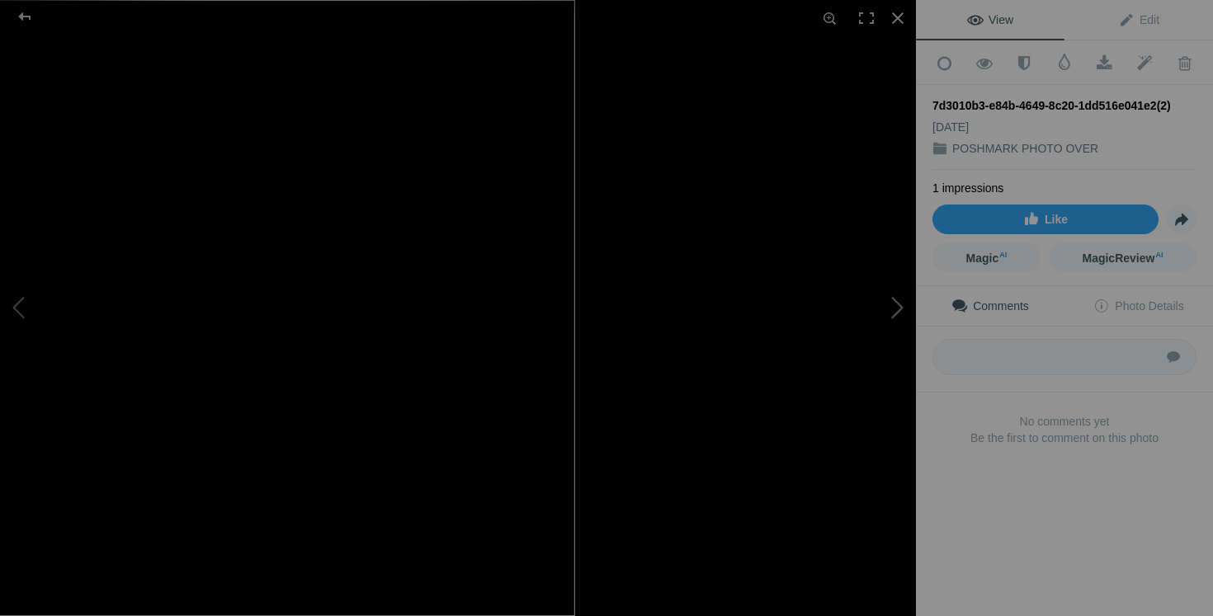
click at [866, 325] on button at bounding box center [854, 308] width 124 height 222
click at [902, 325] on button at bounding box center [854, 308] width 124 height 222
click at [891, 306] on button at bounding box center [854, 308] width 124 height 222
click at [897, 21] on div at bounding box center [897, 18] width 36 height 36
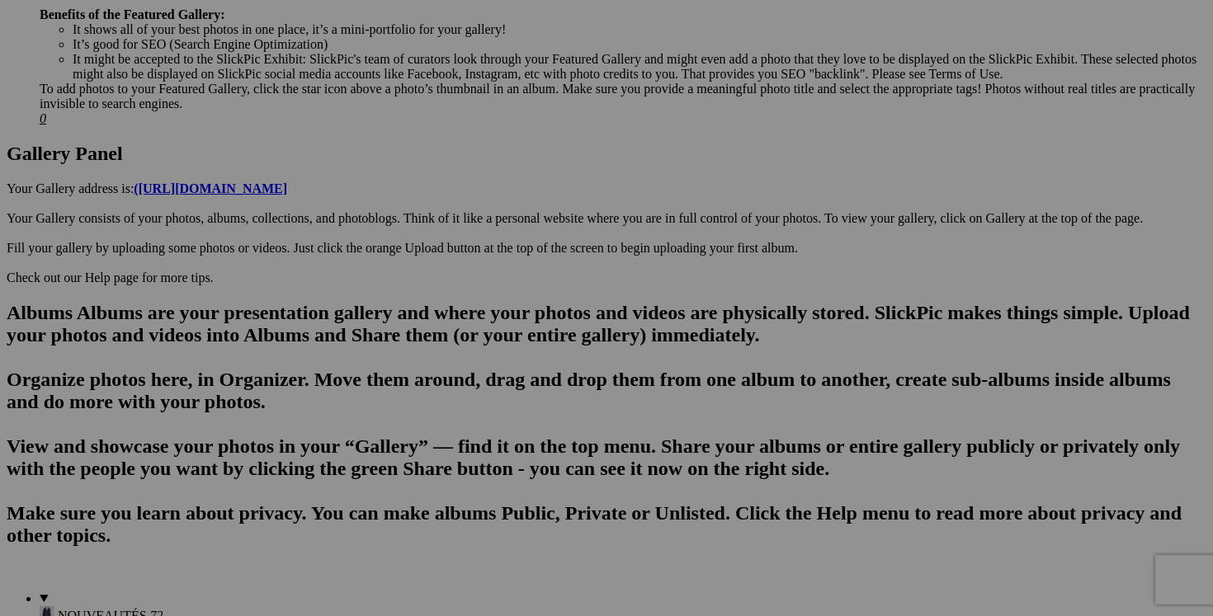
scroll to position [750, 0]
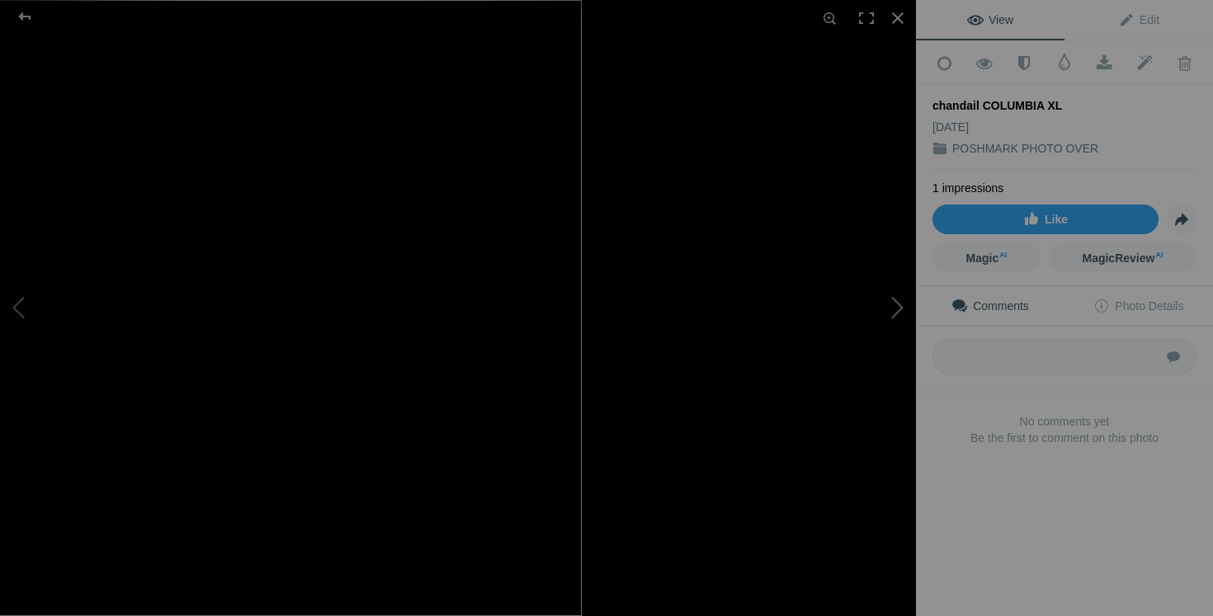
click at [849, 390] on button at bounding box center [854, 308] width 124 height 222
click at [888, 338] on button at bounding box center [854, 308] width 124 height 222
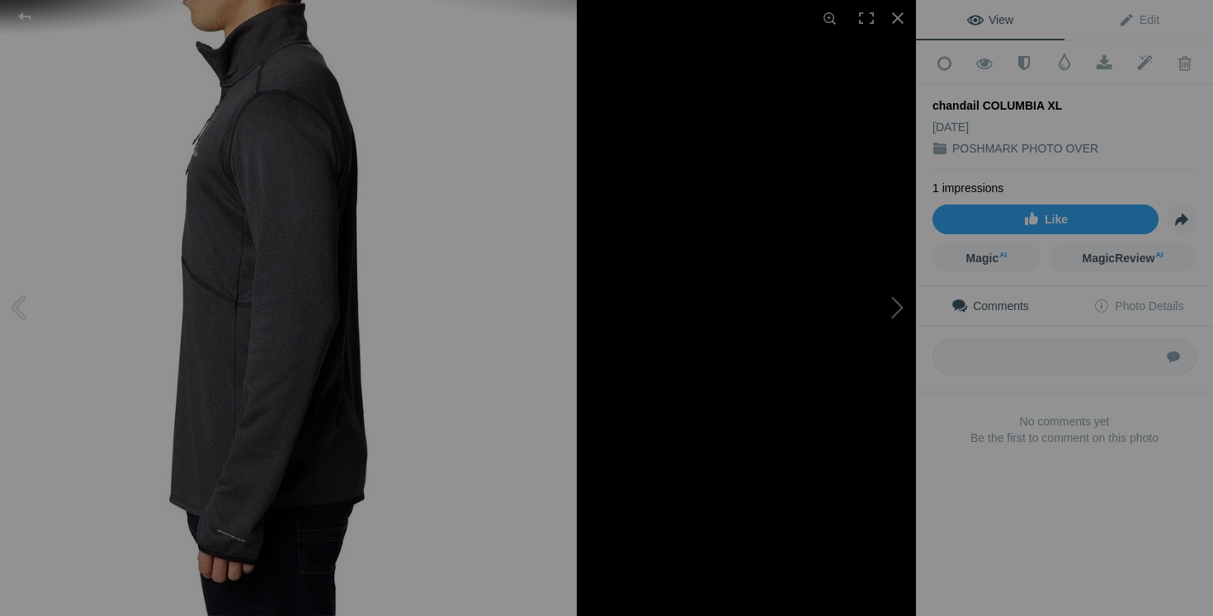
click at [892, 333] on button at bounding box center [854, 308] width 124 height 222
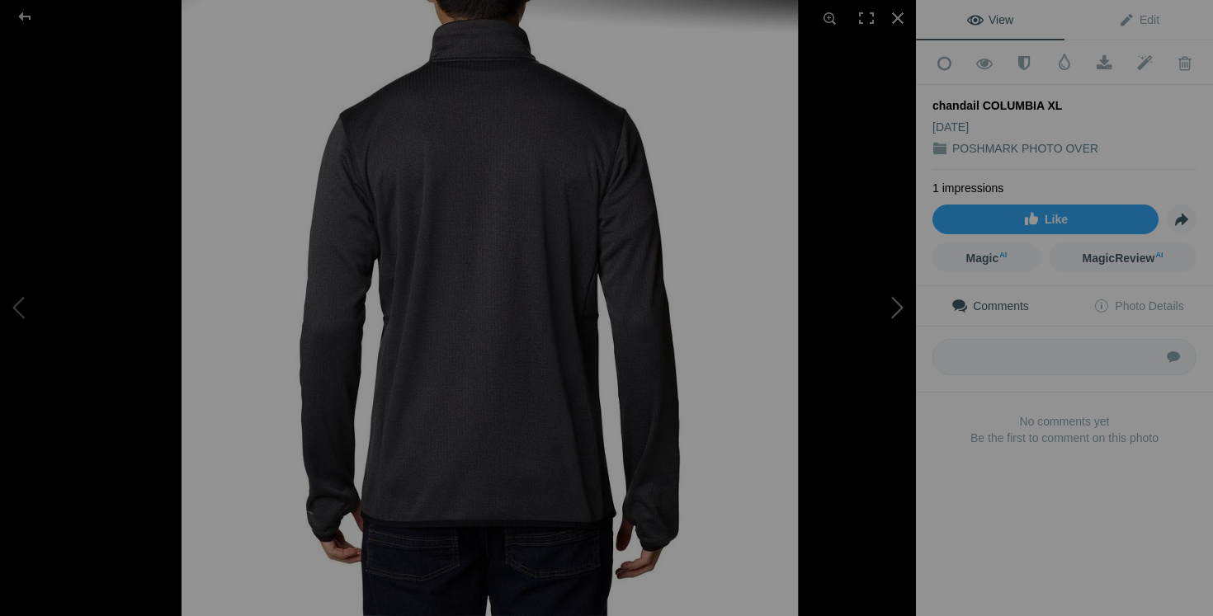
click at [864, 339] on button at bounding box center [854, 308] width 124 height 222
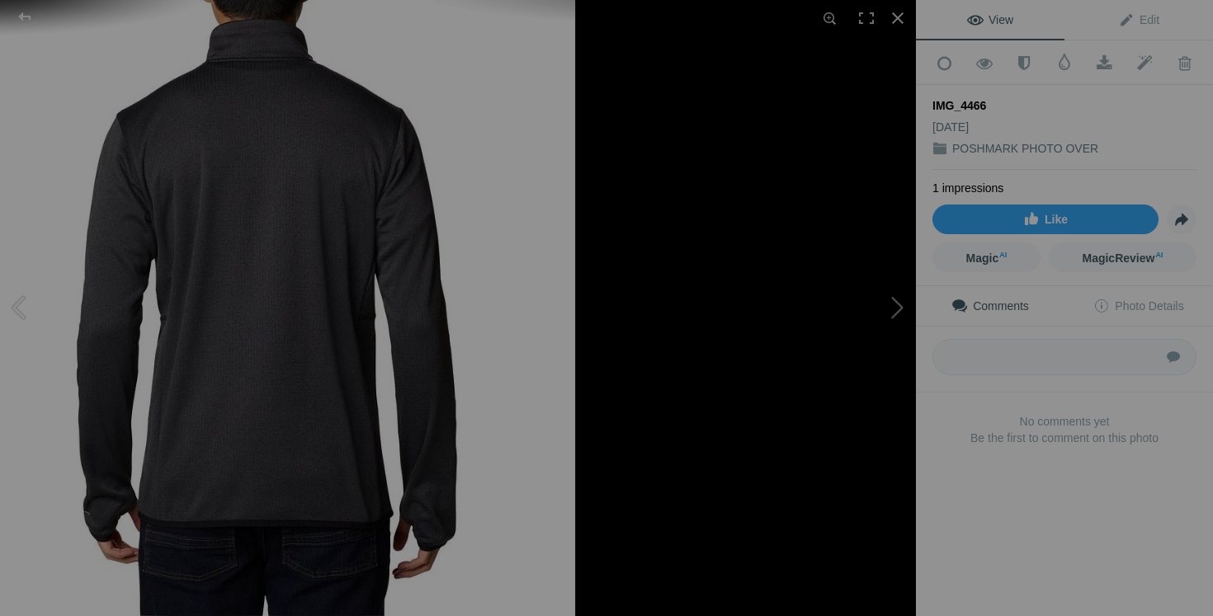
click at [892, 345] on button at bounding box center [854, 308] width 124 height 222
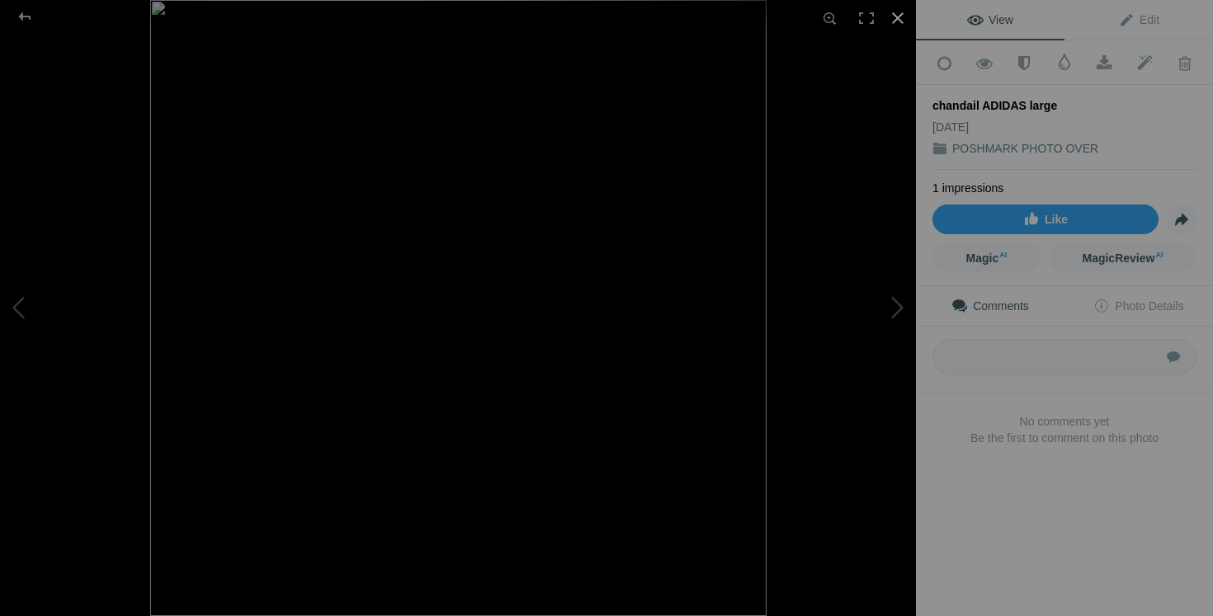
click at [895, 19] on div at bounding box center [897, 18] width 36 height 36
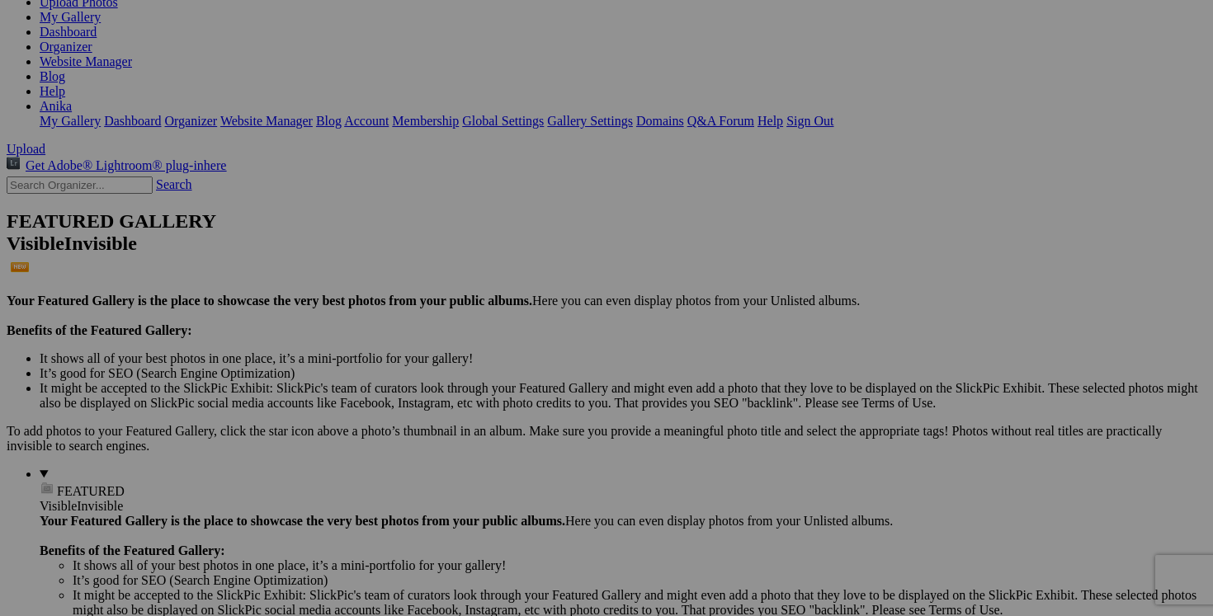
scroll to position [0, 0]
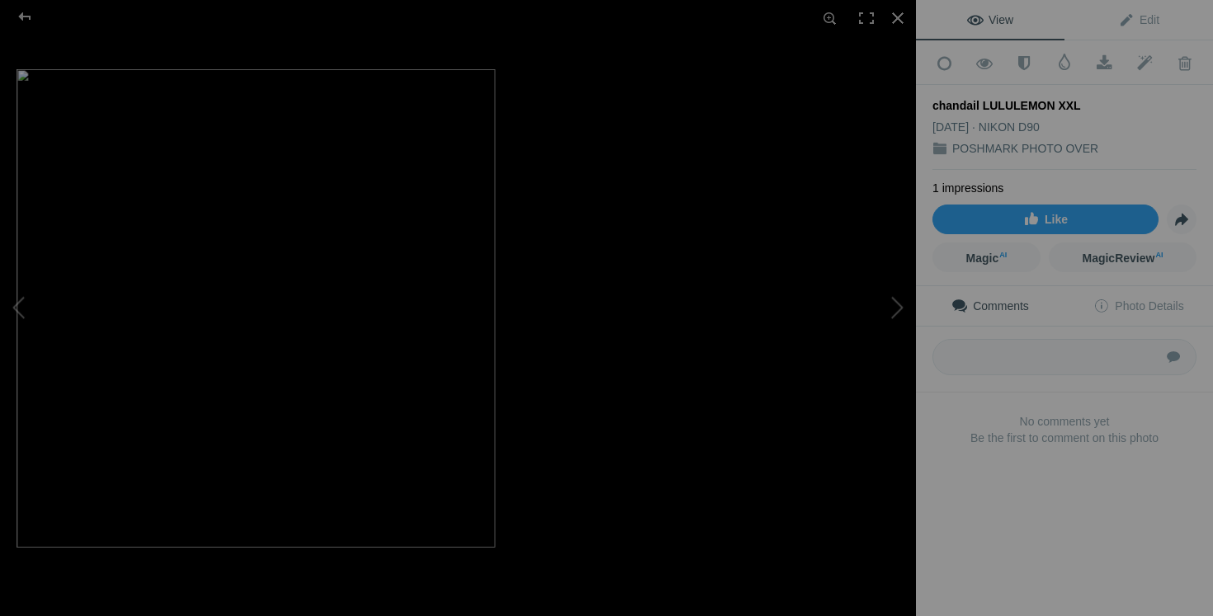
click at [896, 21] on div at bounding box center [897, 18] width 36 height 36
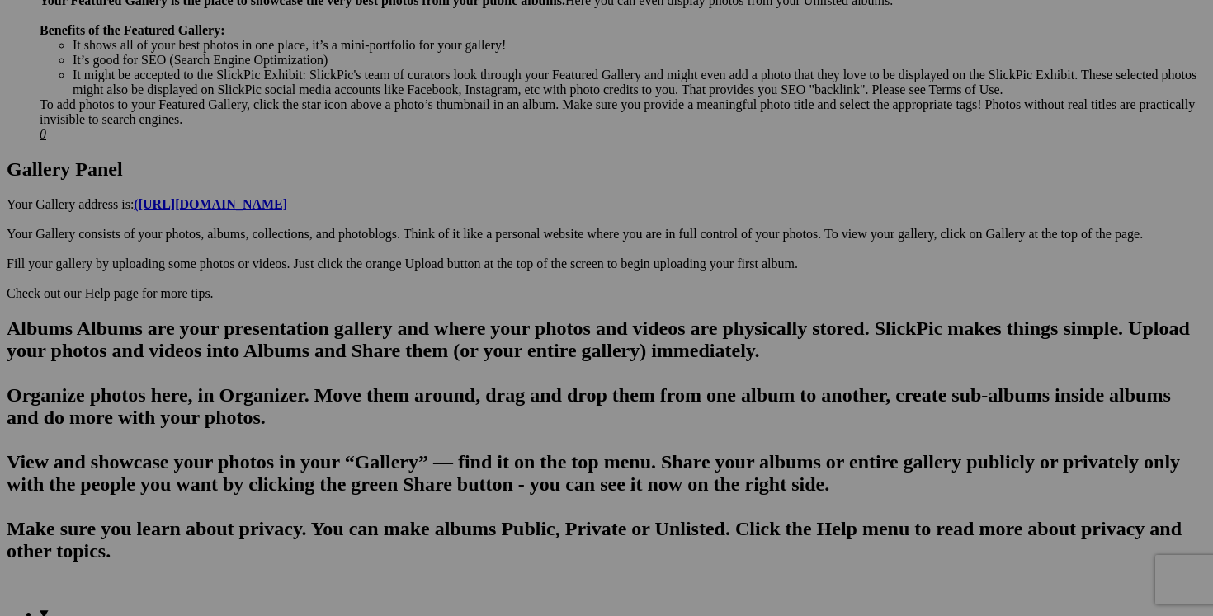
scroll to position [753, 0]
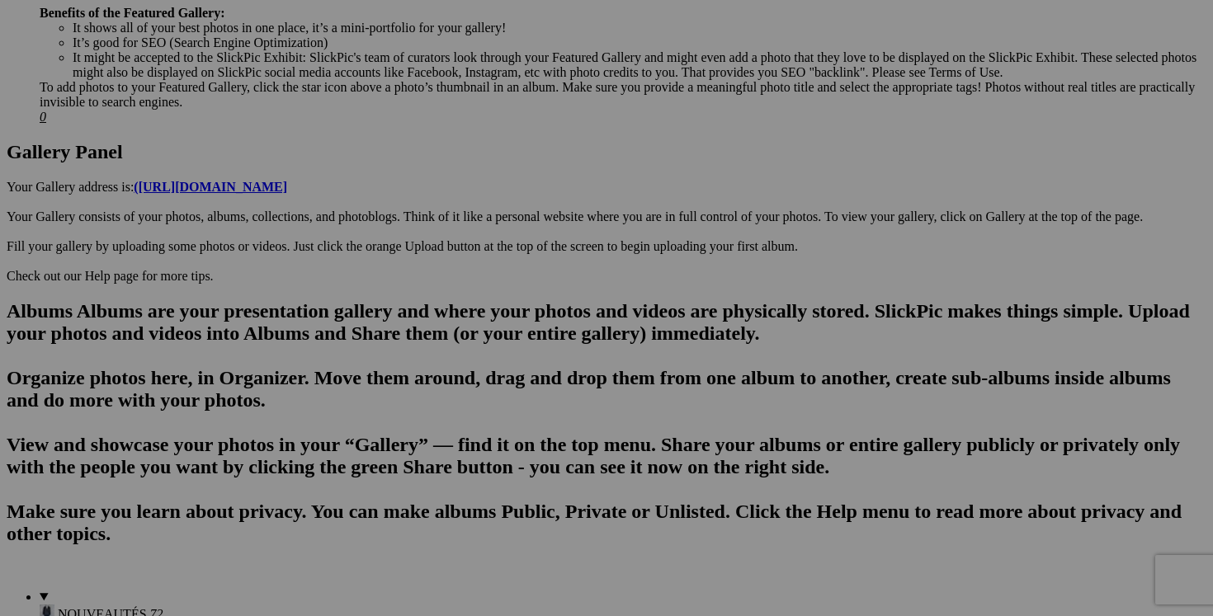
click at [497, 420] on link "Yes" at bounding box center [487, 416] width 19 height 14
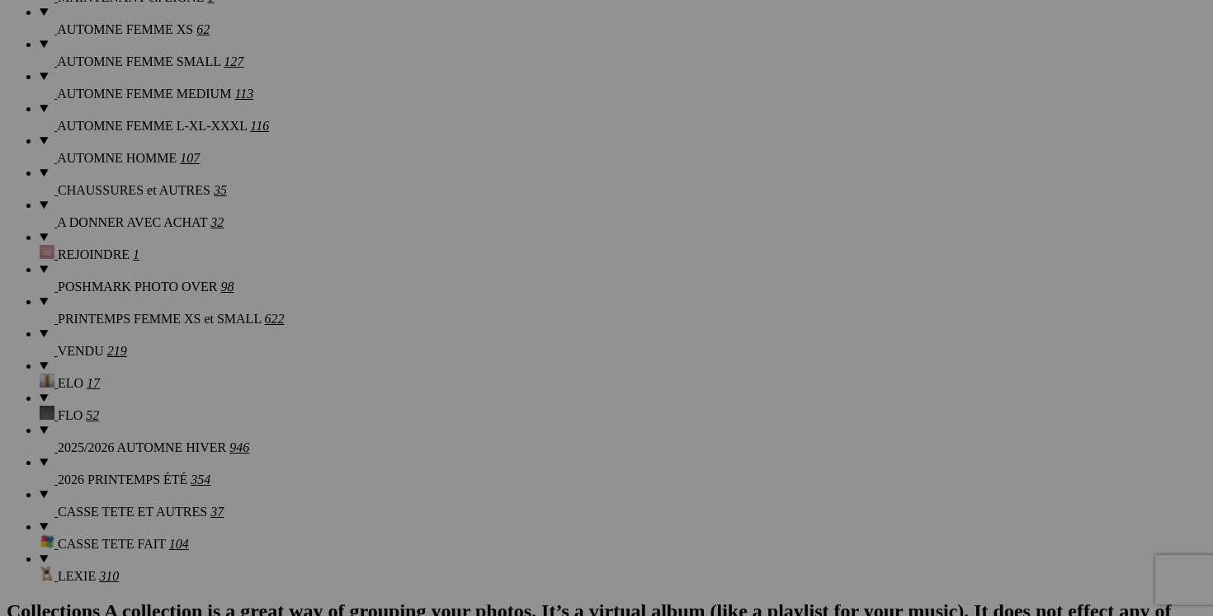
scroll to position [1486, 0]
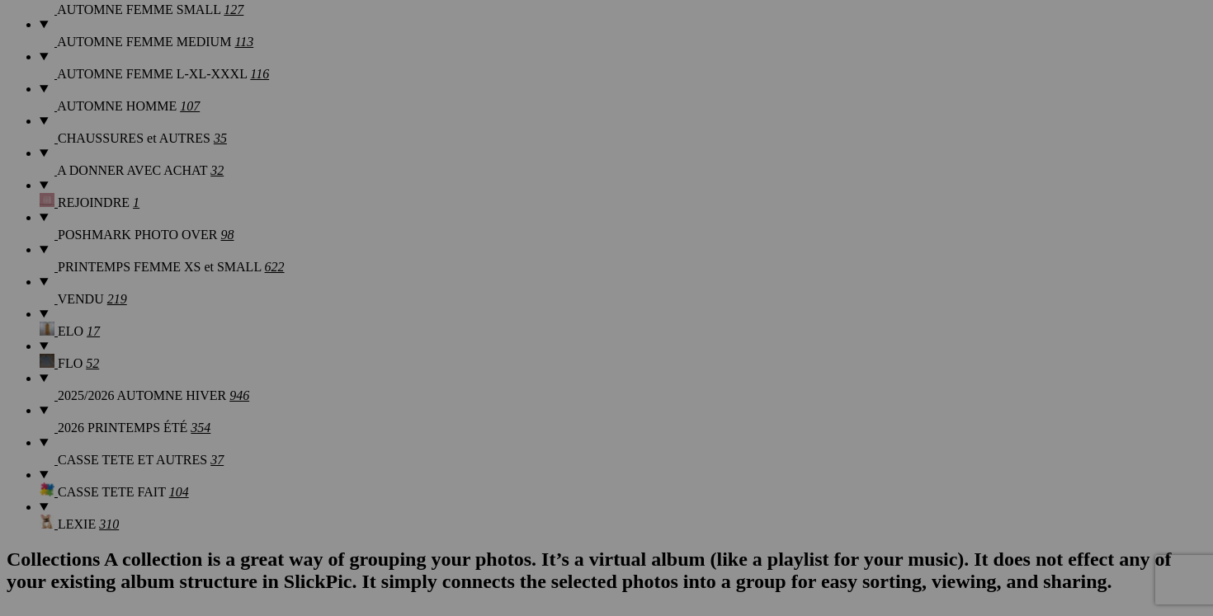
click at [497, 424] on span "Yes" at bounding box center [487, 431] width 19 height 14
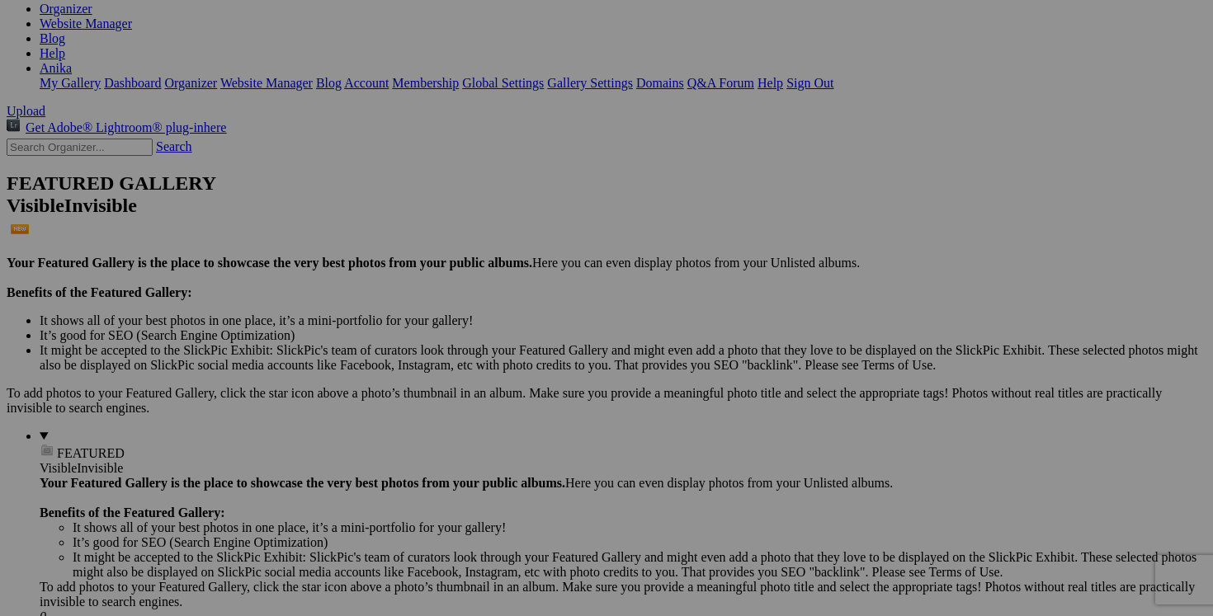
scroll to position [0, 0]
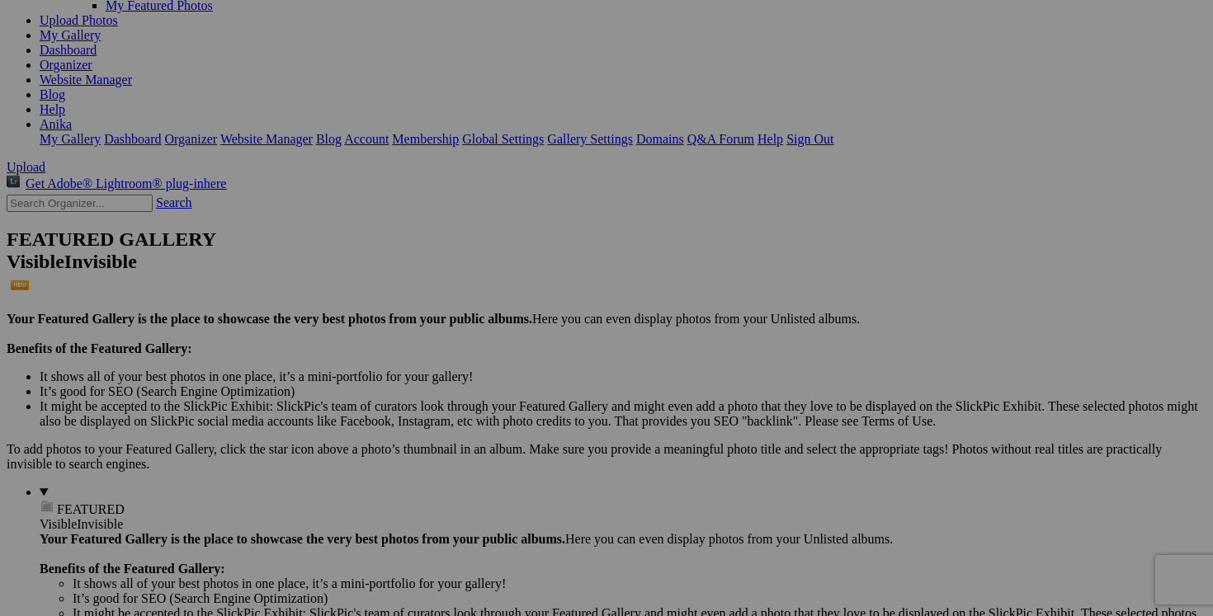
scroll to position [205, 0]
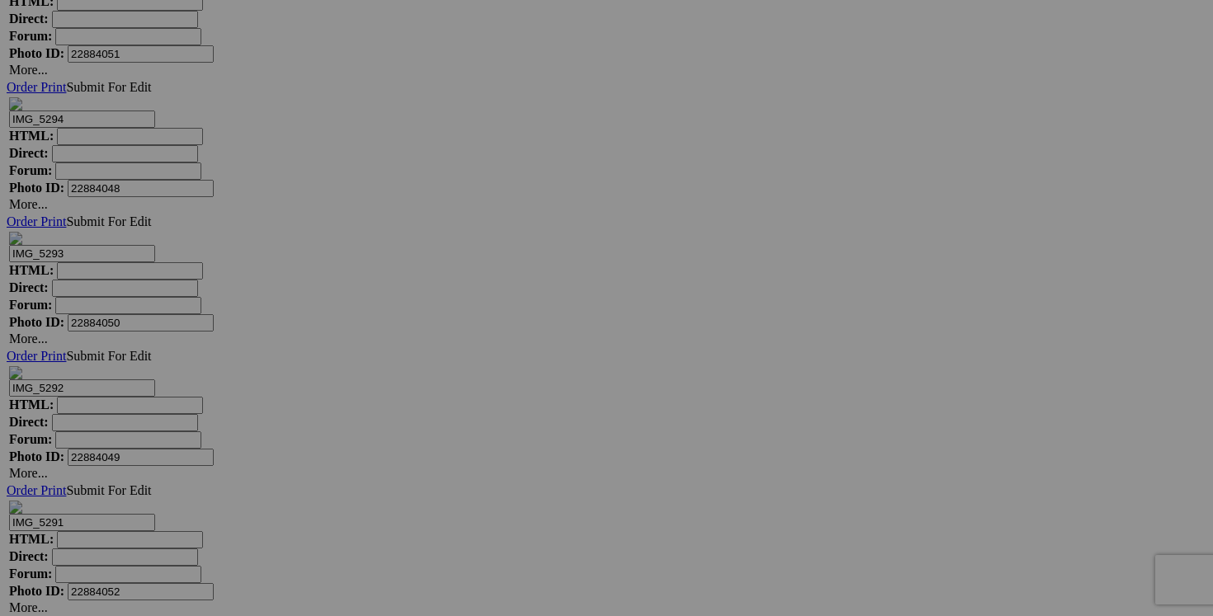
scroll to position [23670, 0]
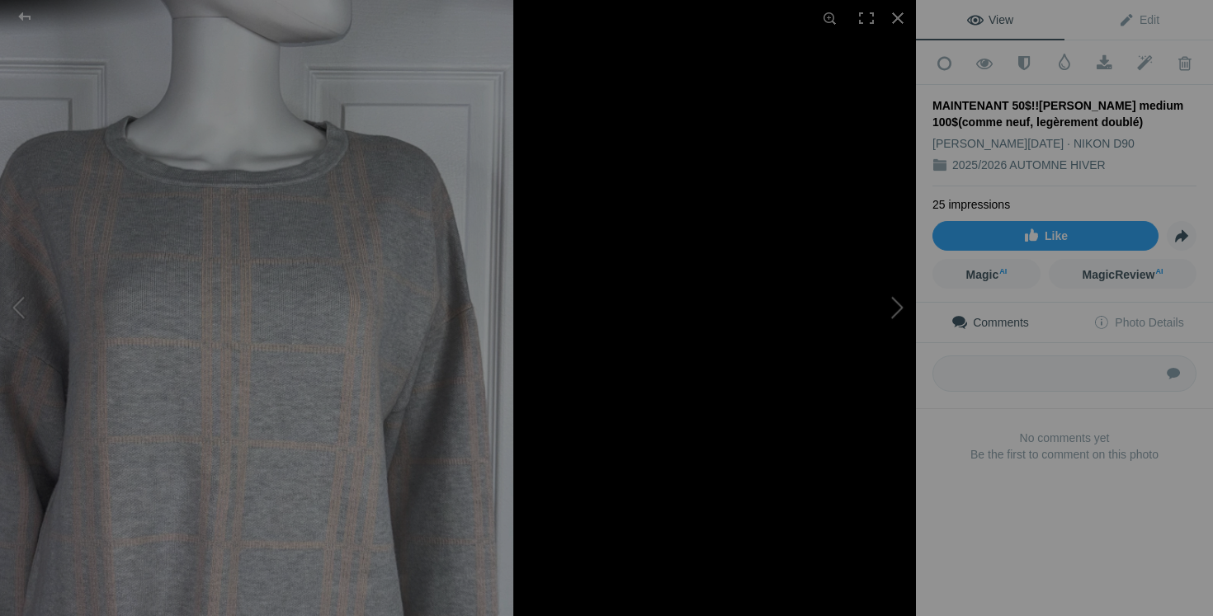
click at [793, 351] on button at bounding box center [854, 308] width 124 height 222
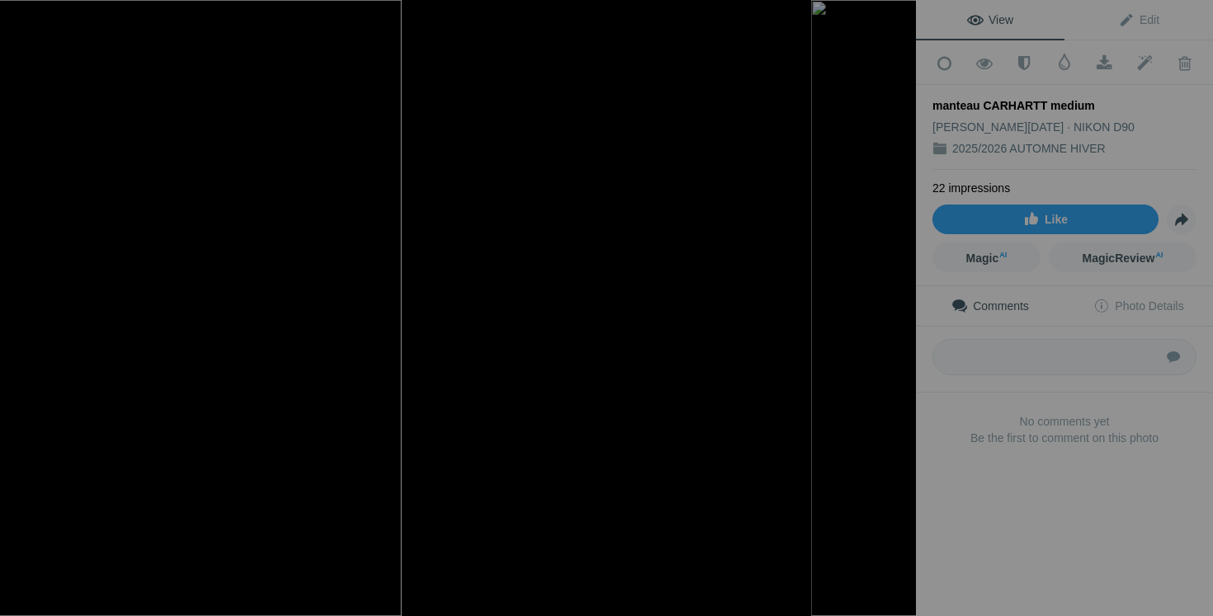
scroll to position [23670, 0]
click at [892, 24] on div at bounding box center [897, 18] width 36 height 36
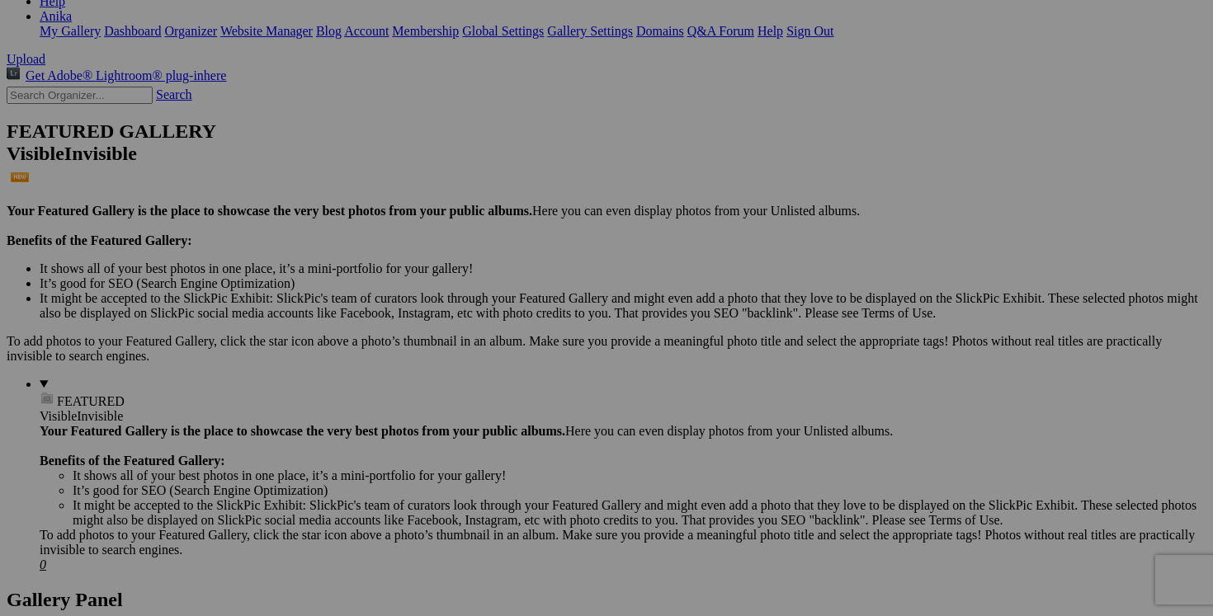
scroll to position [0, 0]
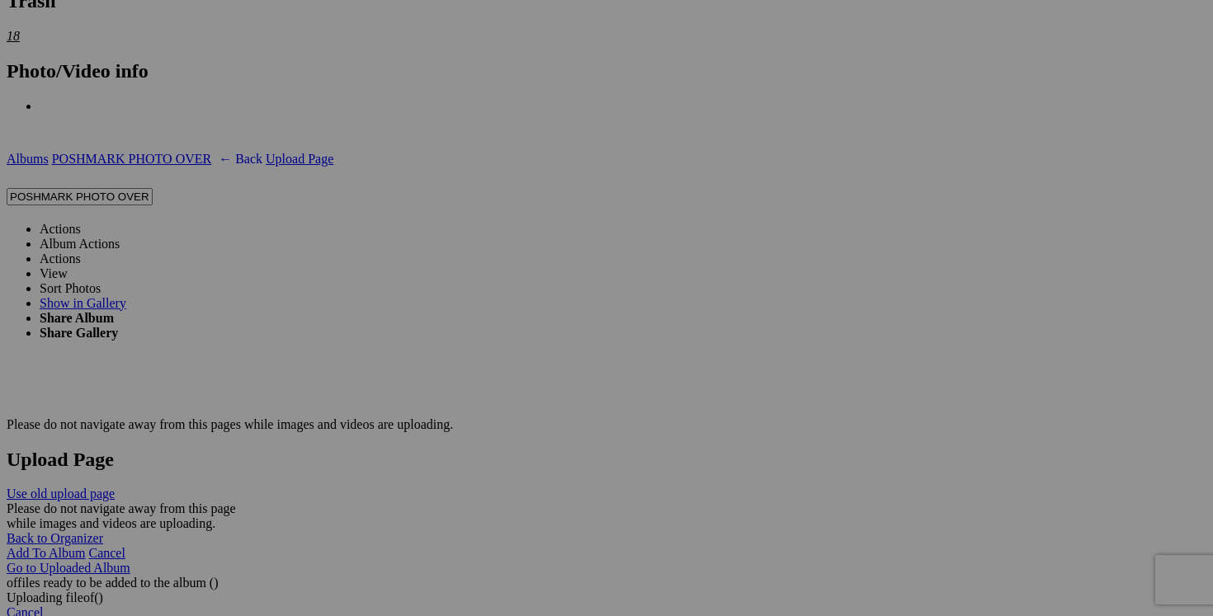
scroll to position [2889, 0]
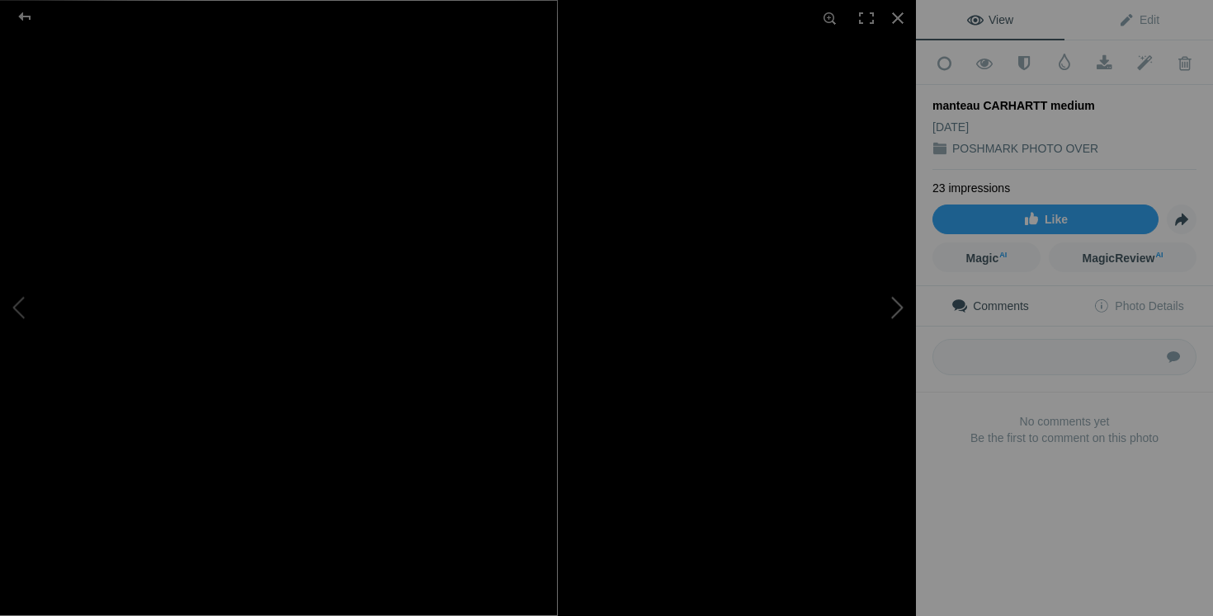
click at [873, 380] on button at bounding box center [854, 308] width 124 height 222
click at [895, 305] on button at bounding box center [854, 308] width 124 height 222
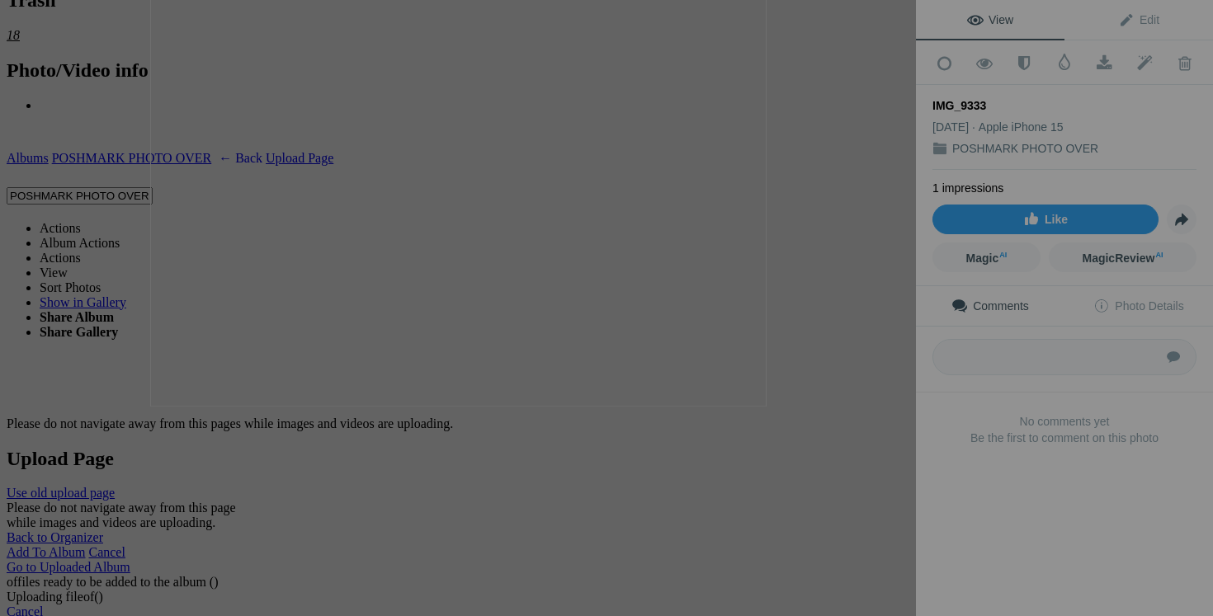
click at [894, 298] on button at bounding box center [854, 308] width 124 height 222
click at [894, 299] on button at bounding box center [854, 308] width 124 height 222
click at [894, 313] on button at bounding box center [854, 308] width 124 height 222
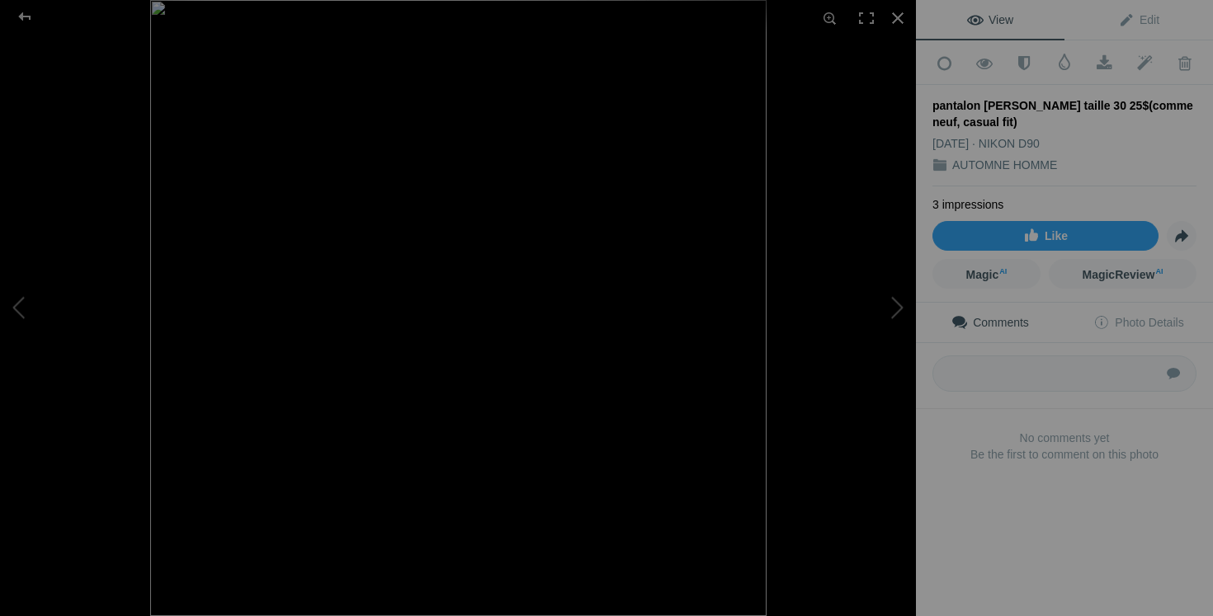
click at [920, 292] on div "3 impressions Like Share Magic AI MagicReview AI" at bounding box center [1064, 244] width 297 height 116
click at [907, 296] on button at bounding box center [854, 308] width 124 height 222
click at [907, 295] on button at bounding box center [854, 308] width 124 height 222
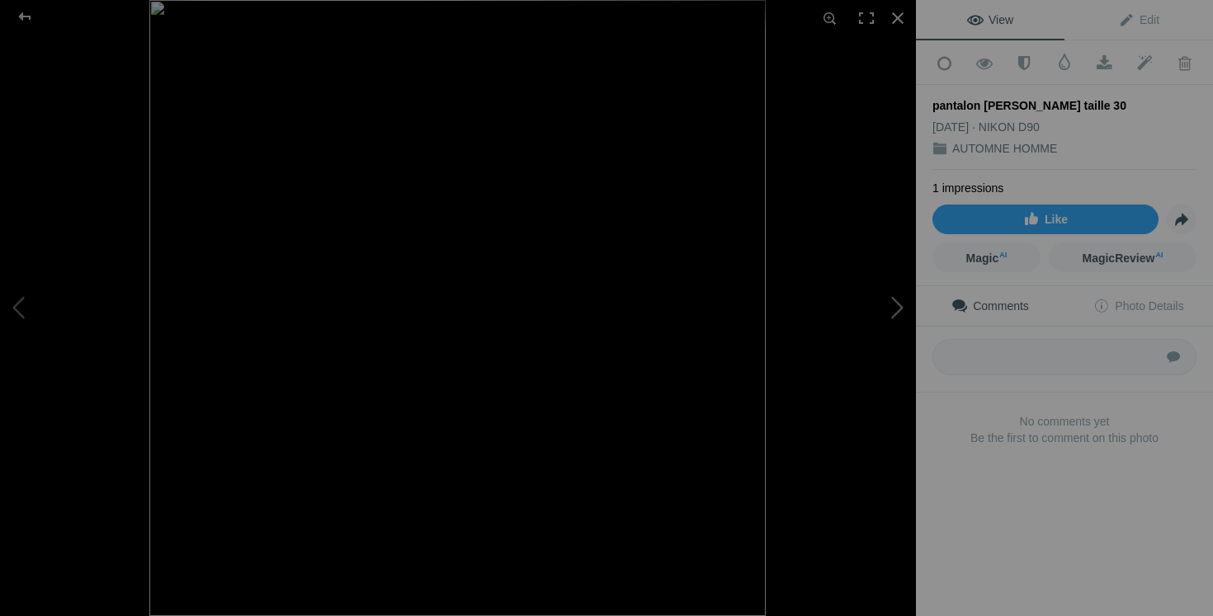
click at [907, 295] on button at bounding box center [854, 308] width 124 height 222
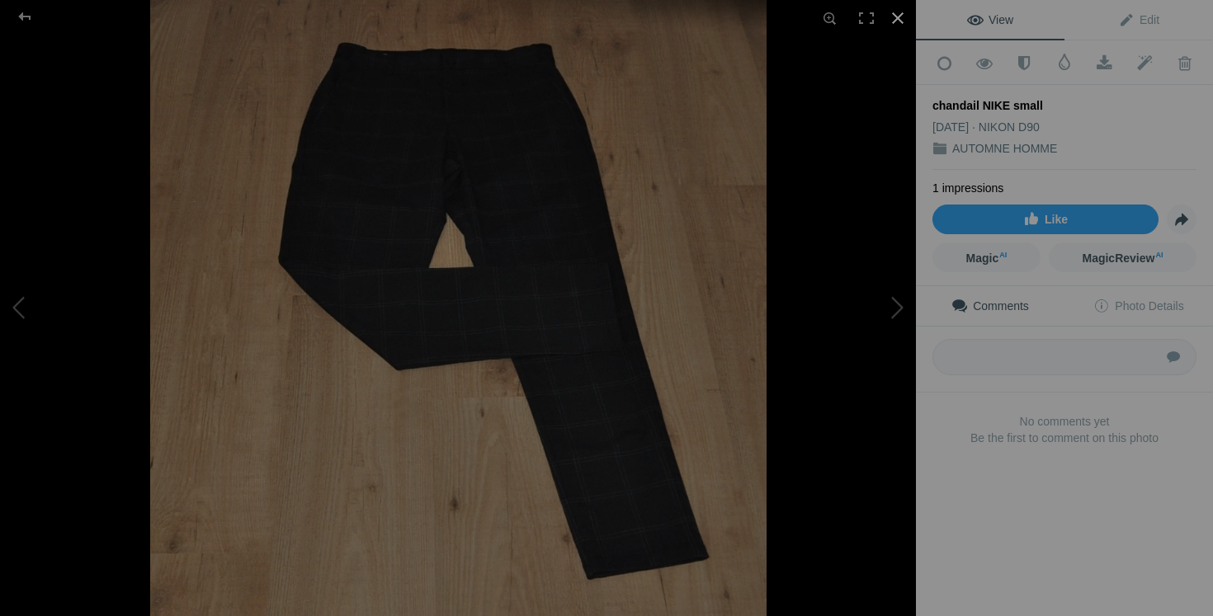
click at [892, 25] on div at bounding box center [897, 18] width 36 height 36
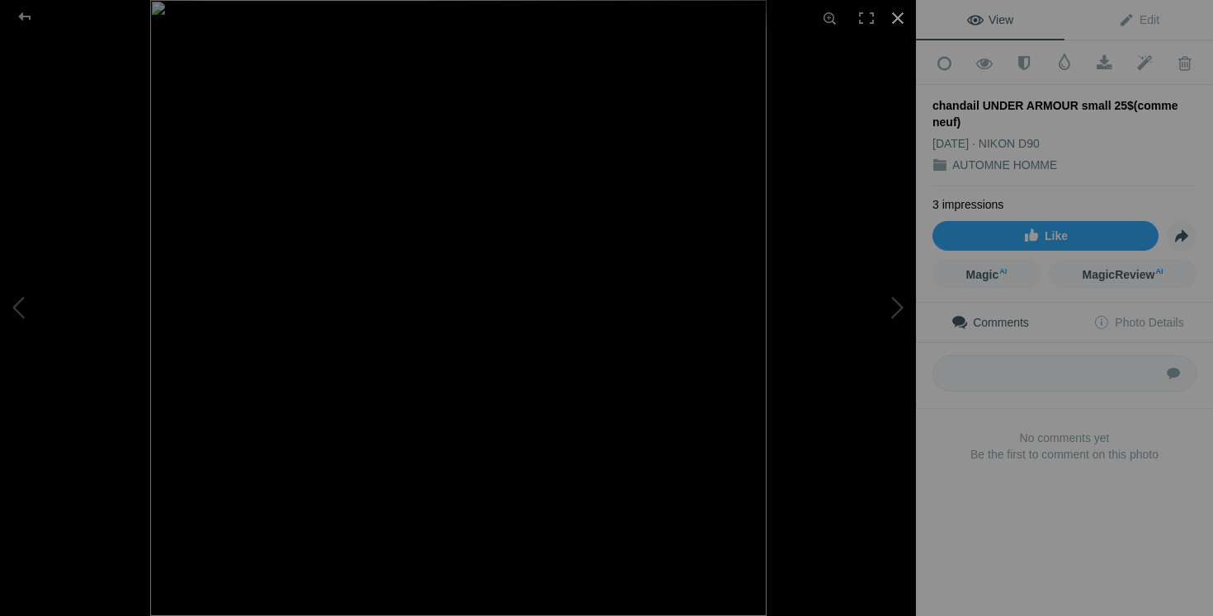
click at [902, 16] on div at bounding box center [897, 18] width 36 height 36
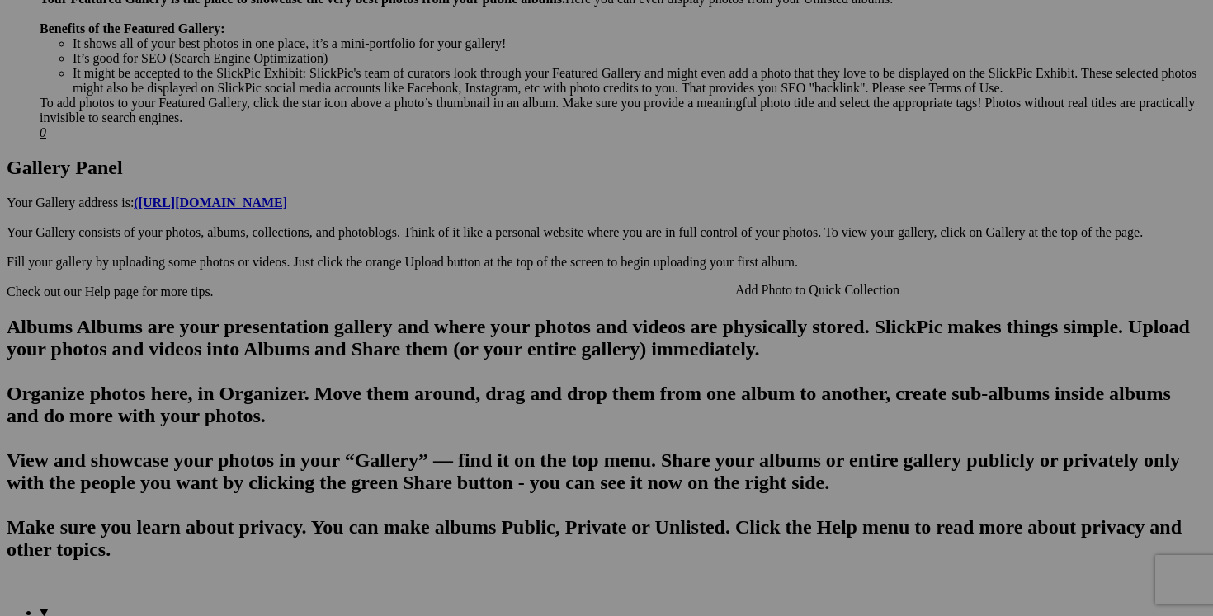
scroll to position [758, 0]
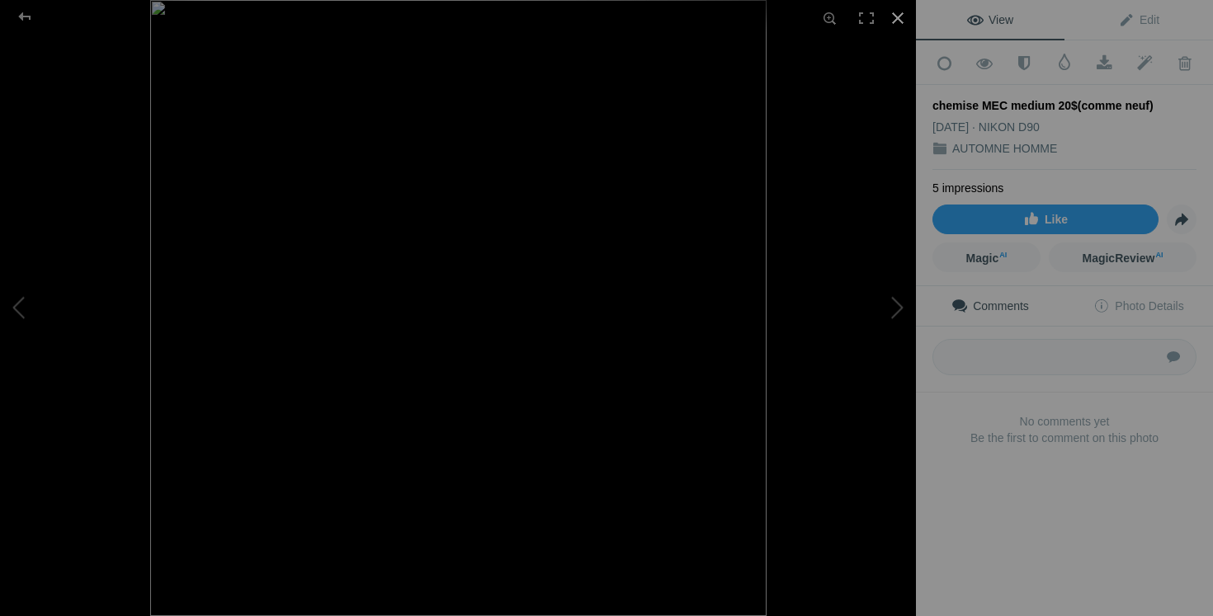
click at [900, 19] on div at bounding box center [897, 18] width 36 height 36
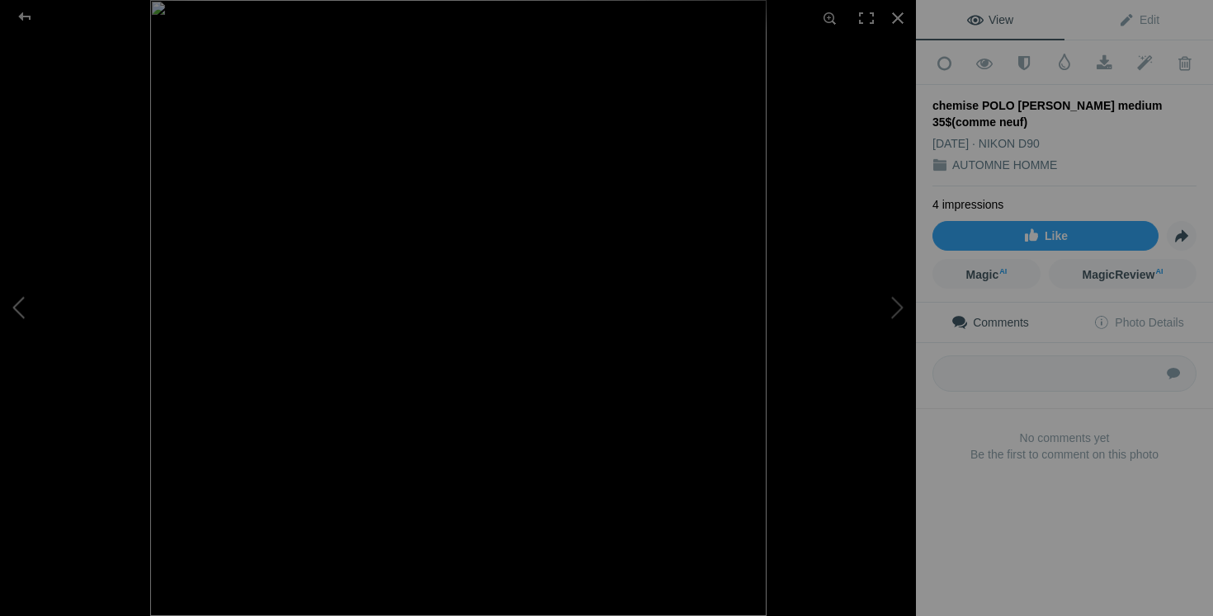
click at [81, 299] on button at bounding box center [62, 308] width 124 height 222
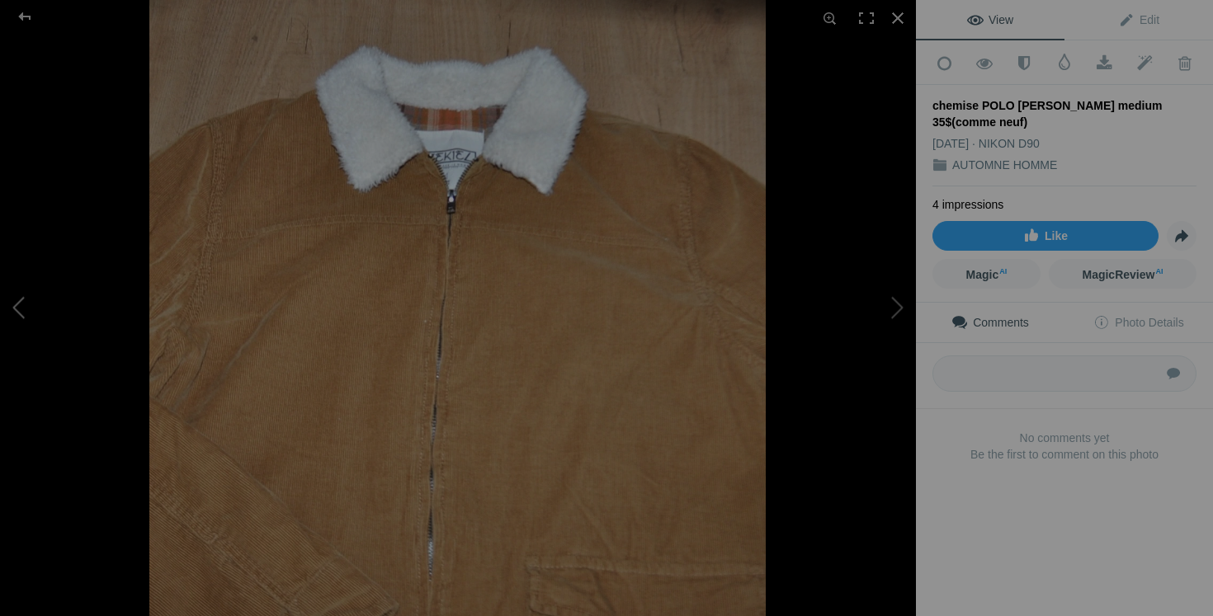
click at [81, 299] on button at bounding box center [62, 308] width 124 height 222
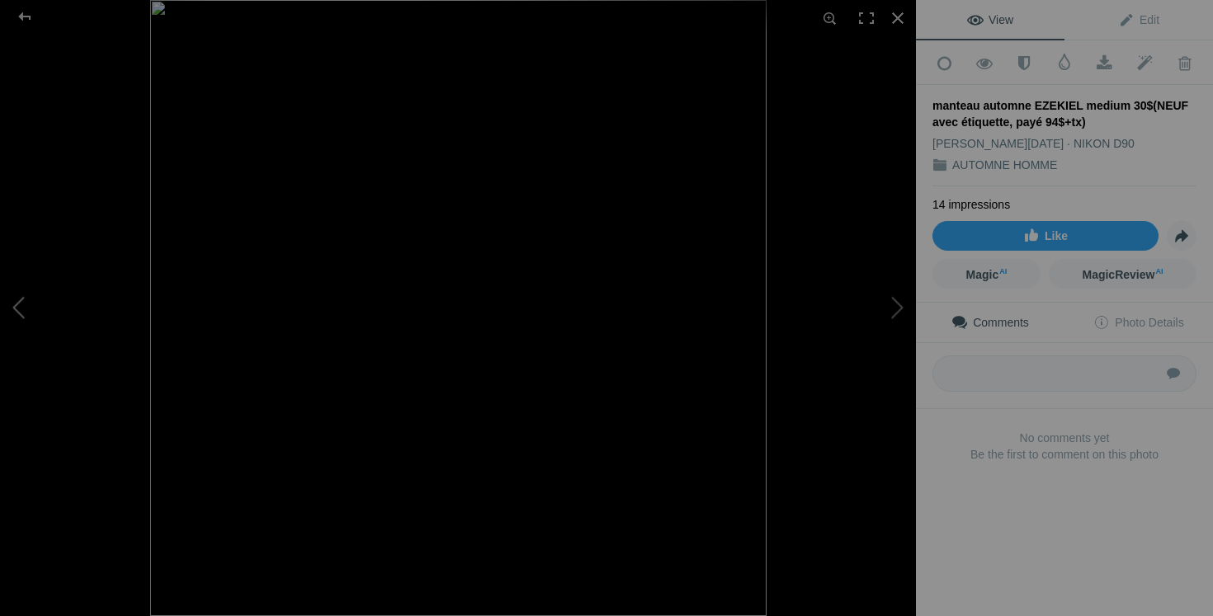
click at [17, 322] on button at bounding box center [62, 308] width 124 height 222
click at [16, 315] on button at bounding box center [62, 308] width 124 height 222
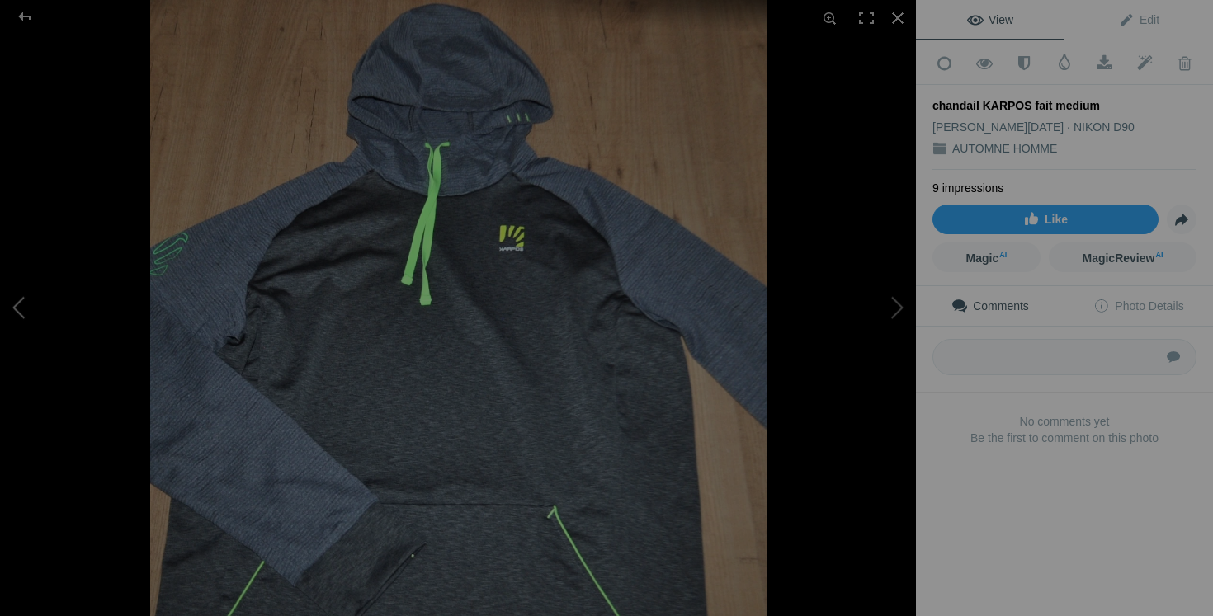
click at [16, 315] on button at bounding box center [62, 308] width 124 height 222
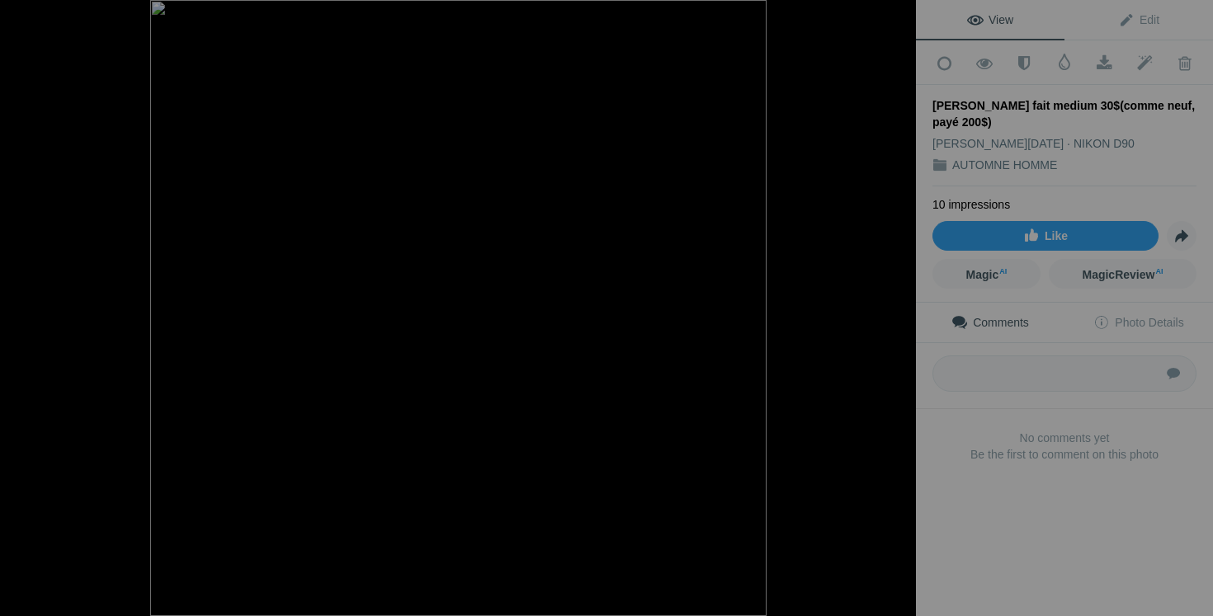
click at [16, 315] on button at bounding box center [62, 308] width 124 height 222
click at [18, 305] on button at bounding box center [62, 308] width 124 height 222
click at [899, 16] on div at bounding box center [897, 18] width 36 height 36
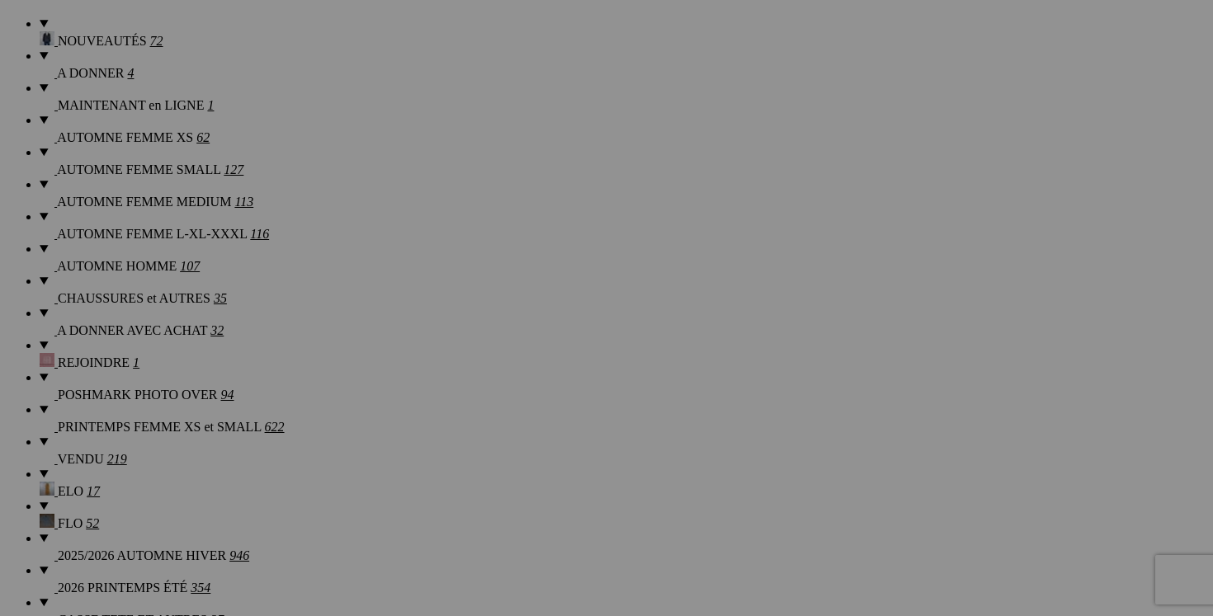
scroll to position [915, 0]
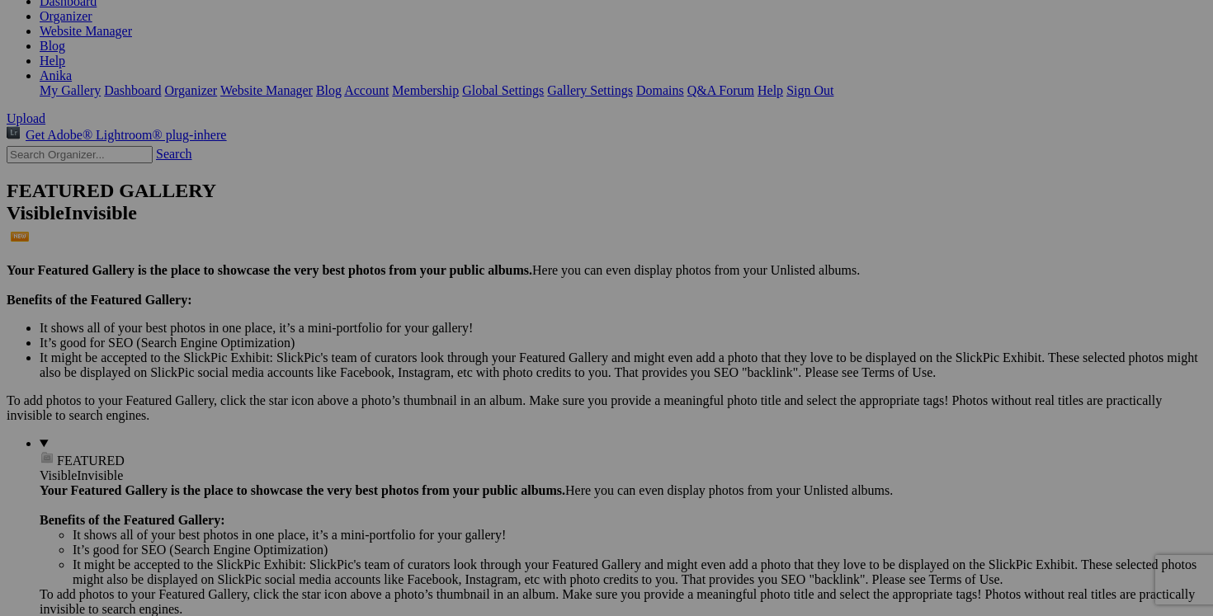
scroll to position [240, 0]
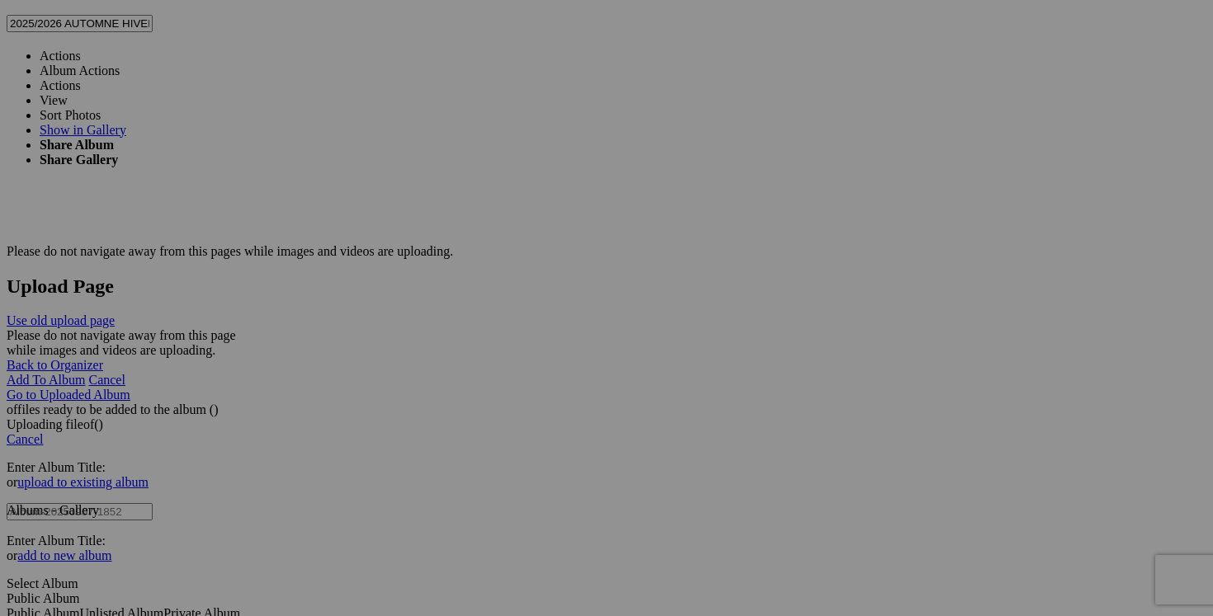
scroll to position [32664, 0]
